Goal: Information Seeking & Learning: Check status

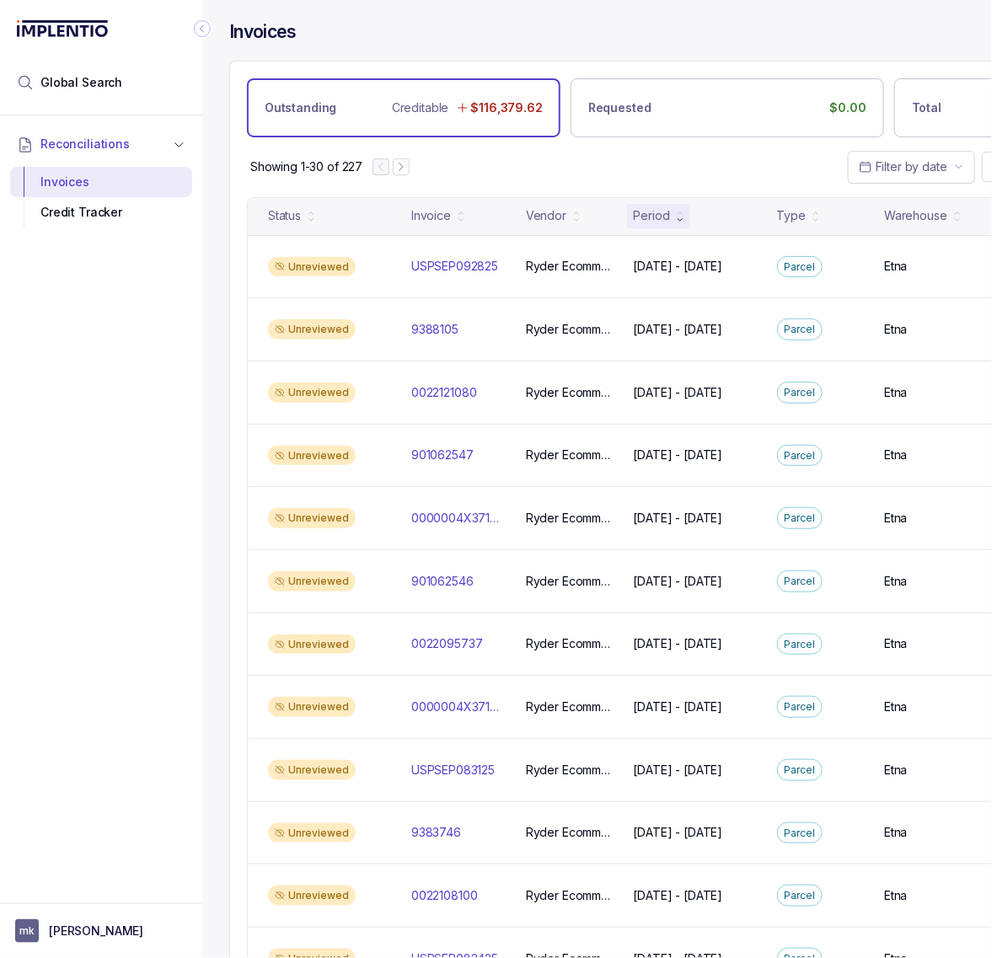
click at [205, 31] on icon "Collapse Icon" at bounding box center [202, 28] width 17 height 17
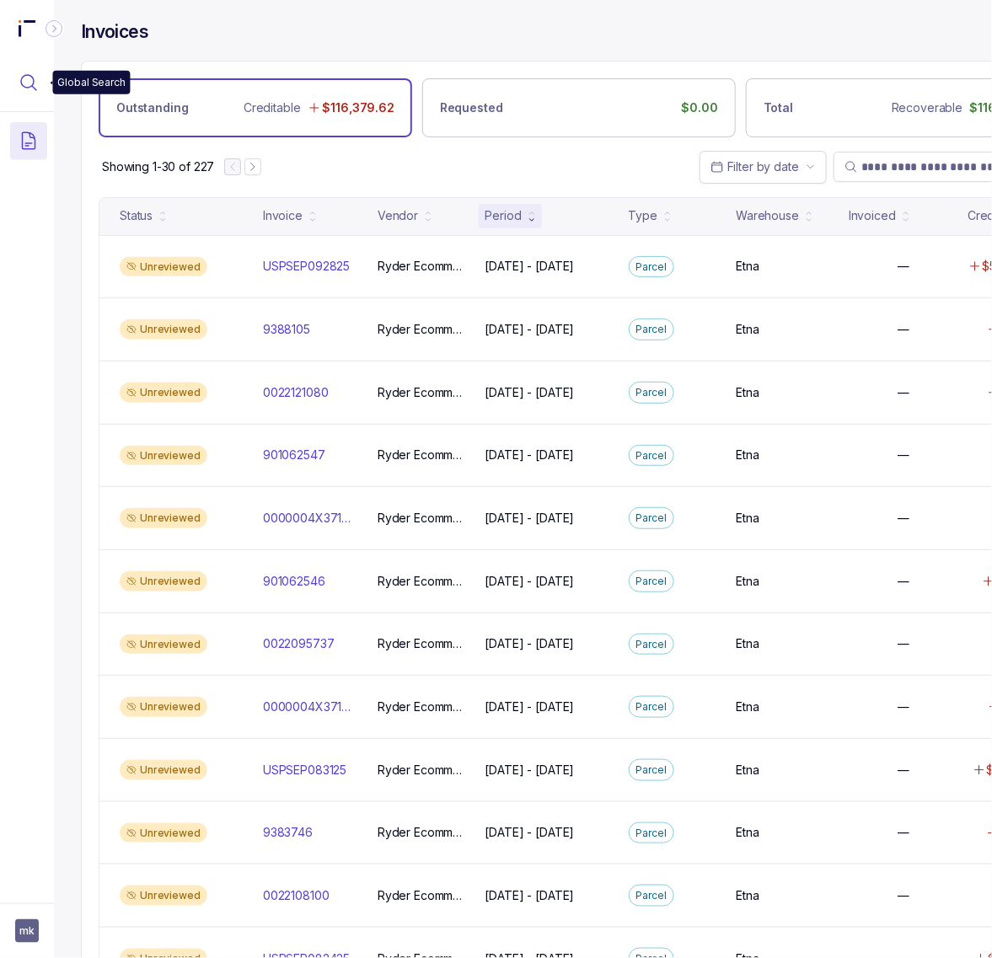
click at [36, 91] on icon "Menu Icon Button MagnifyingGlassIcon" at bounding box center [29, 82] width 20 height 20
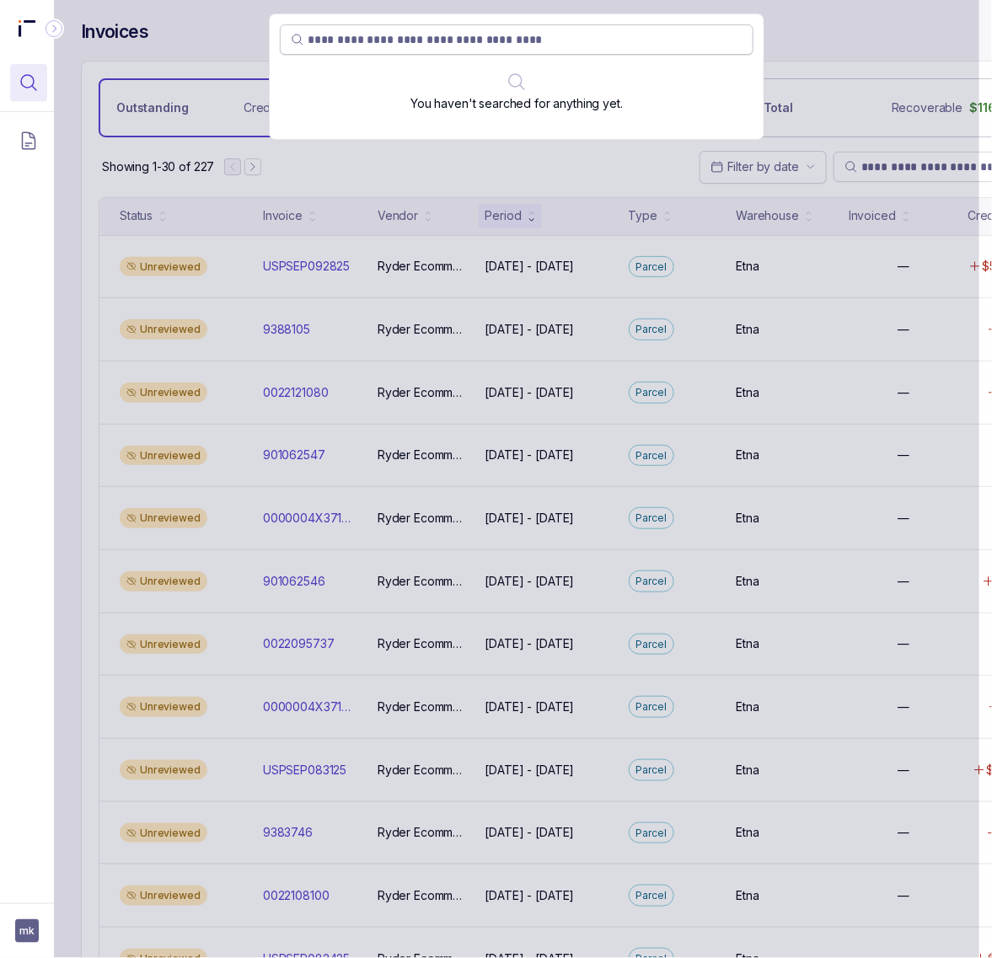
click at [389, 39] on input "search" at bounding box center [525, 39] width 435 height 17
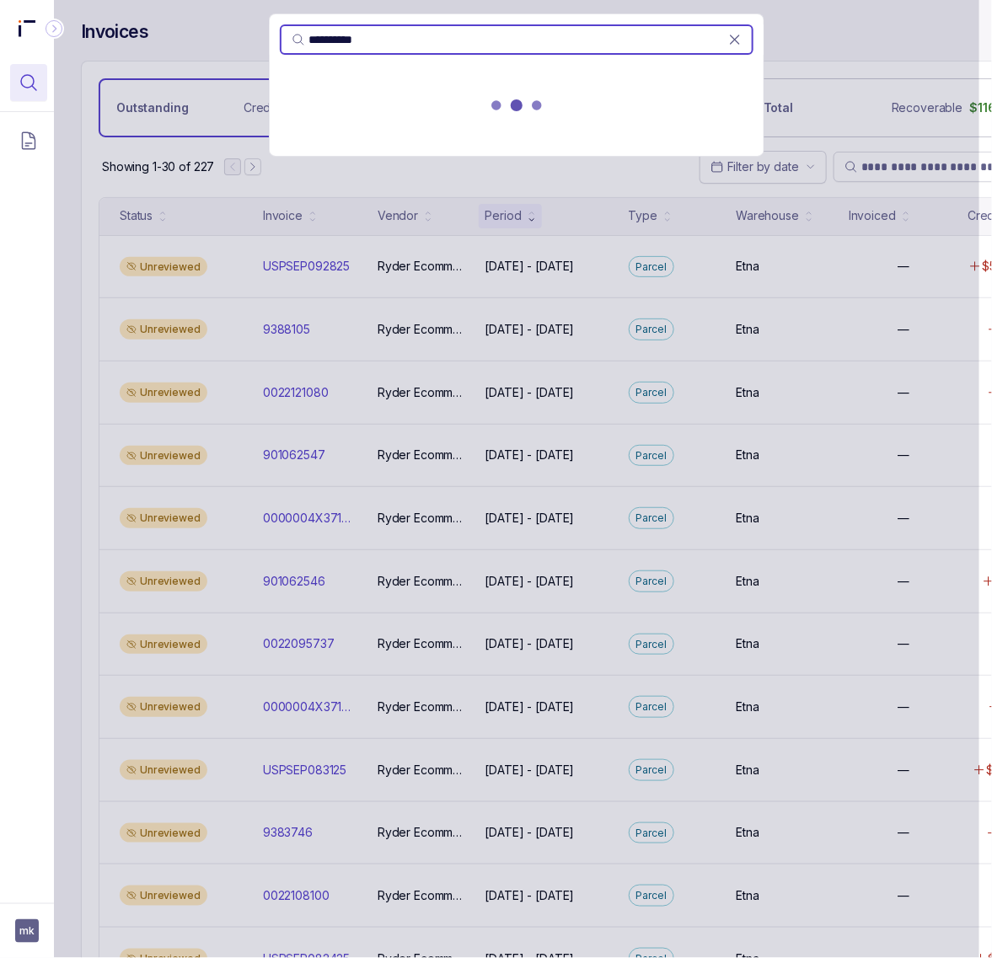
type input "**********"
click at [896, 179] on div "**********" at bounding box center [516, 479] width 925 height 958
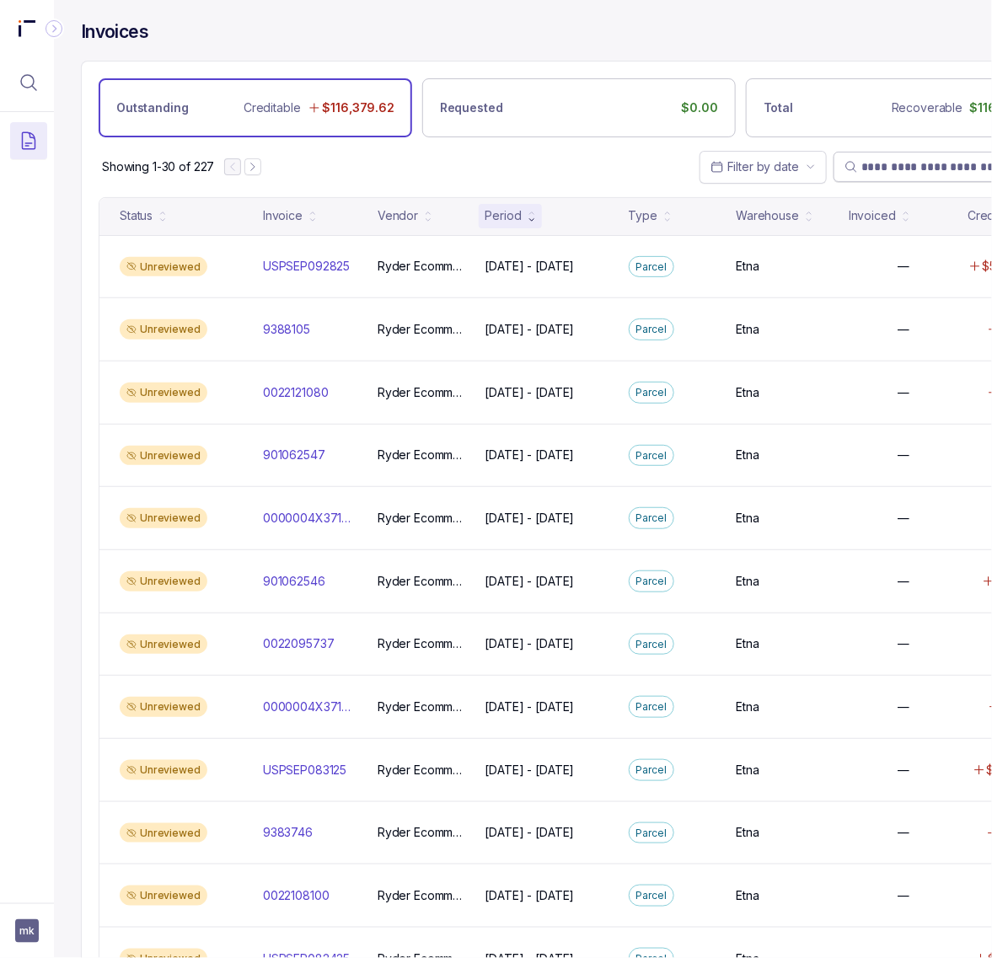
click at [895, 175] on input "search" at bounding box center [953, 166] width 184 height 17
paste input "**********"
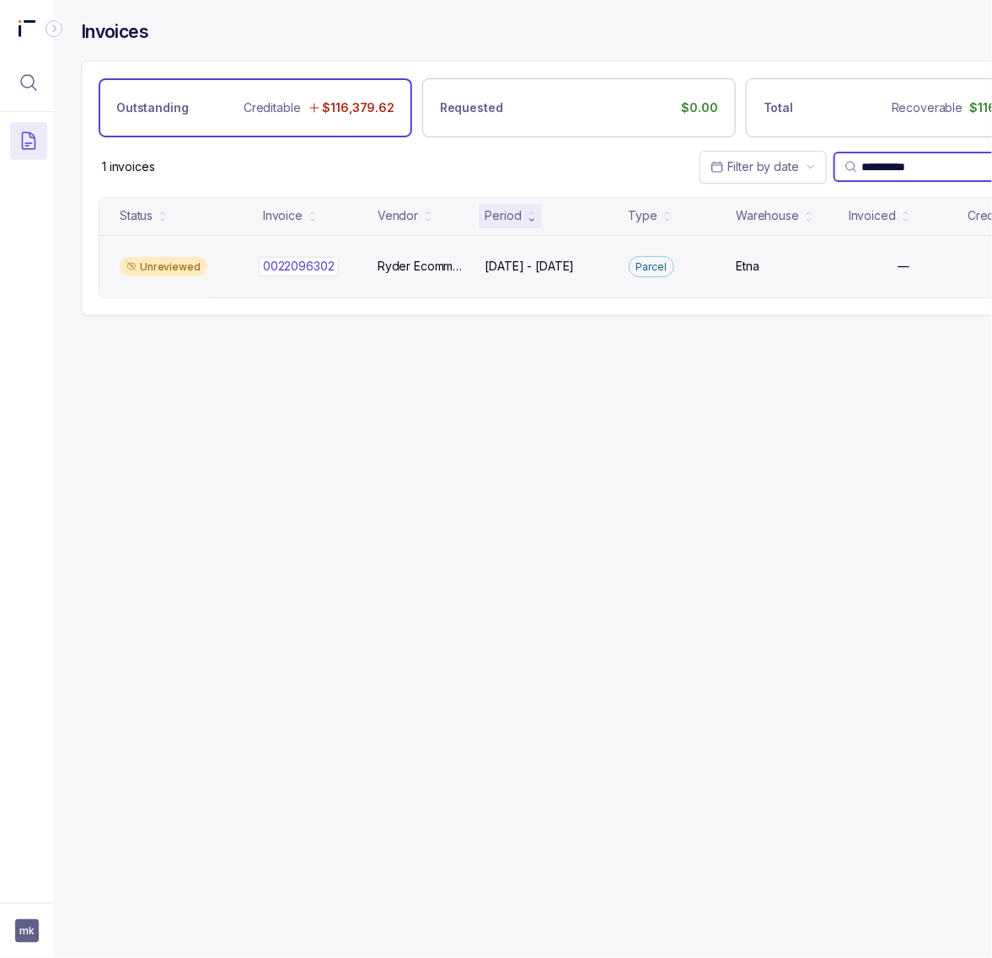
type input "**********"
click at [318, 271] on p "0022096302" at bounding box center [299, 266] width 80 height 19
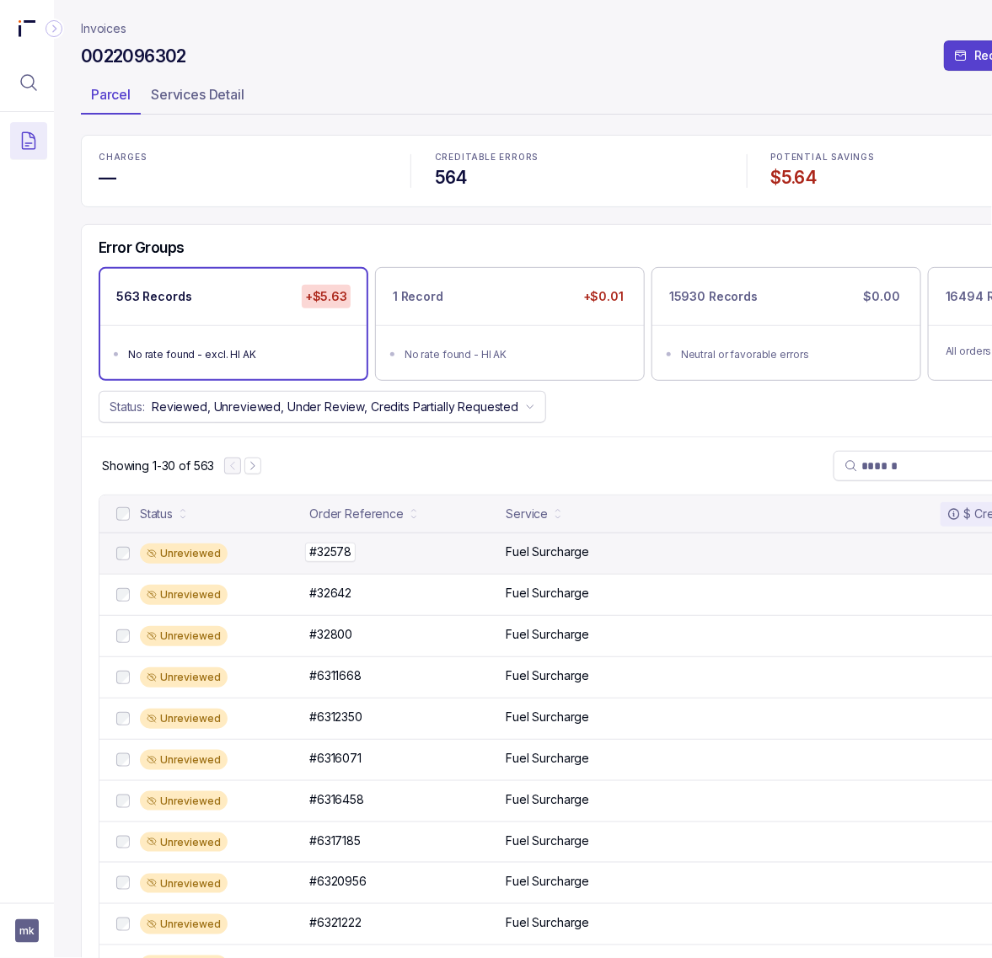
click at [347, 556] on p "#32578" at bounding box center [330, 552] width 51 height 19
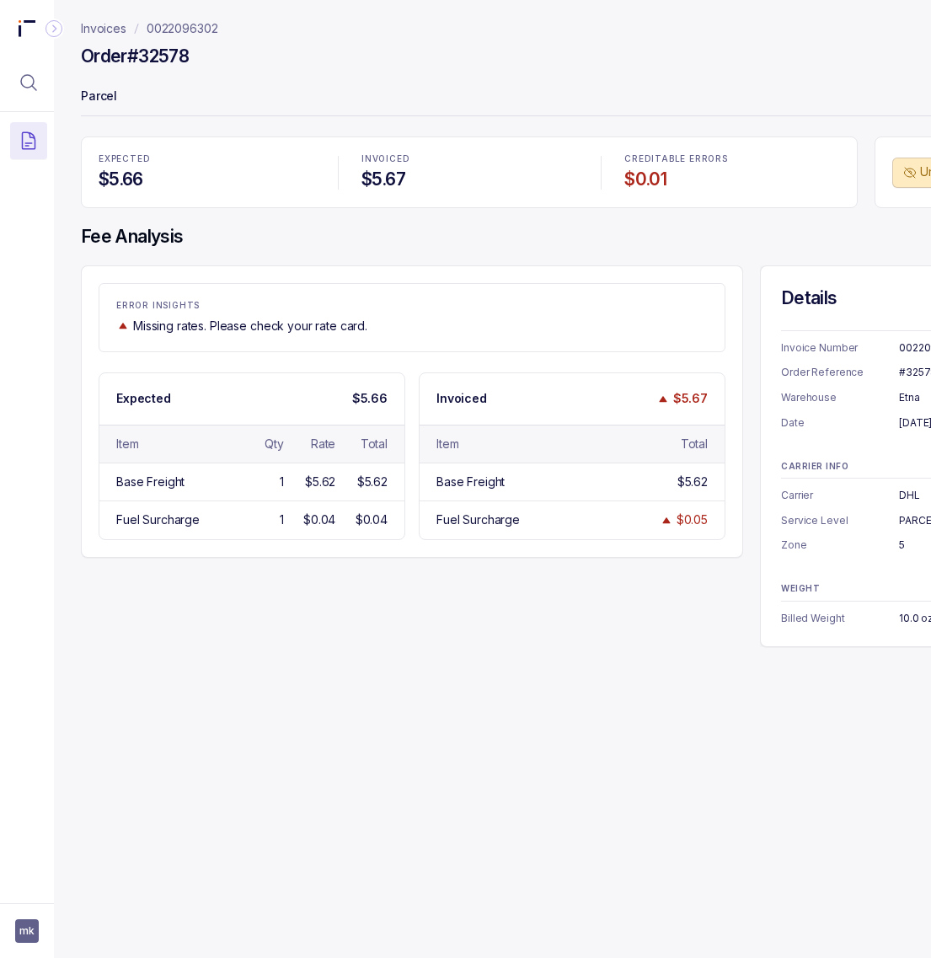
copy div "0022096302"
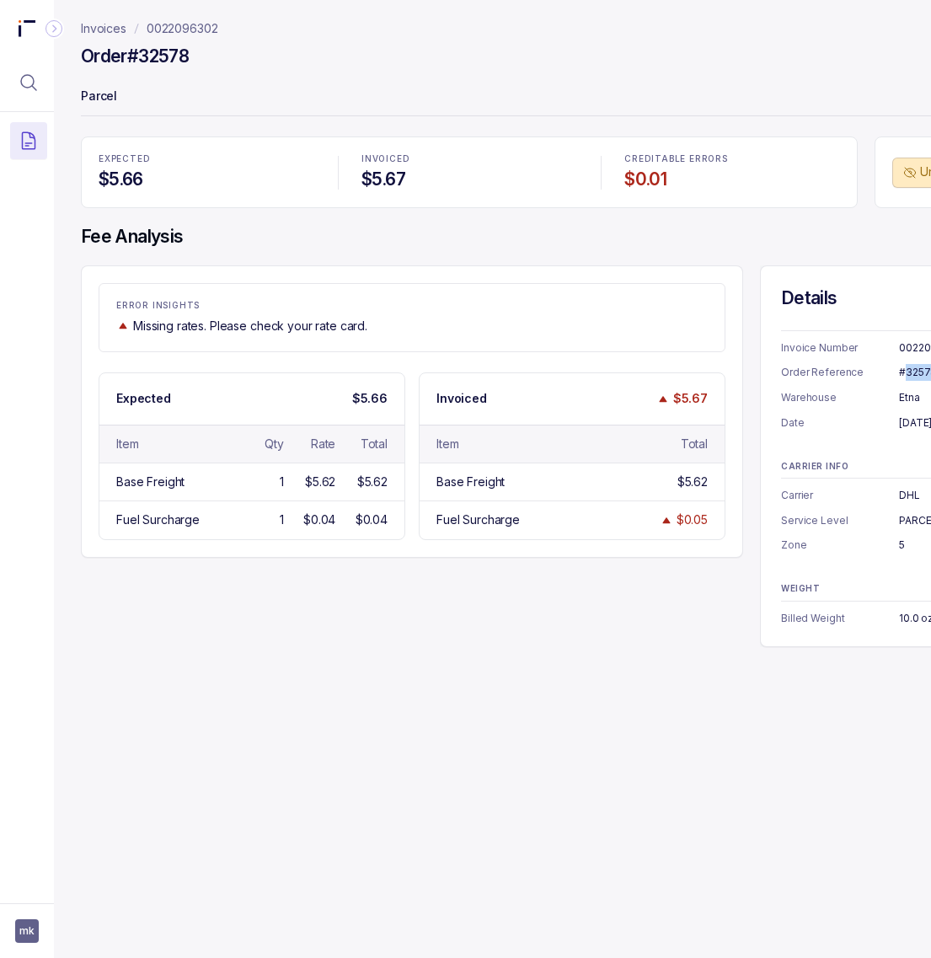
copy div "#32578"
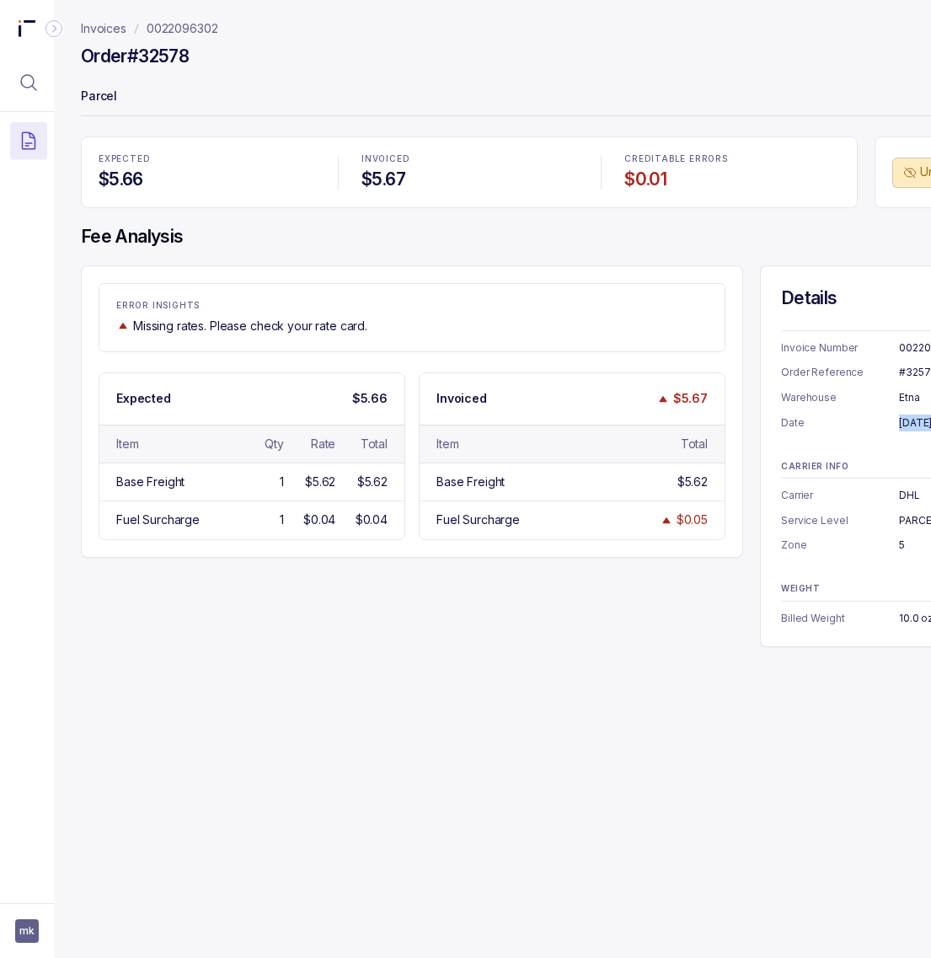
copy div "[DATE]"
copy div "Etna"
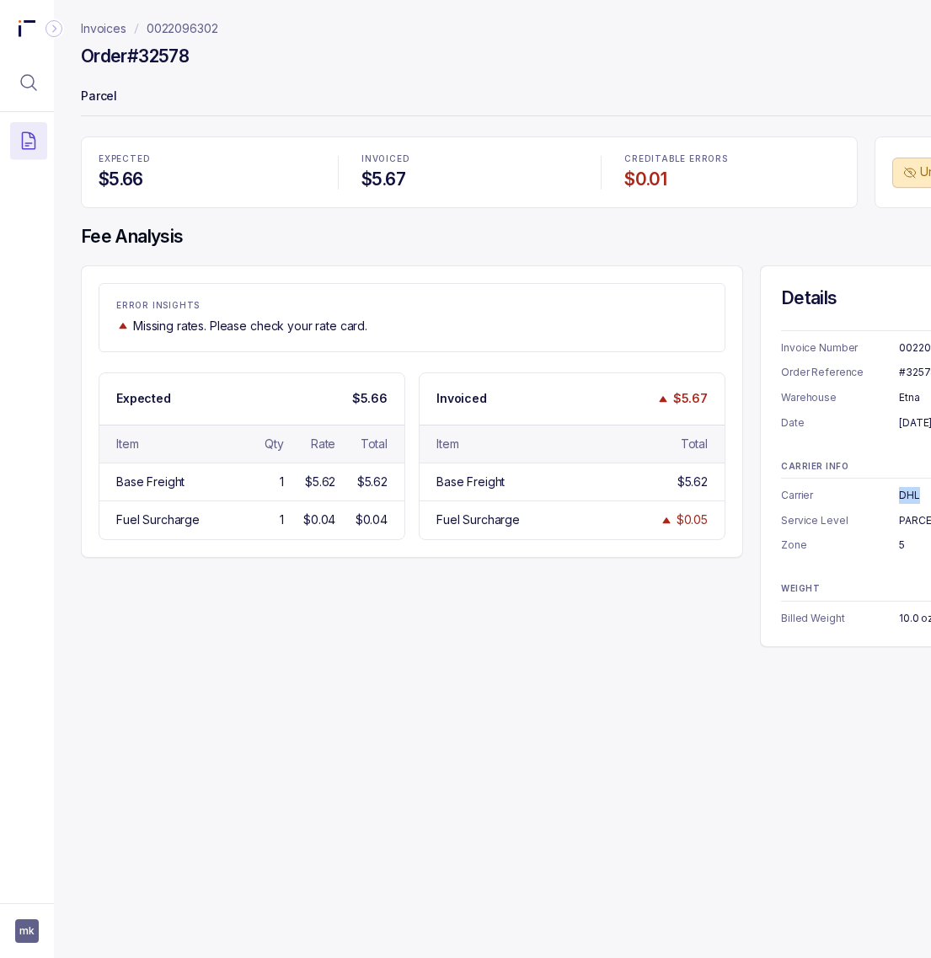
copy div "DHL"
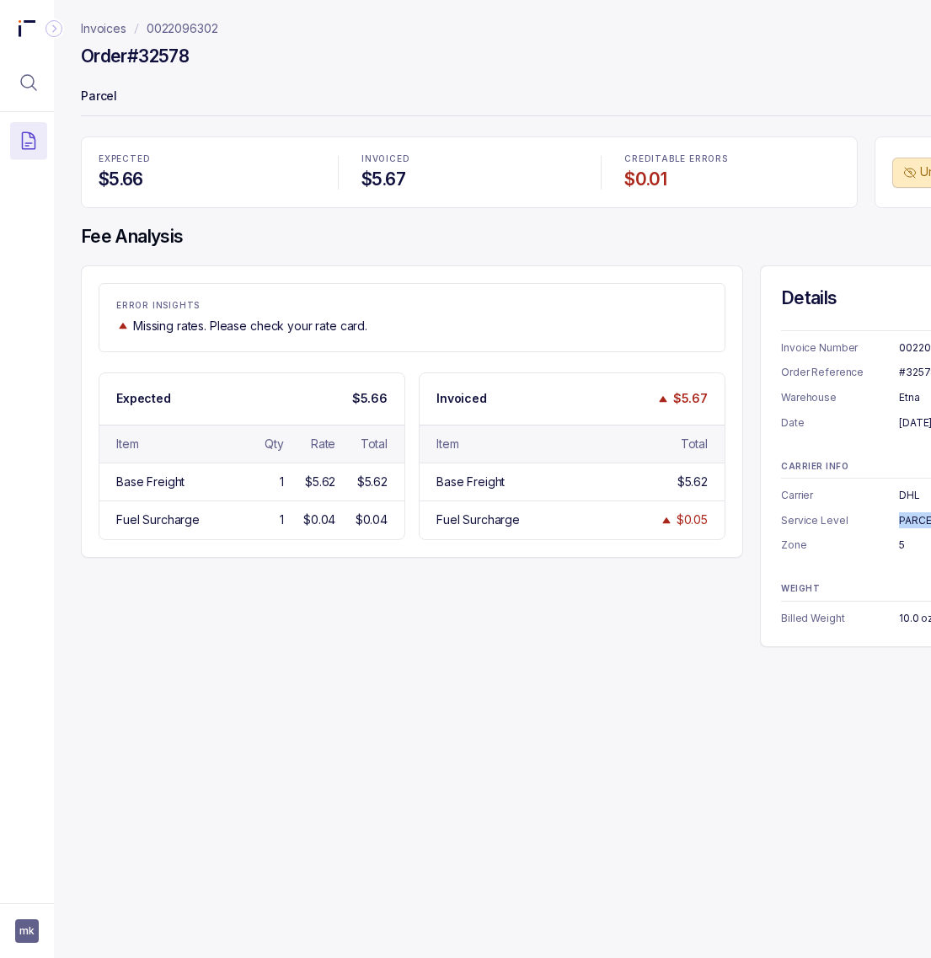
copy div "PARCEL GROUND"
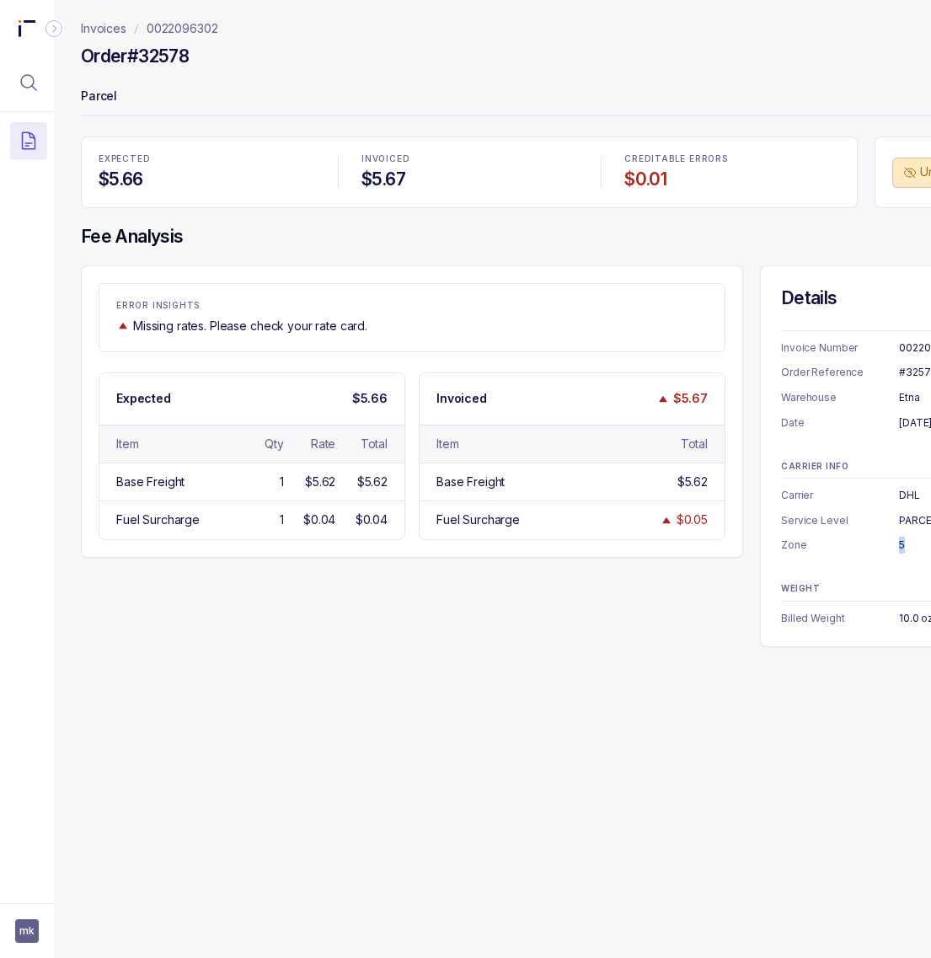
copy div "5"
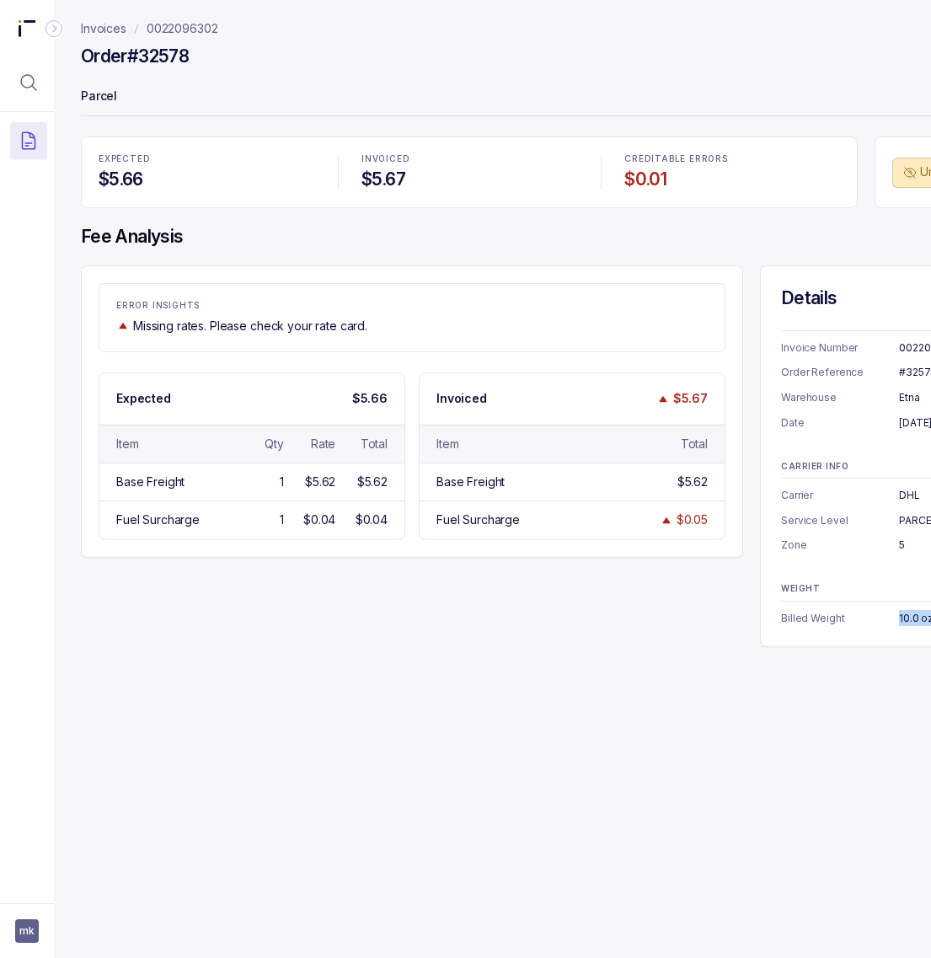
click at [203, 29] on p "0022096302" at bounding box center [183, 28] width 72 height 17
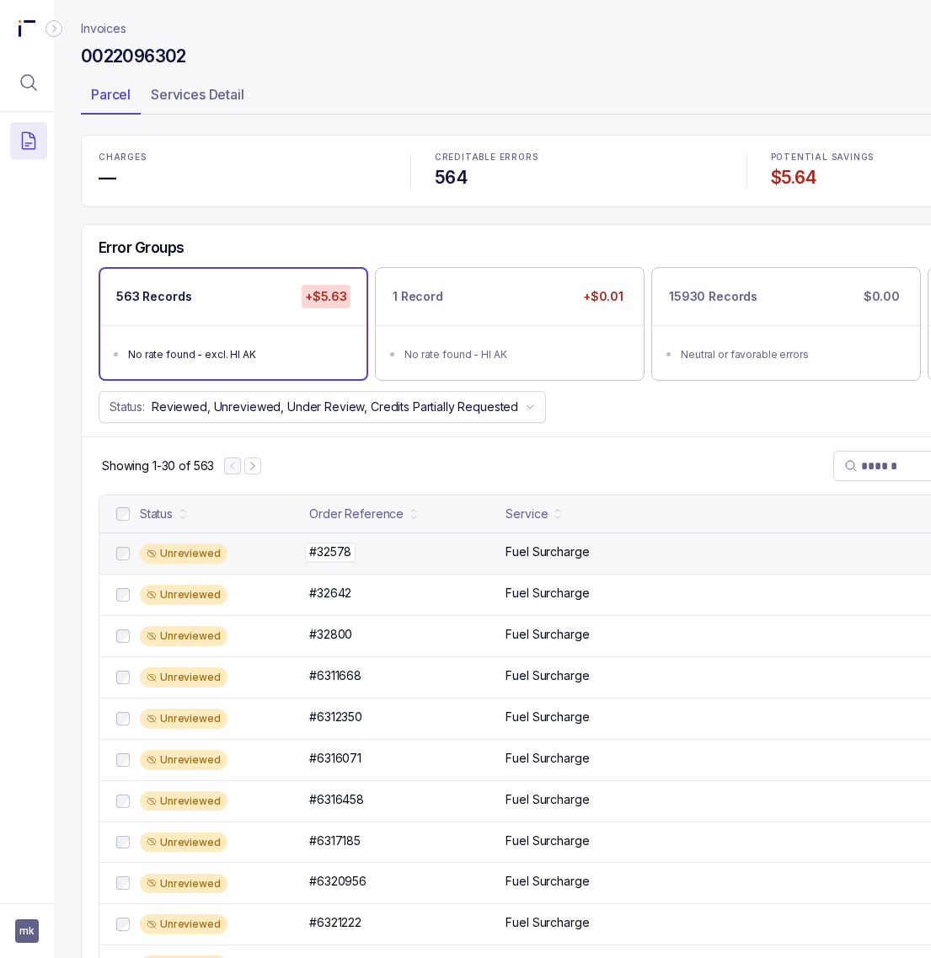
click at [352, 558] on p "#32578" at bounding box center [330, 552] width 51 height 19
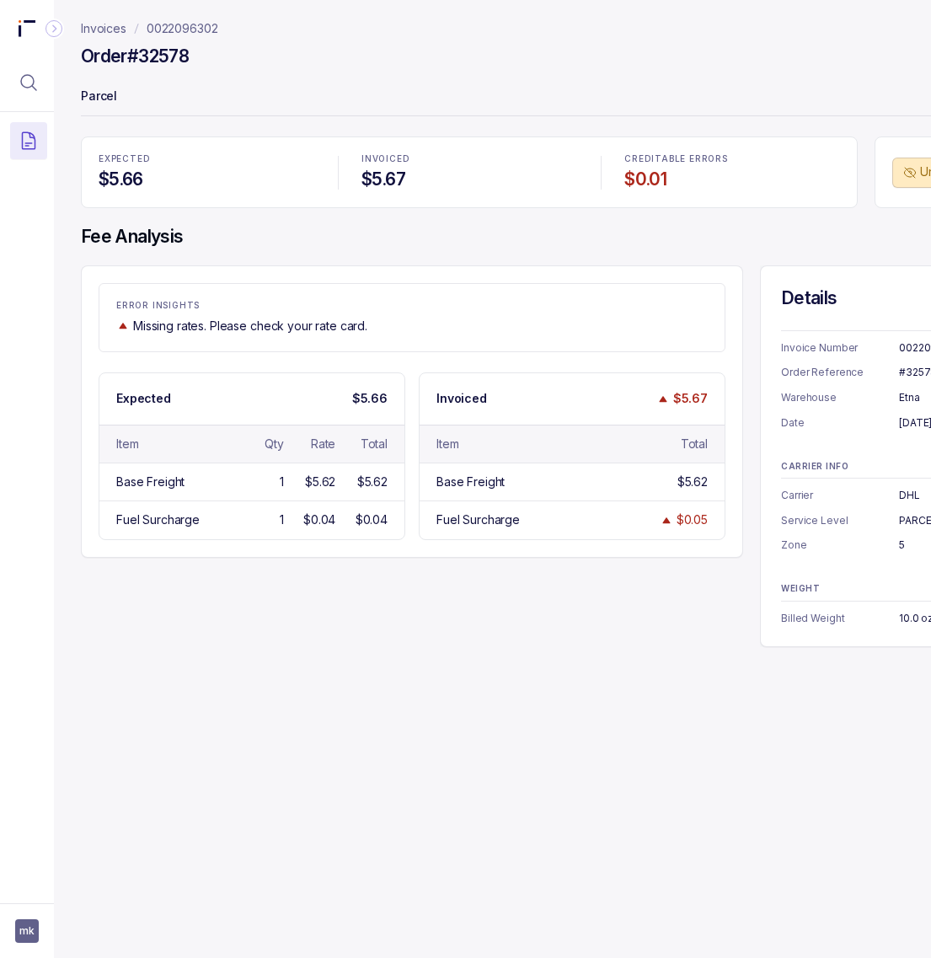
click at [160, 24] on p "0022096302" at bounding box center [183, 28] width 72 height 17
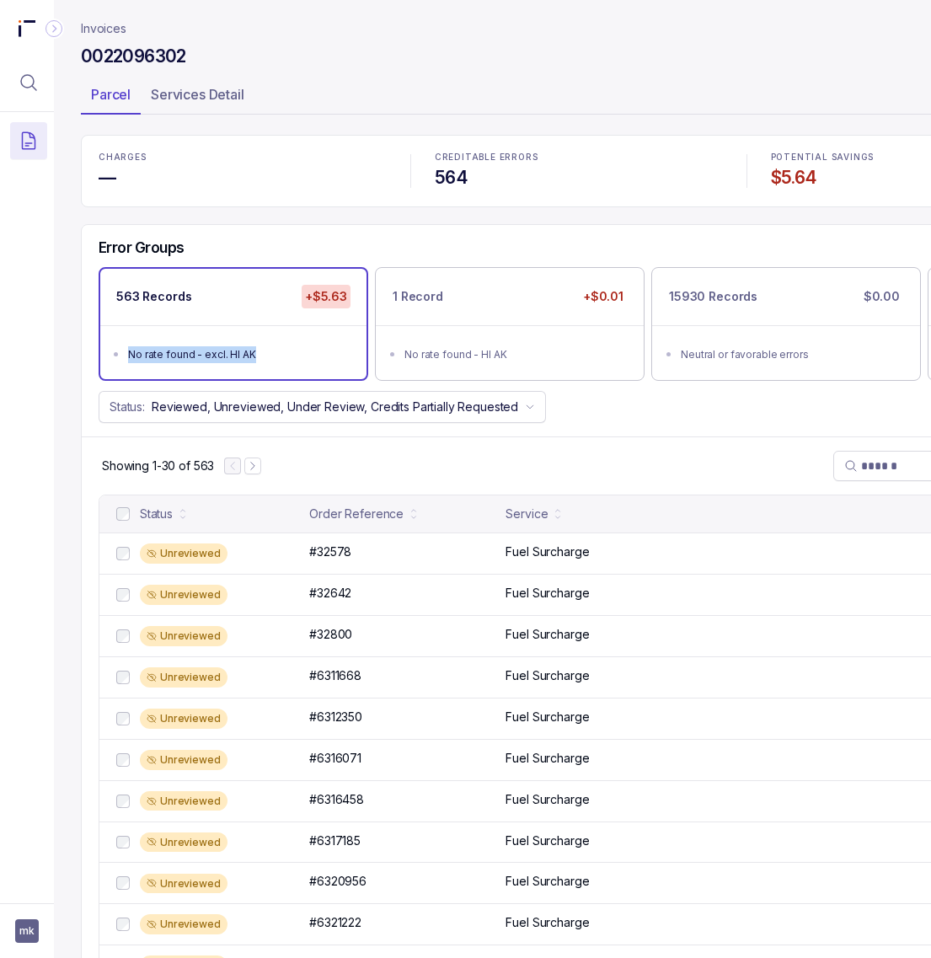
drag, startPoint x: 271, startPoint y: 358, endPoint x: 126, endPoint y: 352, distance: 145.0
click at [126, 352] on ul "No rate found - excl. HI AK" at bounding box center [233, 352] width 266 height 54
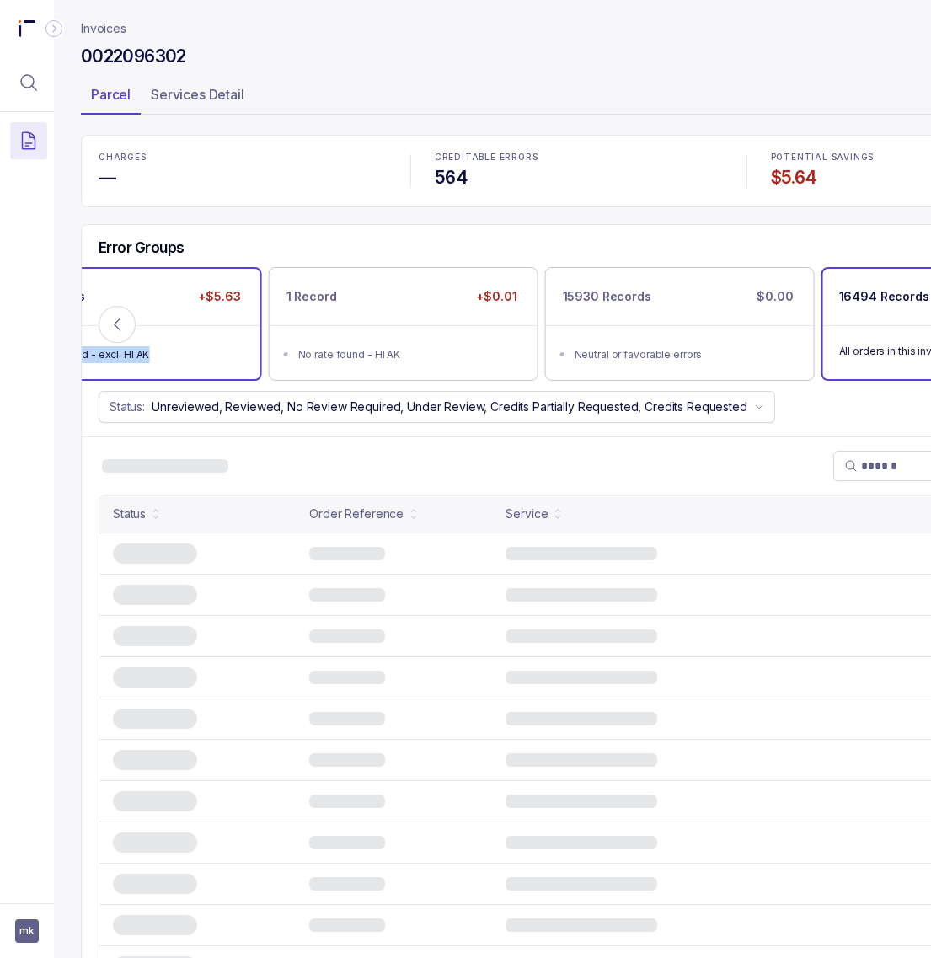
copy div "No rate found - excl. HI AK"
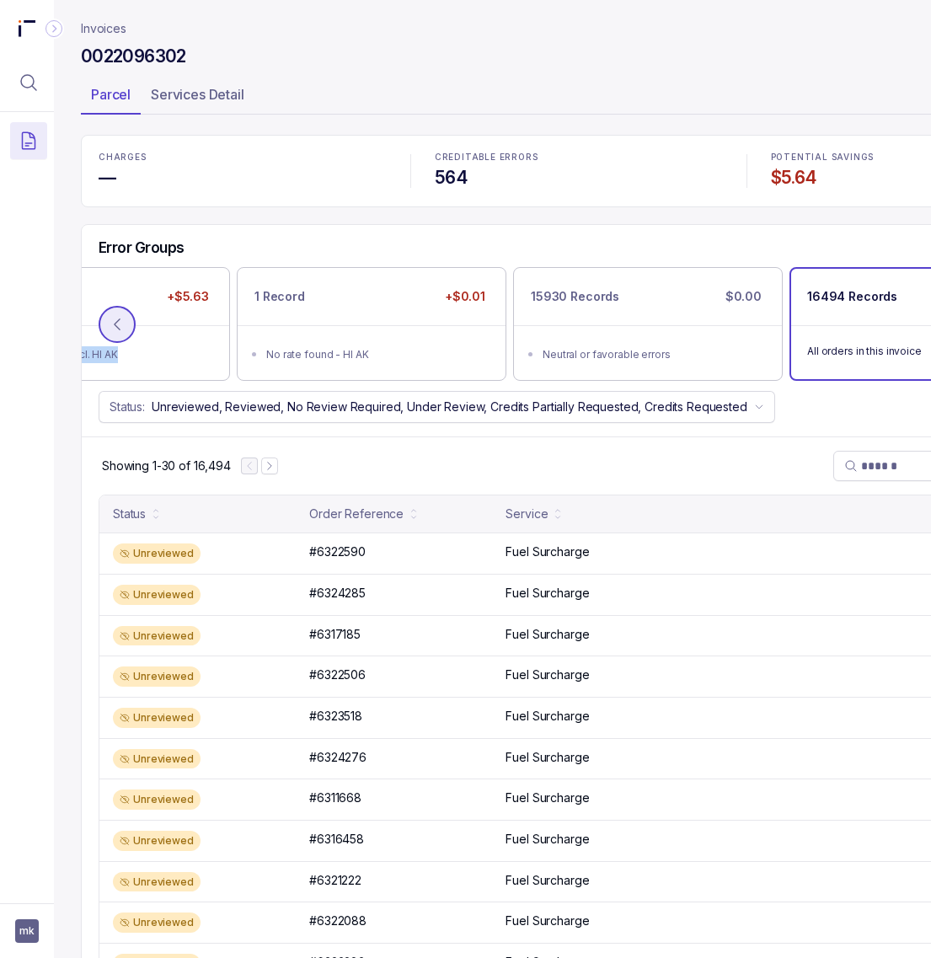
click at [110, 333] on icon at bounding box center [117, 324] width 17 height 17
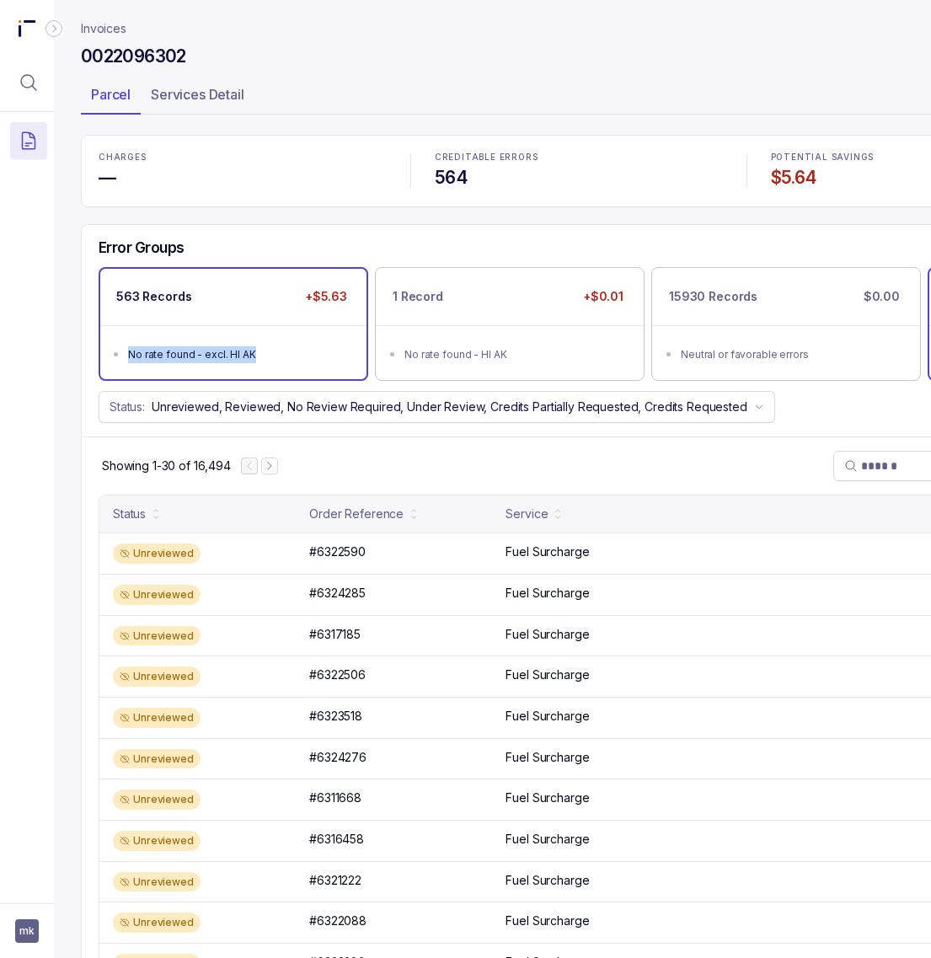
copy div "No rate found - excl. HI AK"
click at [267, 465] on icon "Next Page" at bounding box center [270, 466] width 12 height 12
click at [266, 334] on ul "No rate found - excl. HI AK" at bounding box center [233, 352] width 266 height 54
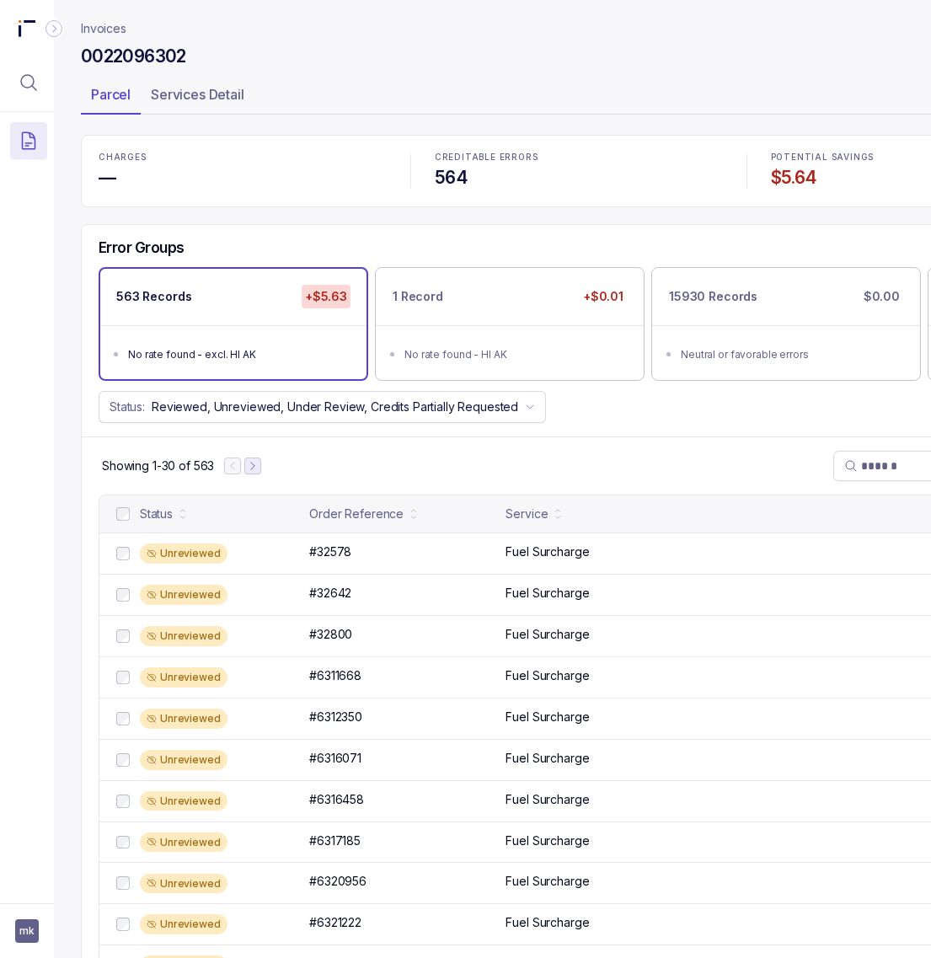
click at [258, 470] on icon "Next Page" at bounding box center [253, 466] width 12 height 12
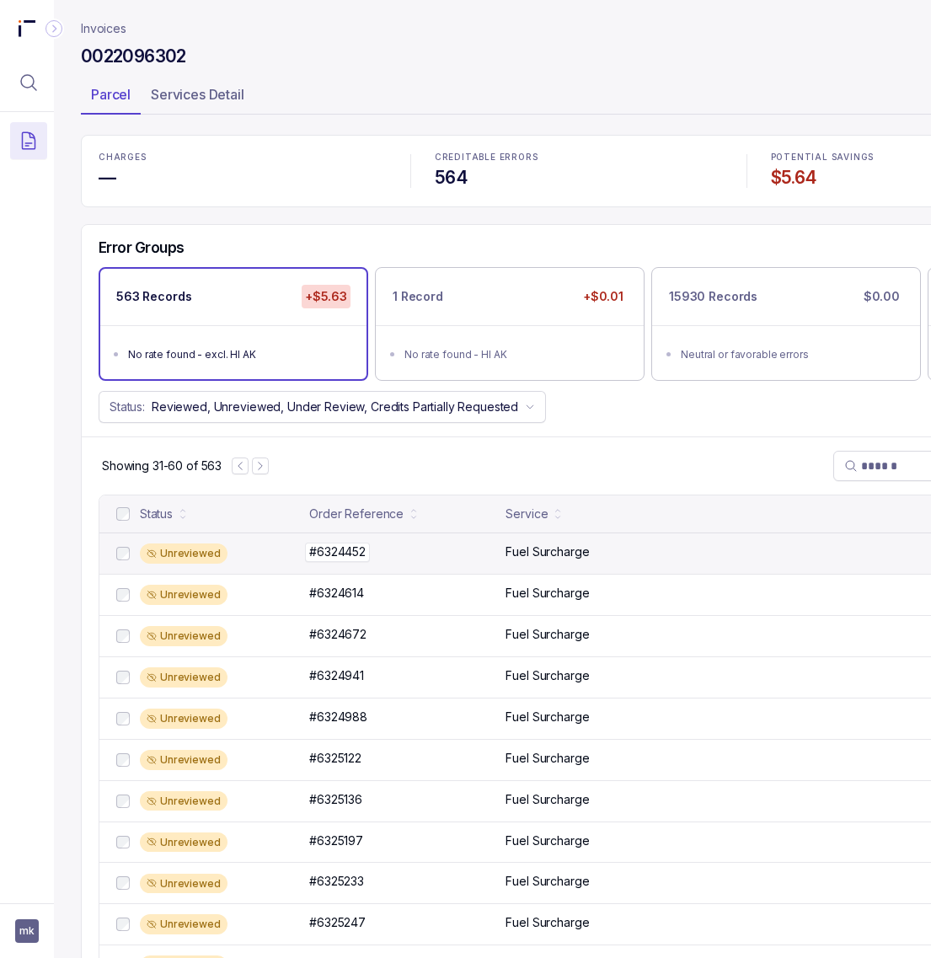
click at [361, 559] on p "#6324452" at bounding box center [337, 552] width 65 height 19
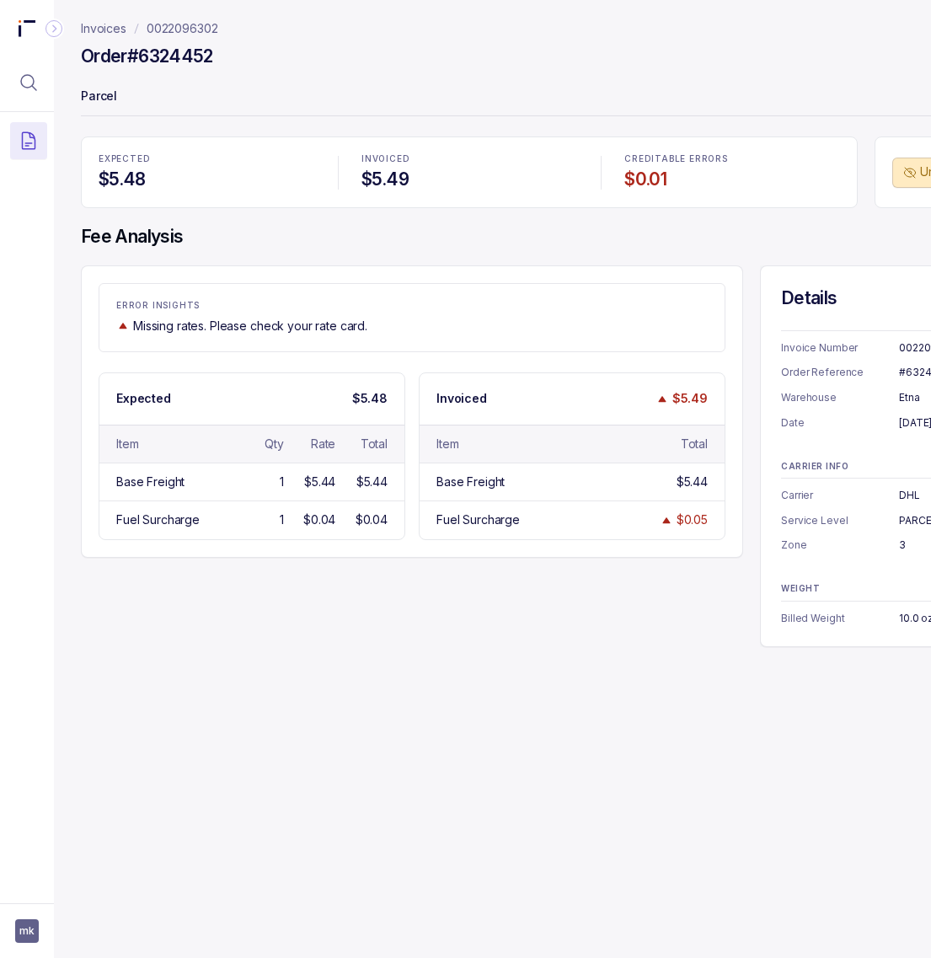
scroll to position [0, 158]
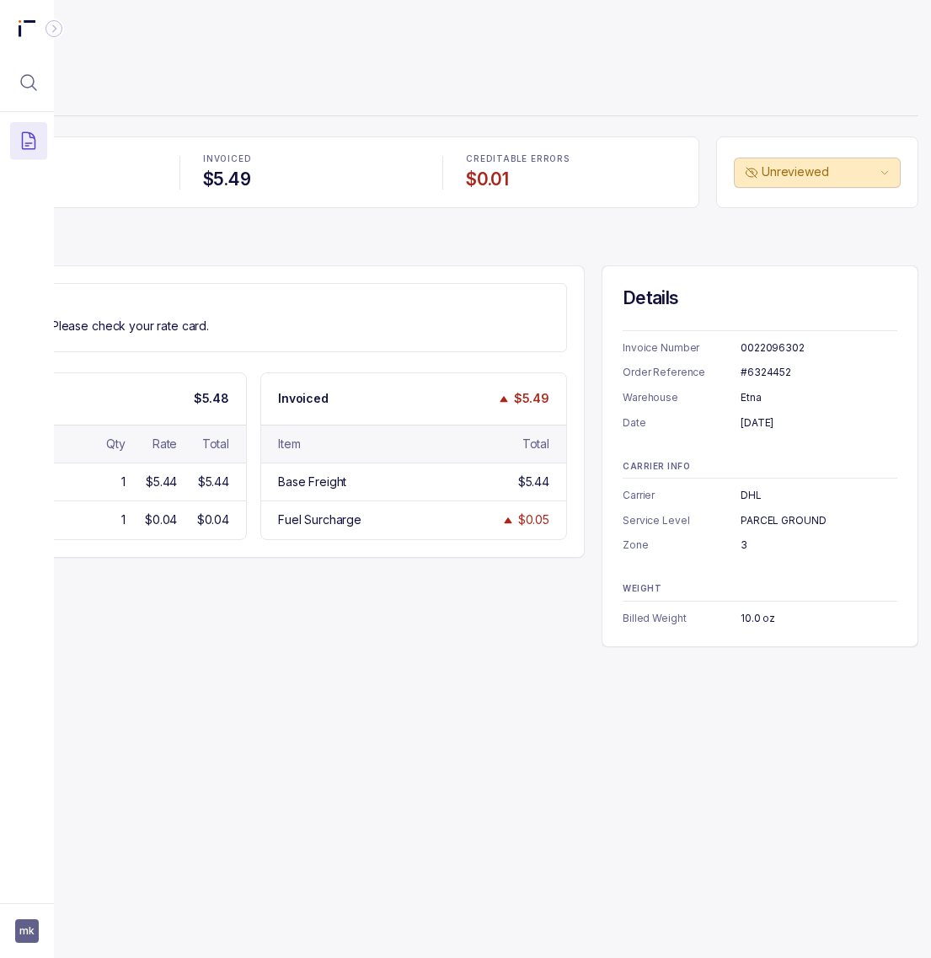
click at [778, 343] on div "0022096302" at bounding box center [819, 348] width 157 height 17
click at [772, 375] on div "#6324452" at bounding box center [819, 372] width 157 height 17
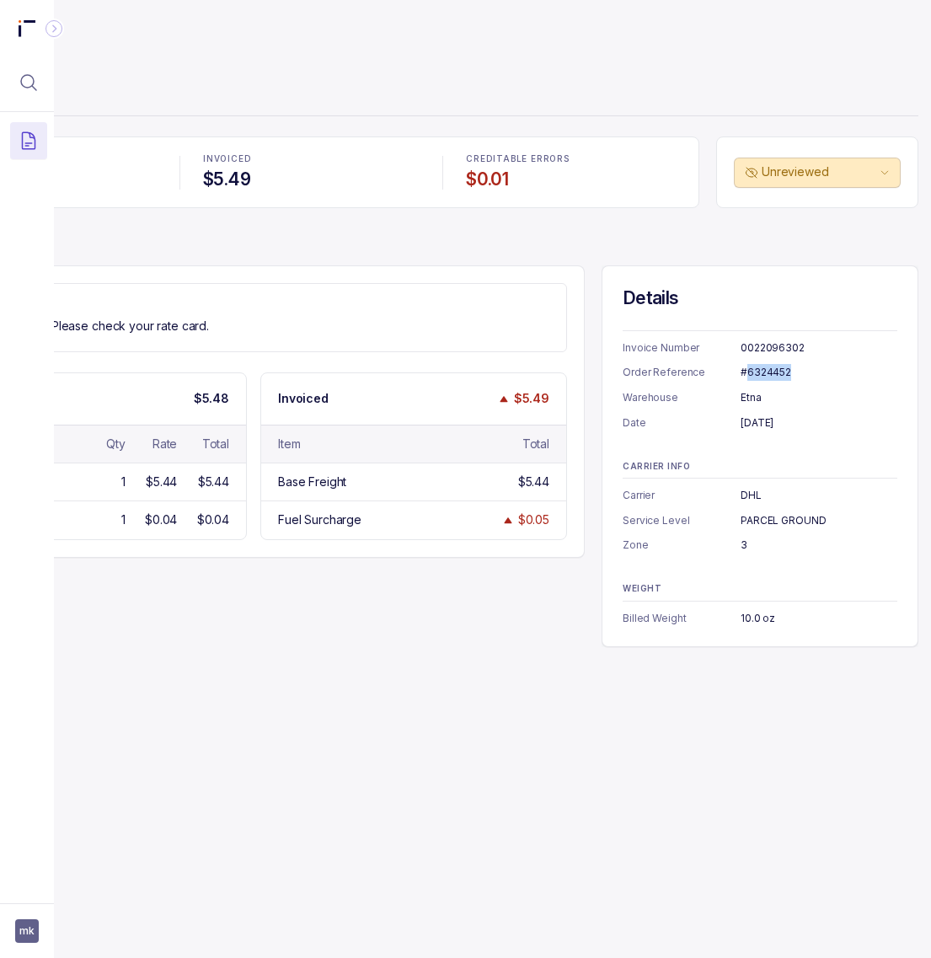
click at [772, 375] on div "#6324452" at bounding box center [819, 372] width 157 height 17
click at [744, 548] on div "3" at bounding box center [819, 545] width 157 height 17
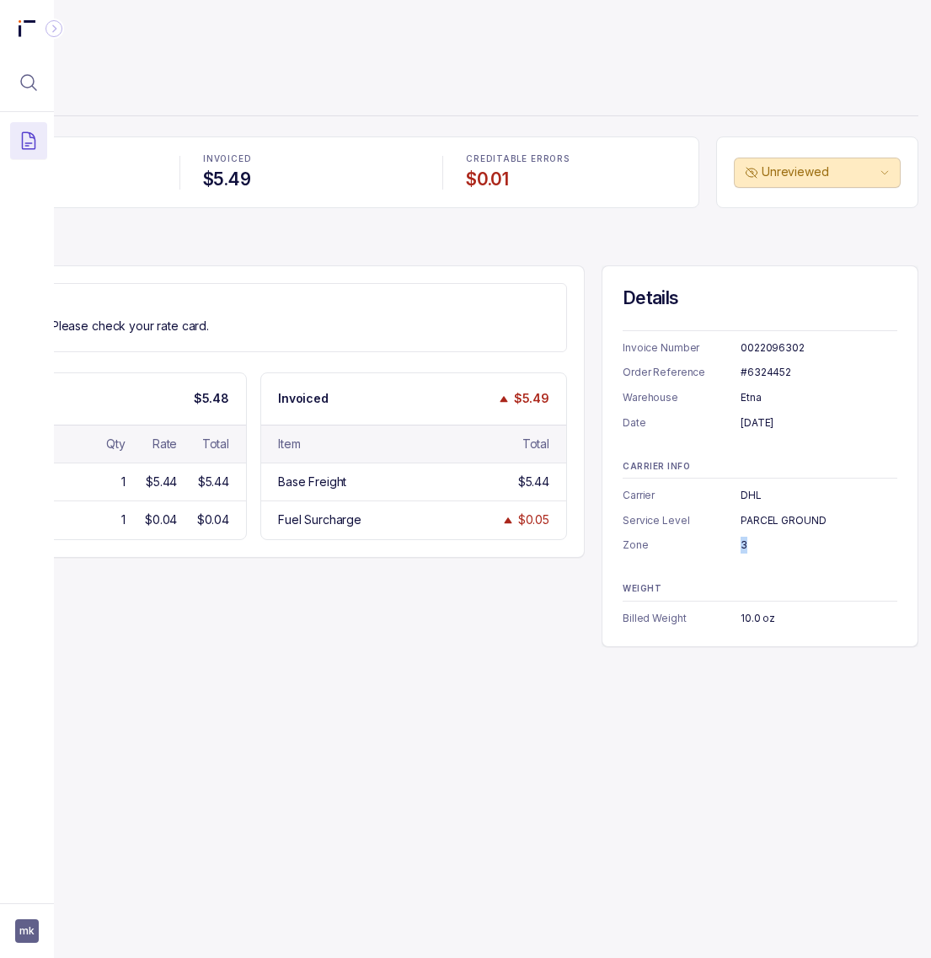
copy div "3"
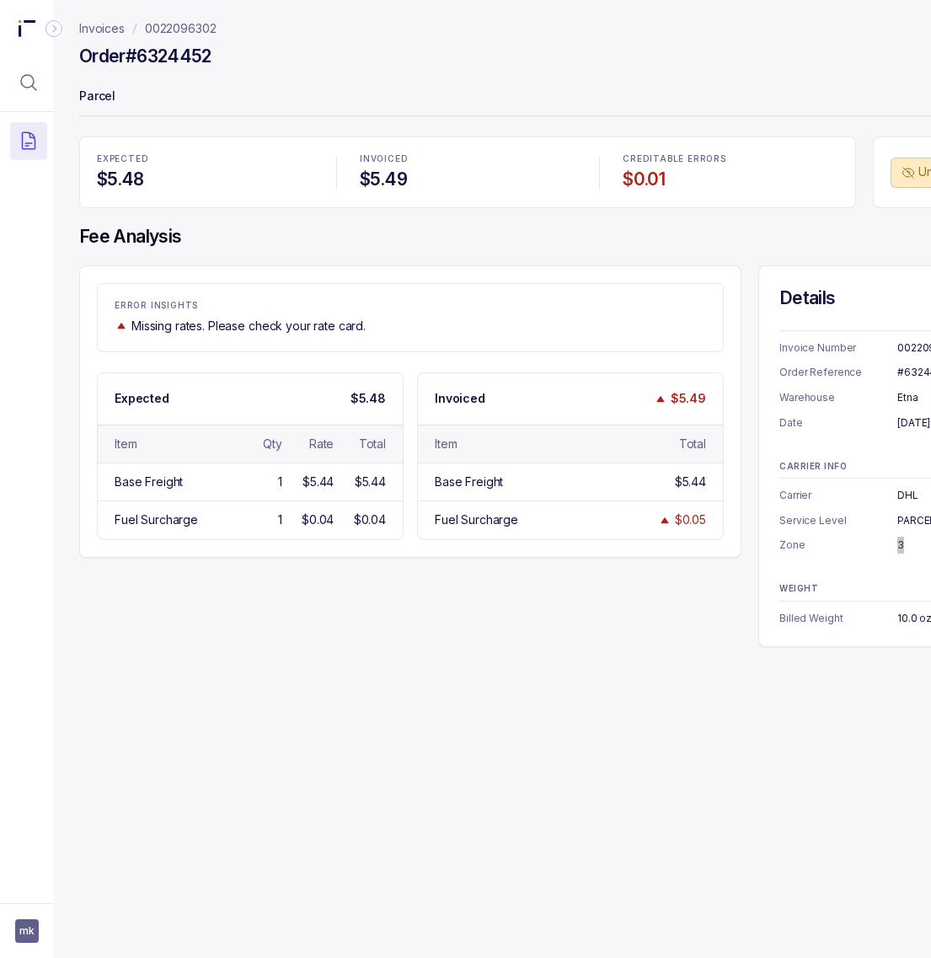
scroll to position [0, 0]
click at [195, 24] on p "0022096302" at bounding box center [183, 28] width 72 height 17
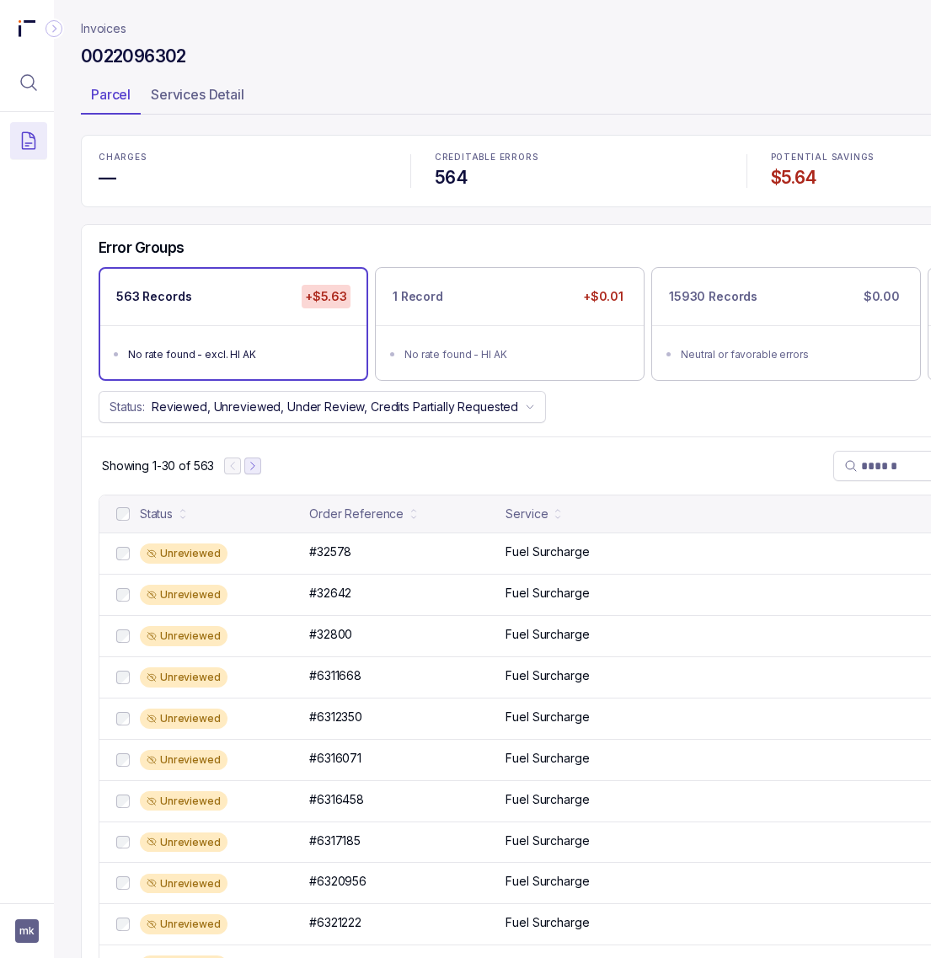
click at [255, 472] on icon "Next Page" at bounding box center [253, 466] width 12 height 12
click at [265, 469] on icon "Next Page" at bounding box center [260, 466] width 12 height 12
click at [343, 558] on p "#6326707" at bounding box center [338, 552] width 67 height 19
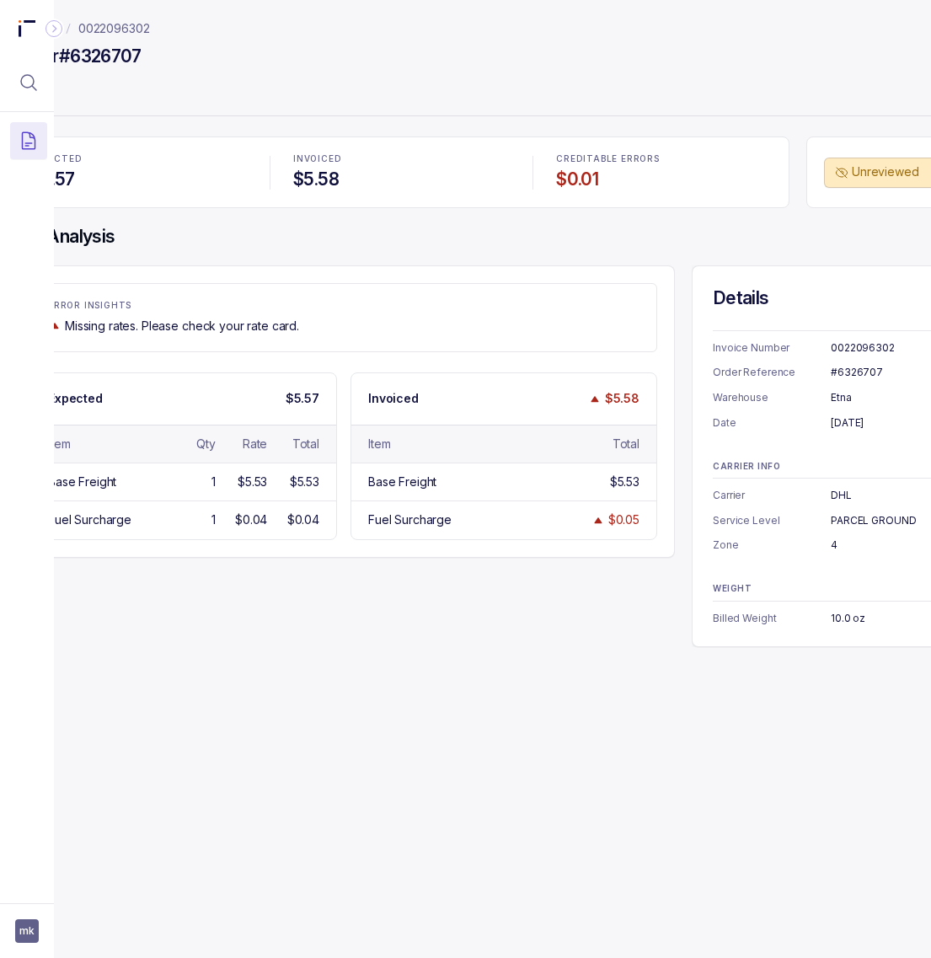
scroll to position [0, 105]
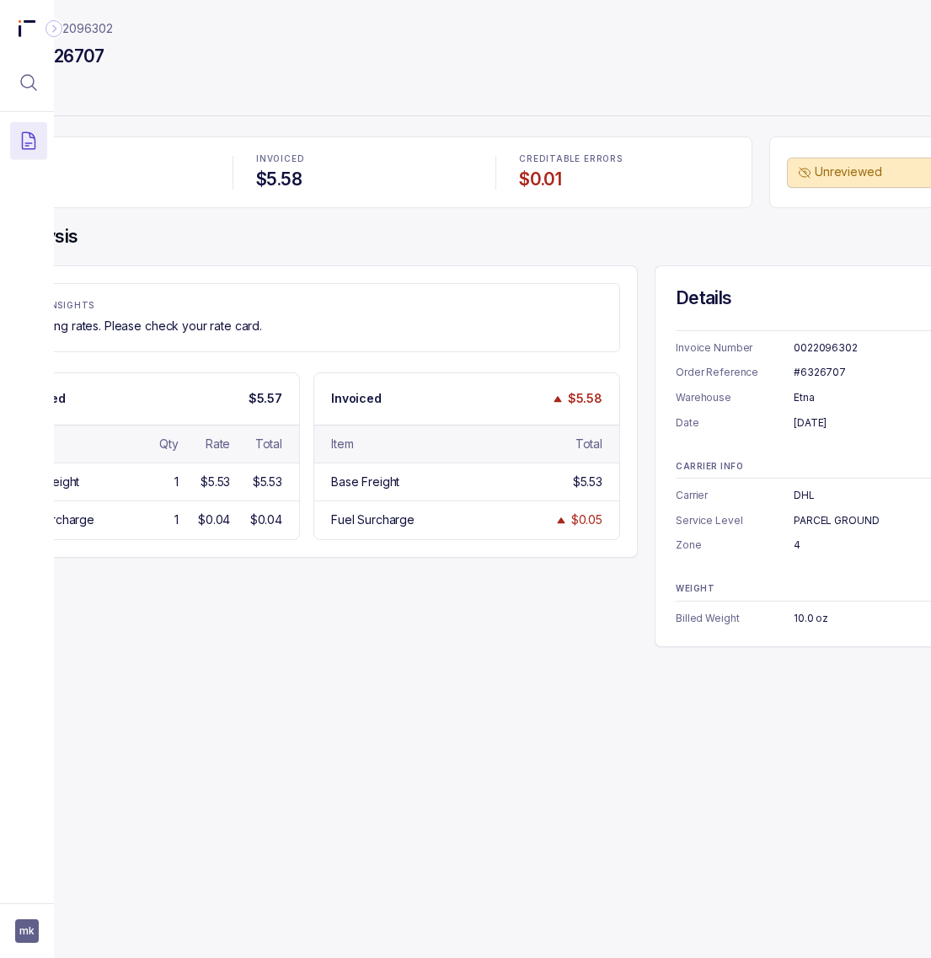
click at [819, 371] on div "#6326707" at bounding box center [872, 372] width 157 height 17
click at [809, 424] on div "[DATE]" at bounding box center [872, 423] width 157 height 17
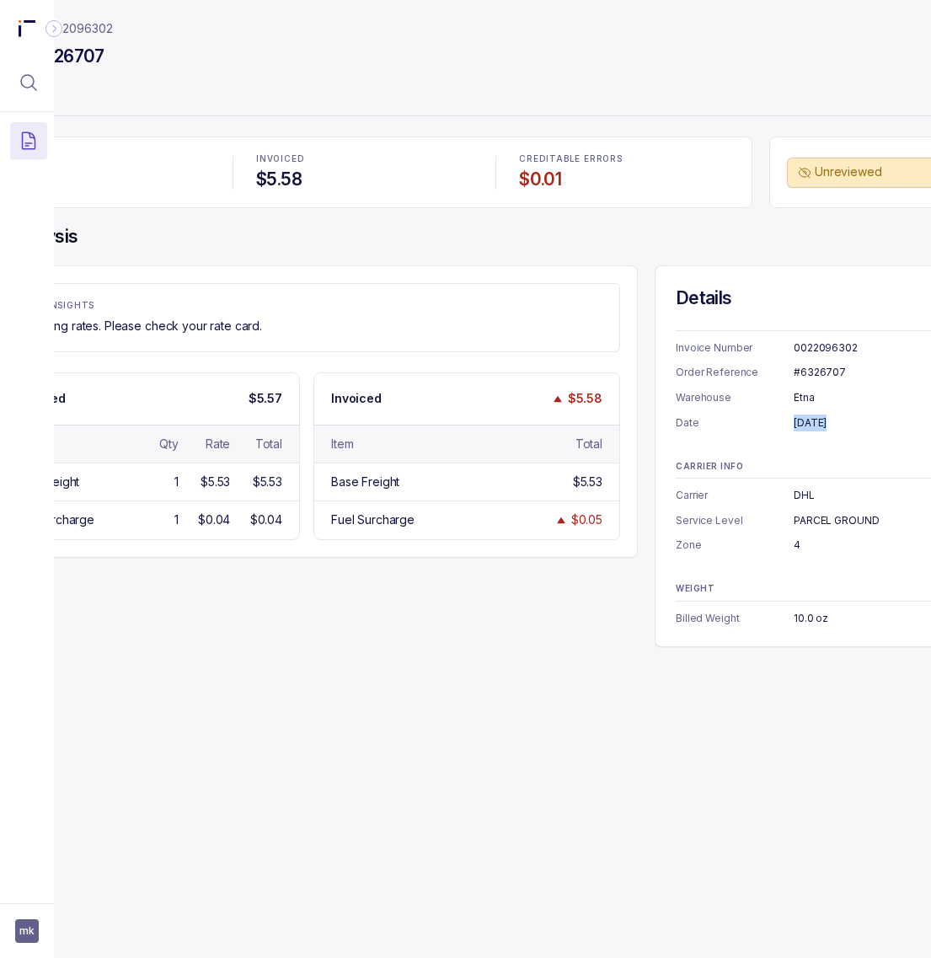
click at [809, 424] on div "[DATE]" at bounding box center [872, 423] width 157 height 17
click at [798, 544] on div "4" at bounding box center [872, 545] width 157 height 17
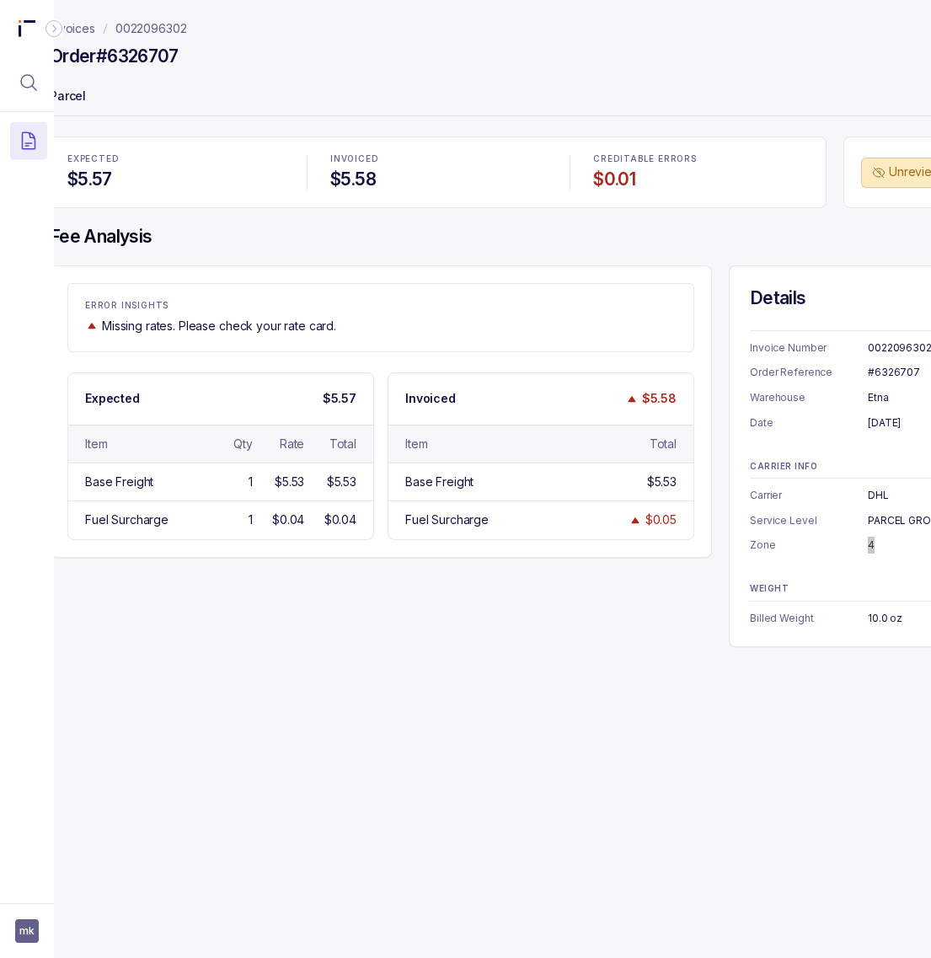
scroll to position [0, 0]
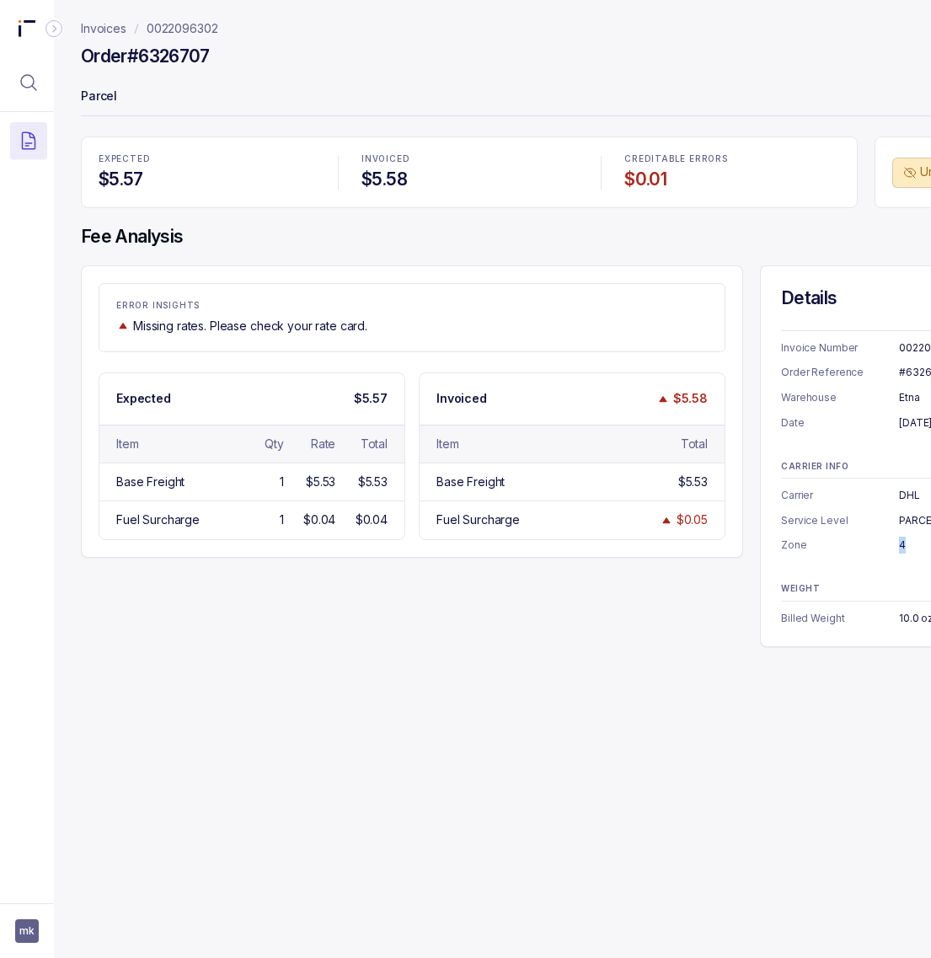
click at [181, 31] on p "0022096302" at bounding box center [183, 28] width 72 height 17
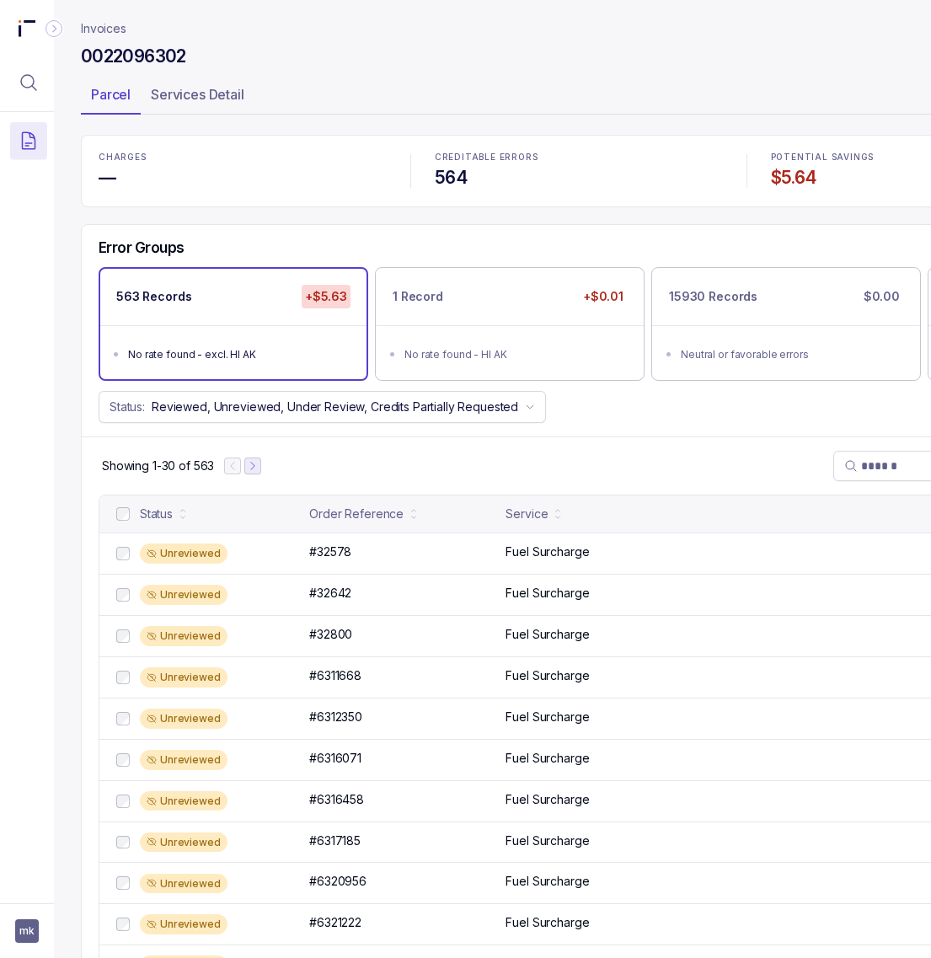
click at [250, 469] on icon "Next Page" at bounding box center [253, 466] width 12 height 12
click at [259, 469] on icon "Next Page" at bounding box center [260, 466] width 12 height 12
click at [268, 470] on button "Next Page" at bounding box center [261, 465] width 17 height 17
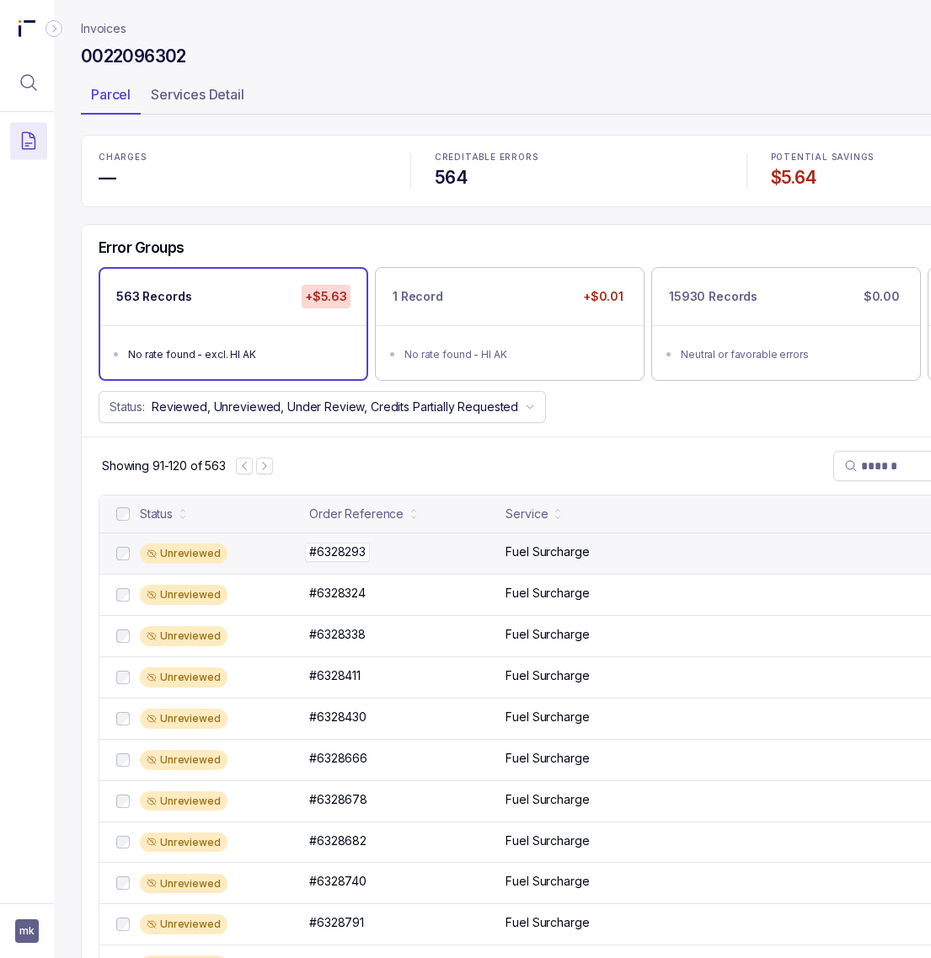
click at [354, 560] on p "#6328293" at bounding box center [337, 552] width 65 height 19
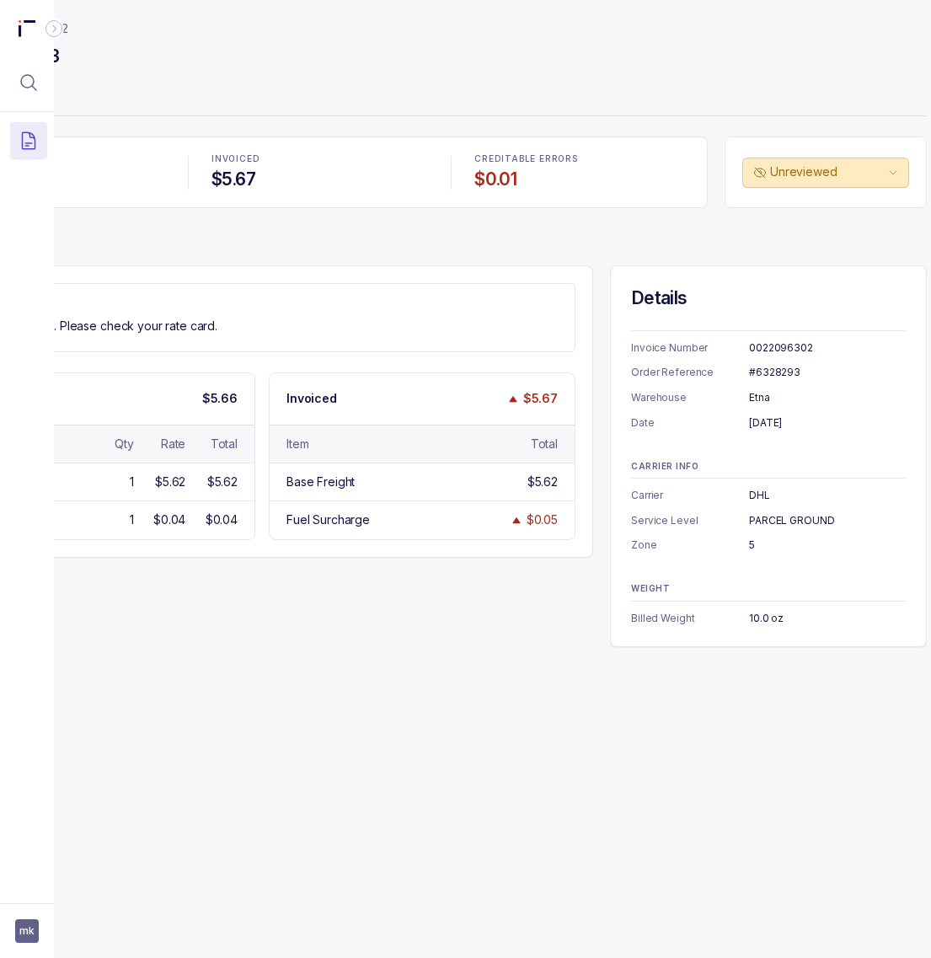
scroll to position [0, 158]
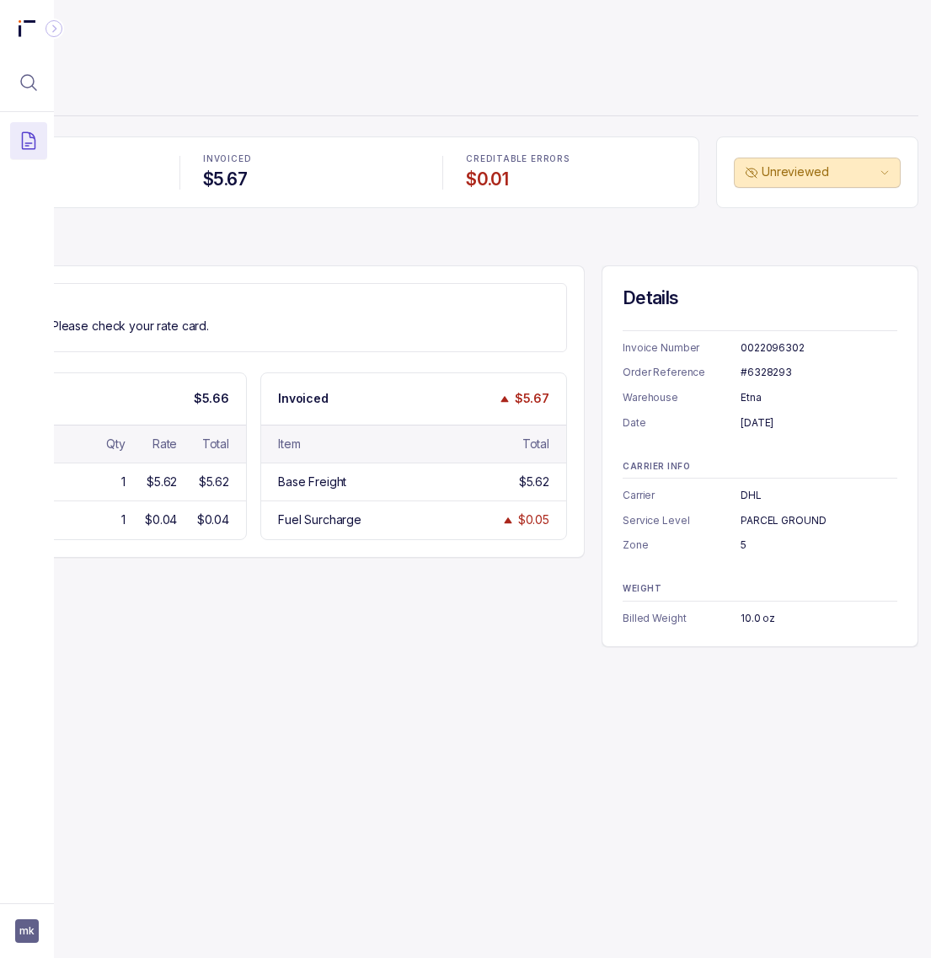
click at [782, 373] on div "#6328293" at bounding box center [819, 372] width 157 height 17
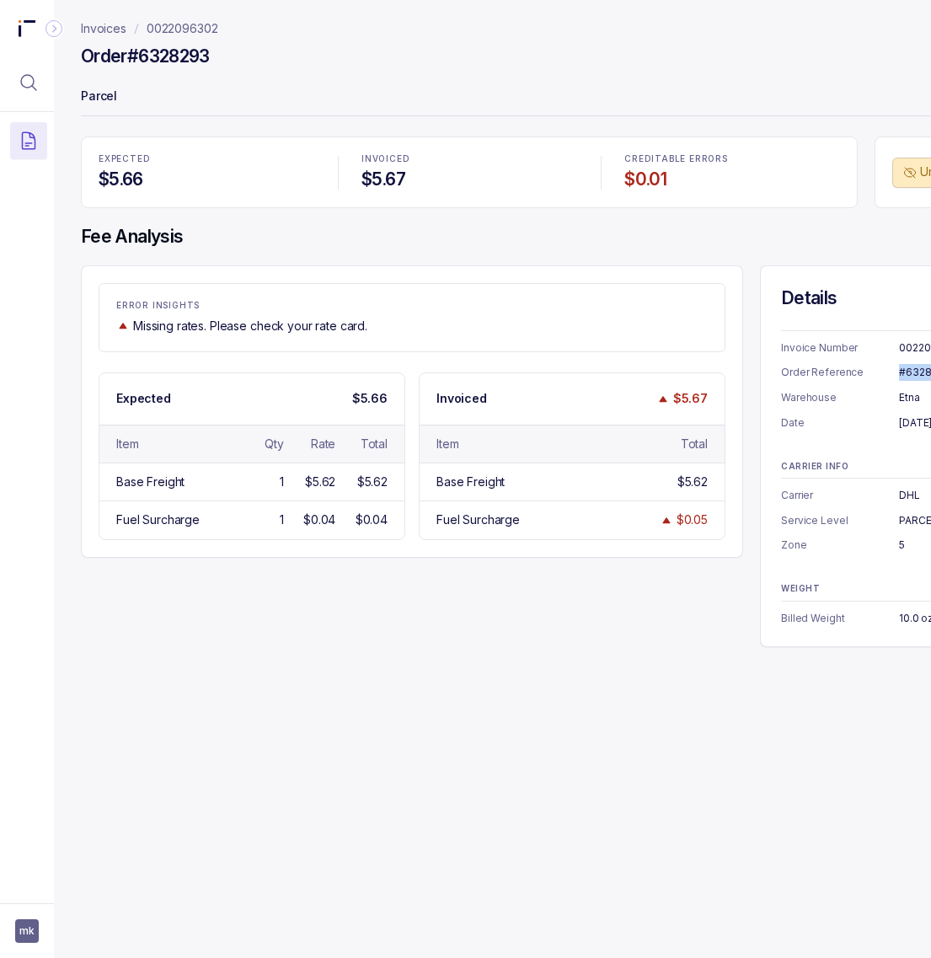
click at [166, 32] on p "0022096302" at bounding box center [183, 28] width 72 height 17
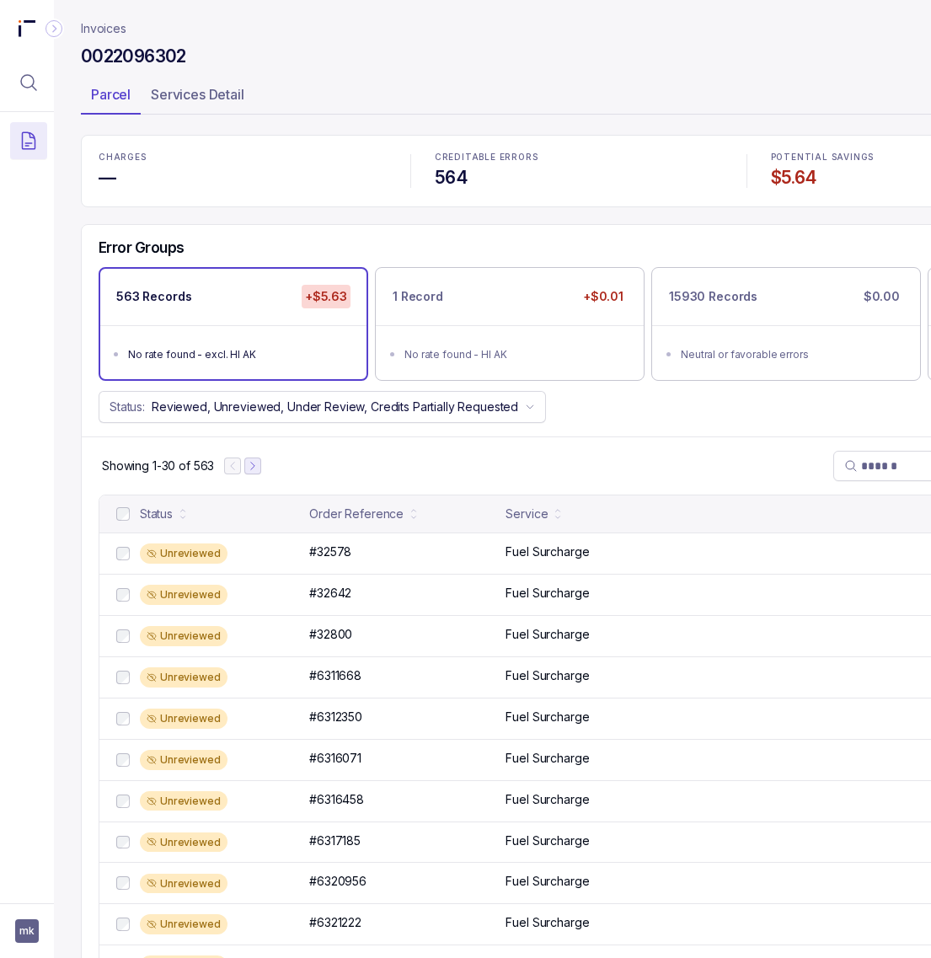
click at [249, 472] on icon "Next Page" at bounding box center [253, 466] width 12 height 12
click at [268, 472] on button "Next Page" at bounding box center [260, 465] width 17 height 17
click at [268, 472] on button "Next Page" at bounding box center [261, 465] width 17 height 17
click at [268, 472] on icon "Next Page" at bounding box center [265, 466] width 12 height 12
click at [326, 548] on p "#6330382" at bounding box center [337, 552] width 65 height 19
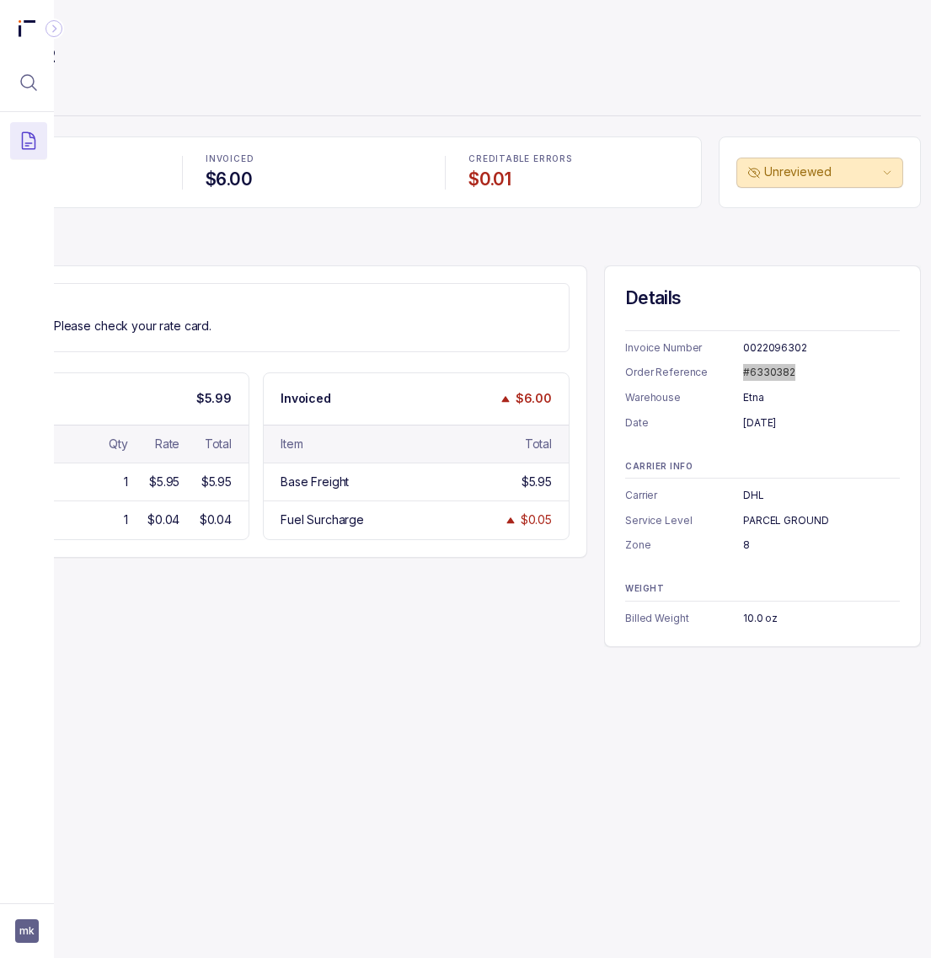
scroll to position [0, 158]
click at [771, 419] on div "[DATE]" at bounding box center [819, 423] width 157 height 17
click at [741, 543] on div "8" at bounding box center [819, 545] width 157 height 17
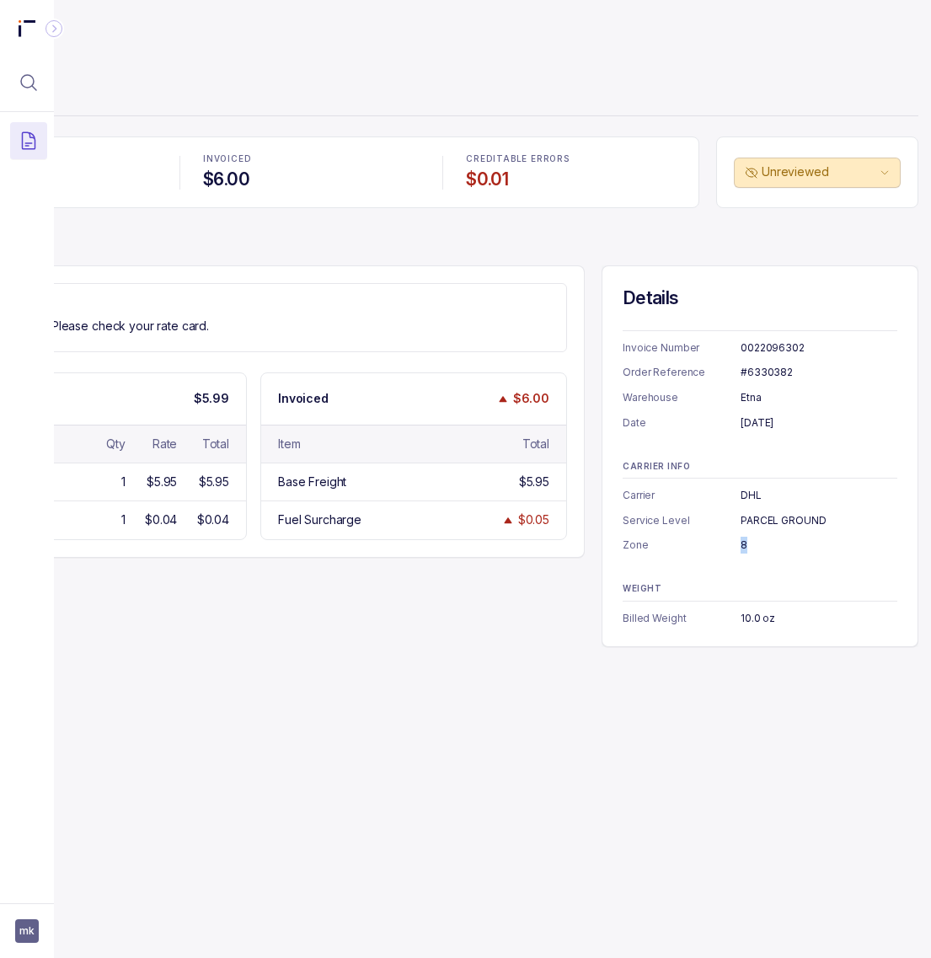
click at [741, 543] on div "8" at bounding box center [819, 545] width 157 height 17
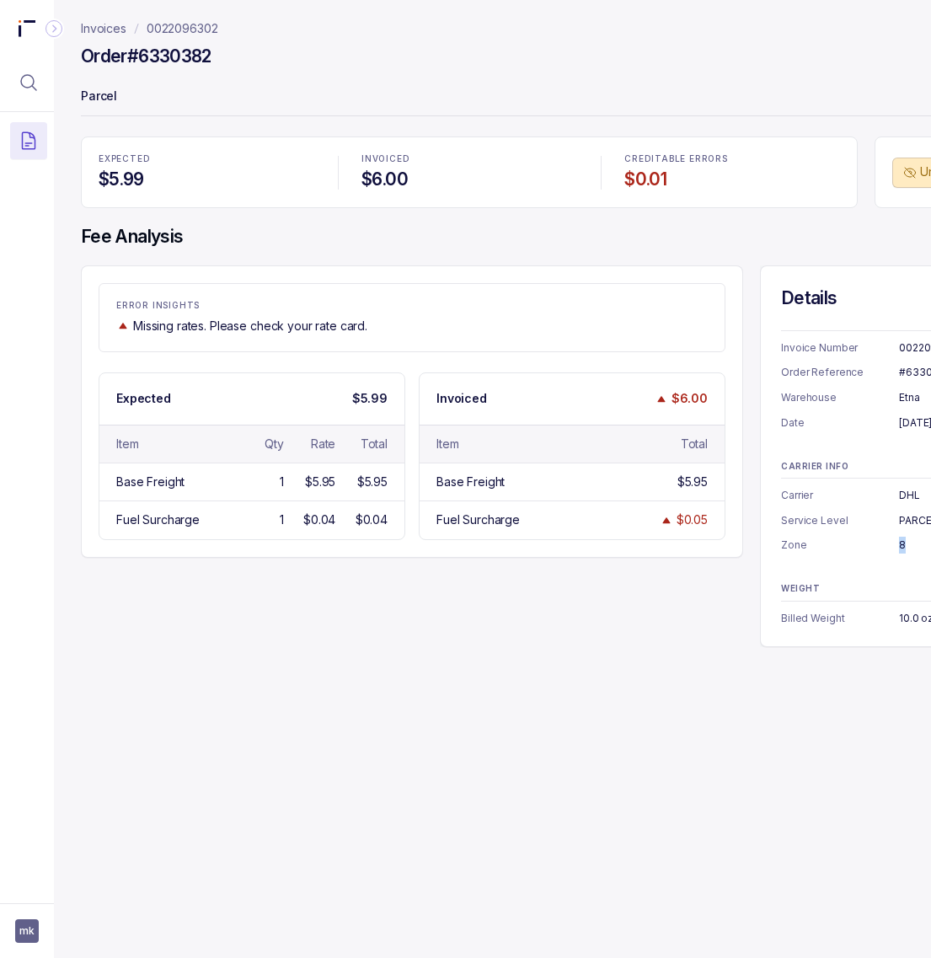
click at [171, 27] on p "0022096302" at bounding box center [183, 28] width 72 height 17
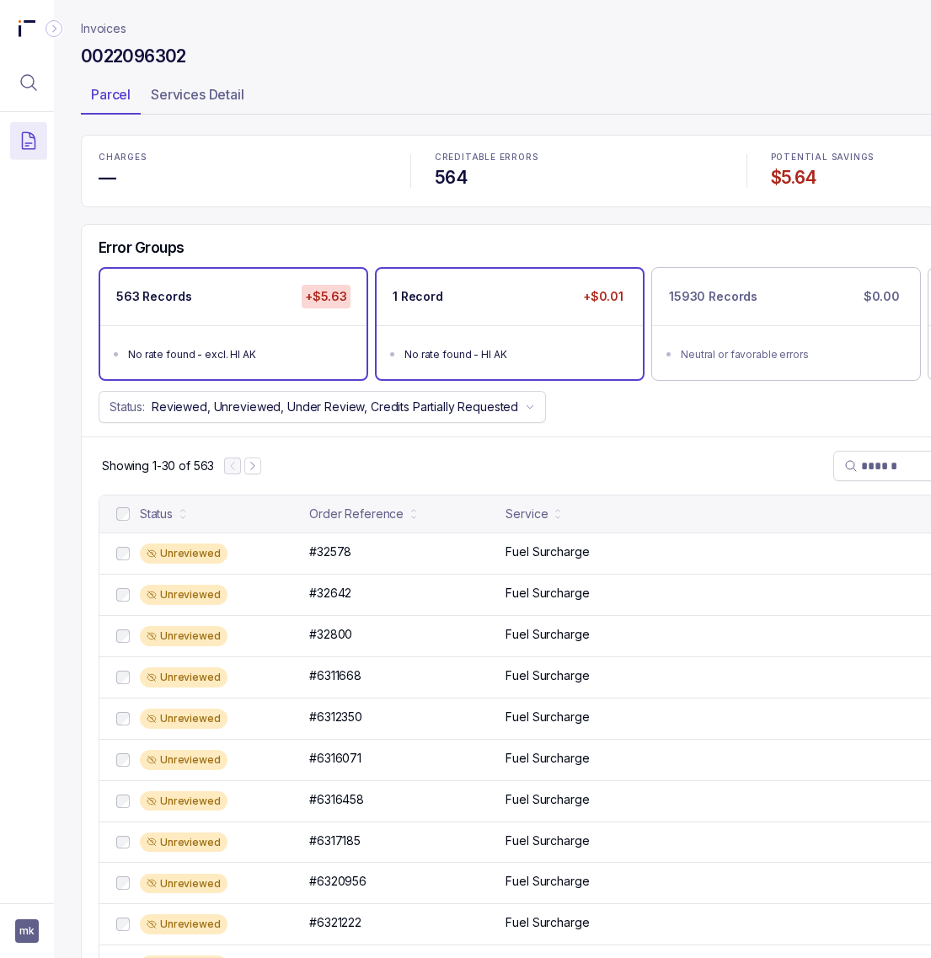
click at [444, 350] on div "No rate found - HI AK" at bounding box center [514, 354] width 221 height 17
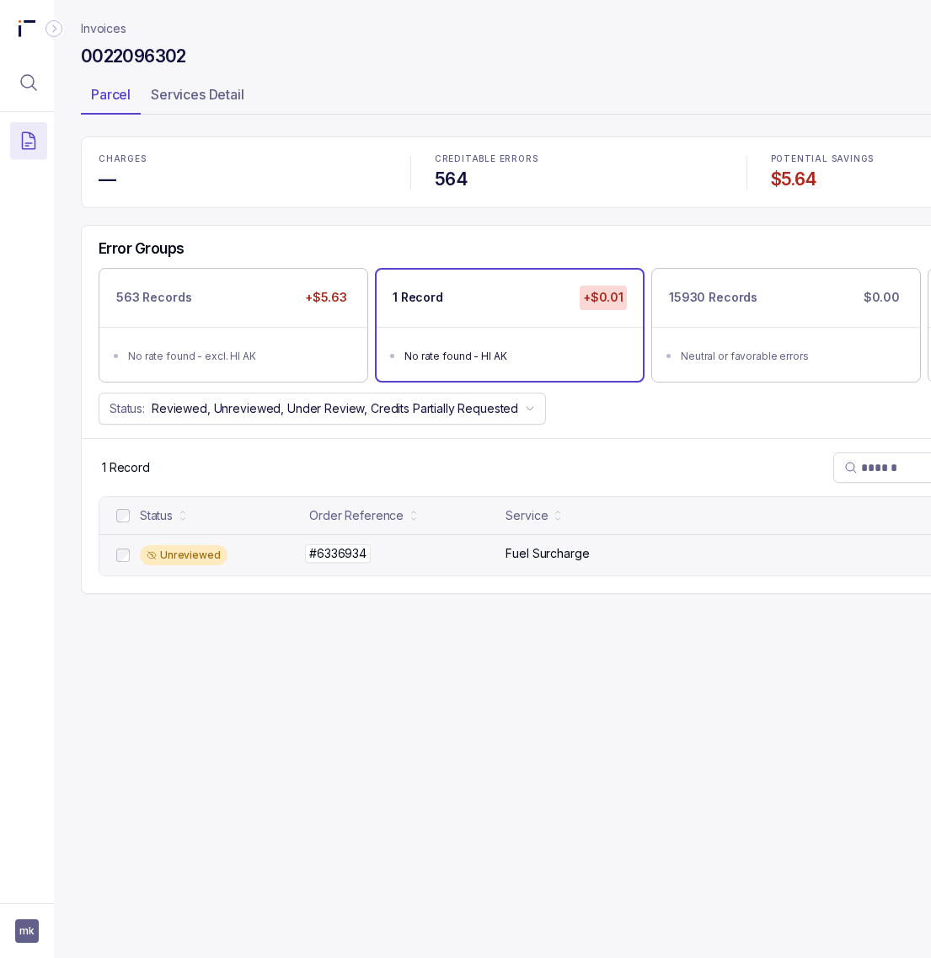
click at [329, 558] on p "#6336934" at bounding box center [338, 553] width 66 height 19
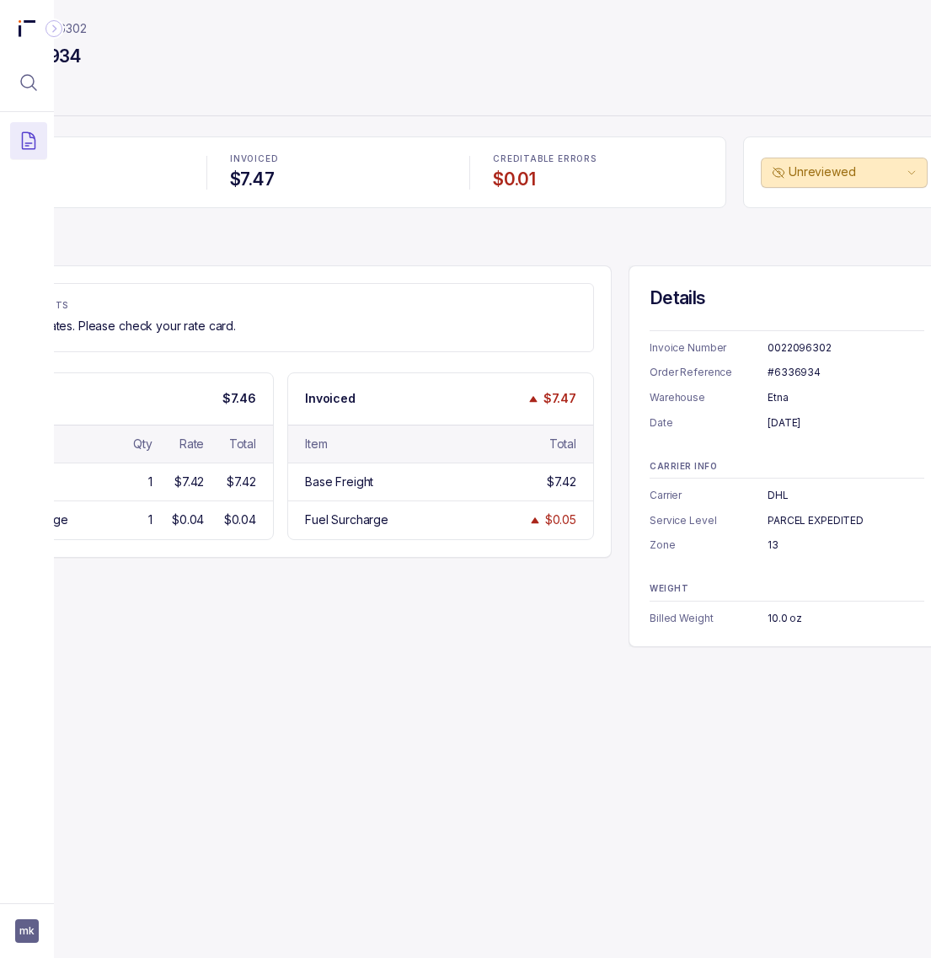
scroll to position [0, 158]
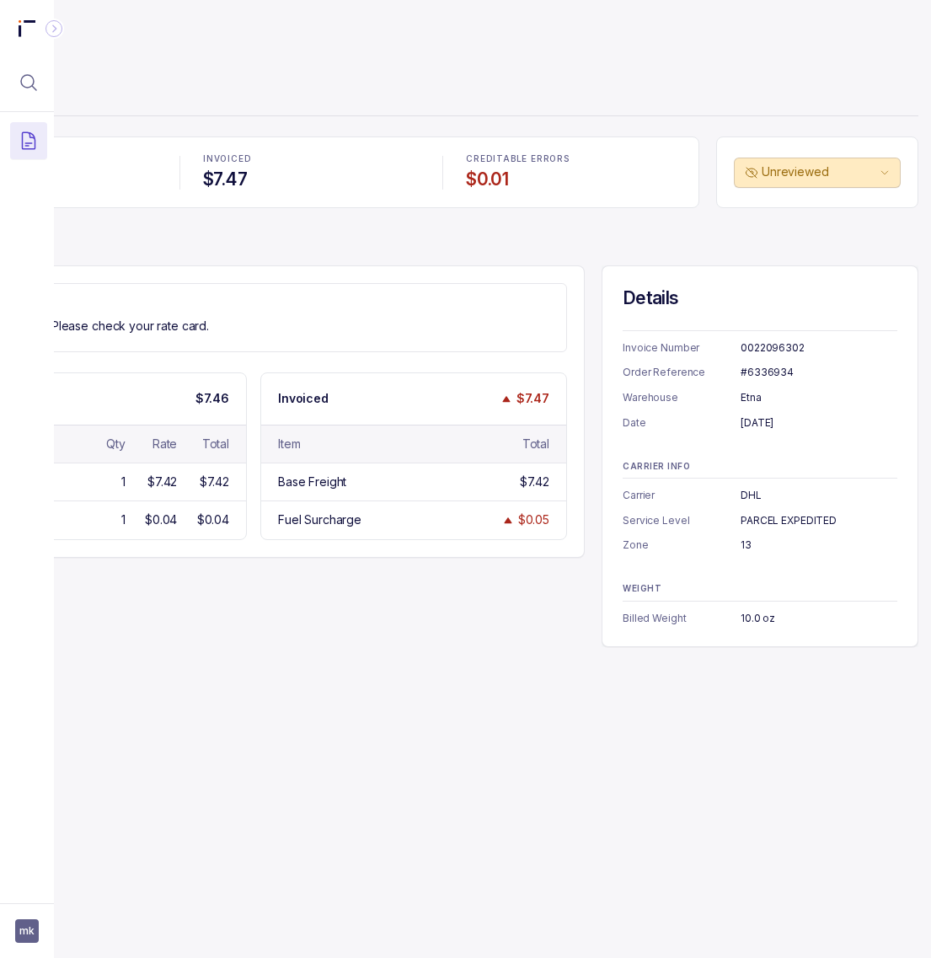
click at [758, 377] on div "#6336934" at bounding box center [819, 372] width 157 height 17
click at [789, 417] on div "[DATE]" at bounding box center [819, 423] width 157 height 17
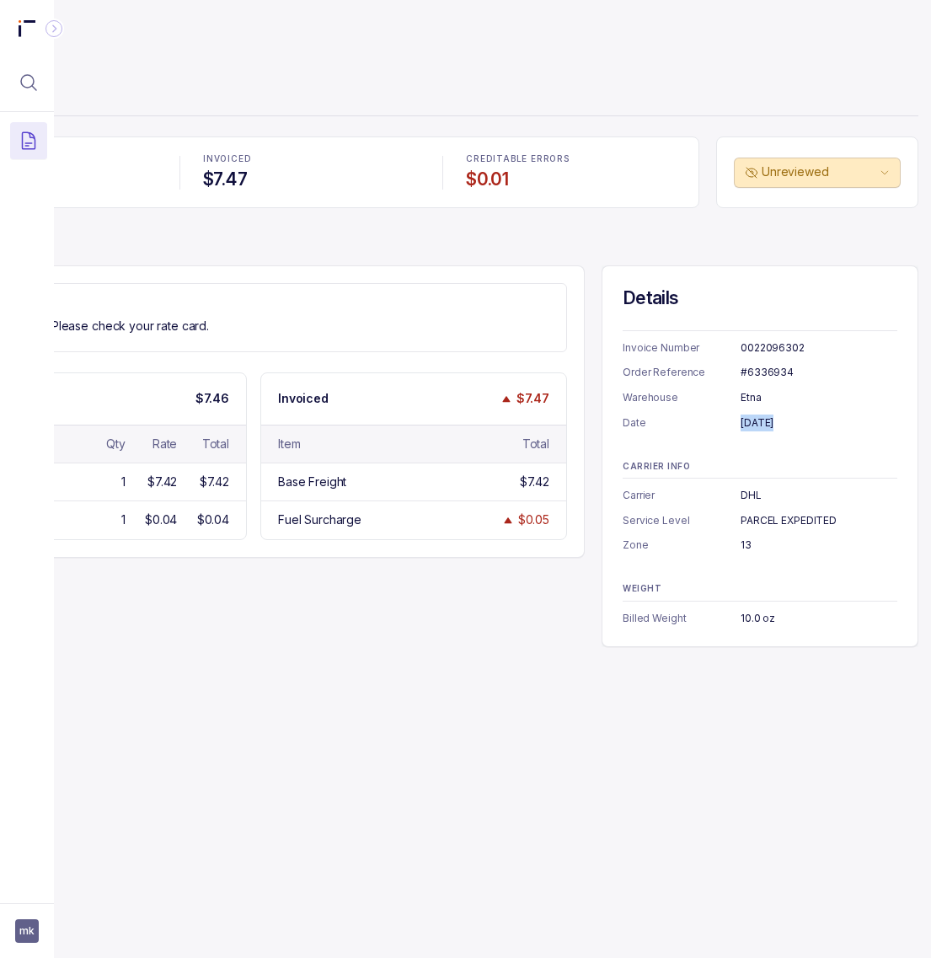
click at [789, 417] on div "[DATE]" at bounding box center [819, 423] width 157 height 17
click at [790, 522] on div "PARCEL EXPEDITED" at bounding box center [819, 520] width 157 height 17
click at [743, 544] on div "13" at bounding box center [819, 545] width 157 height 17
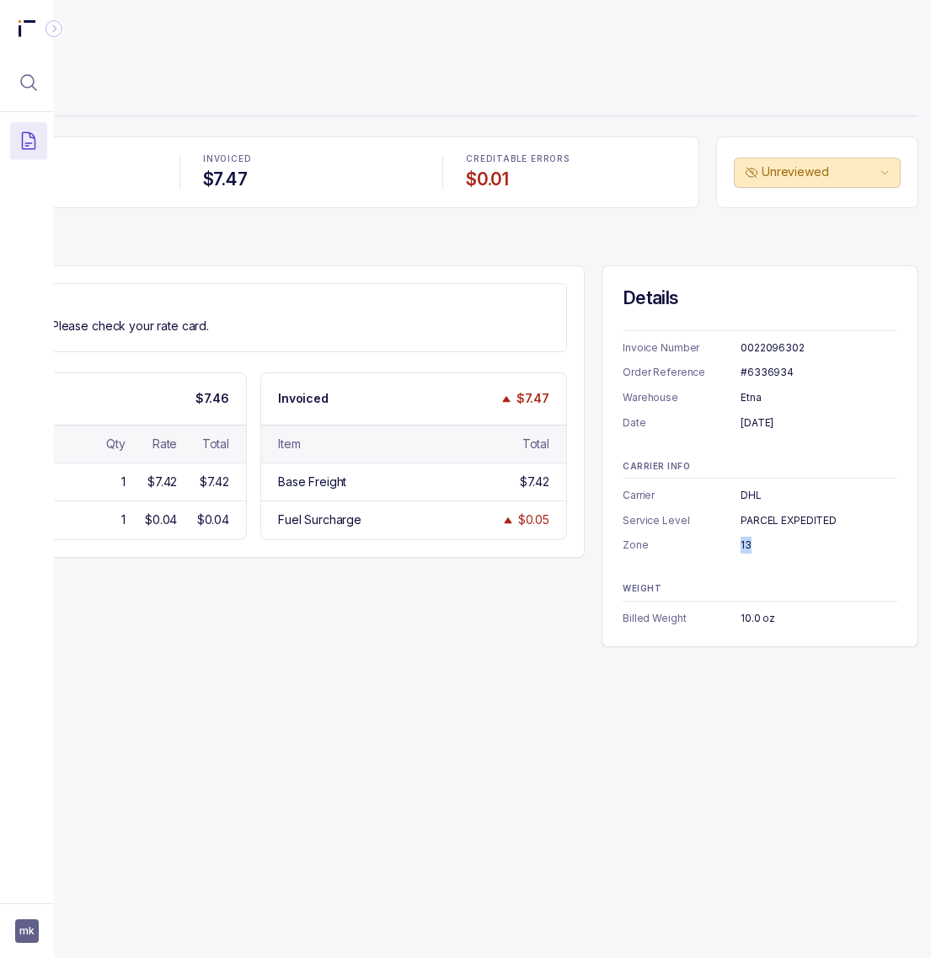
click at [743, 544] on div "13" at bounding box center [819, 545] width 157 height 17
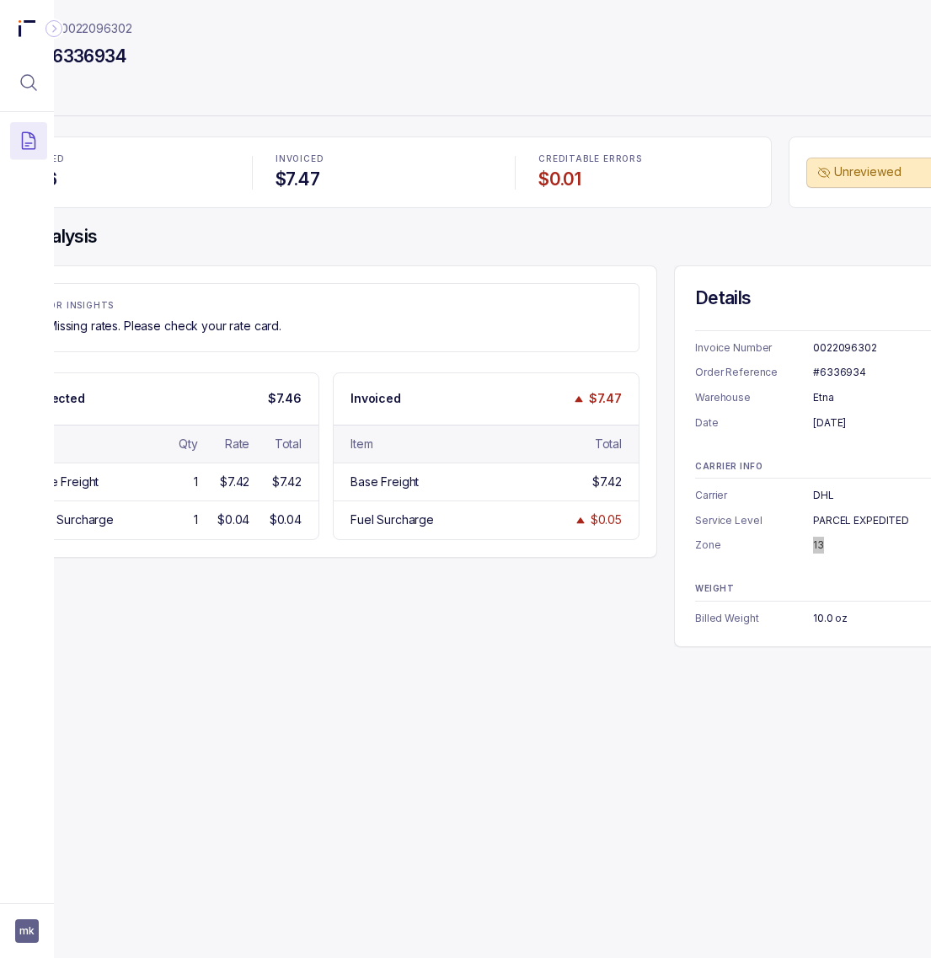
scroll to position [0, 0]
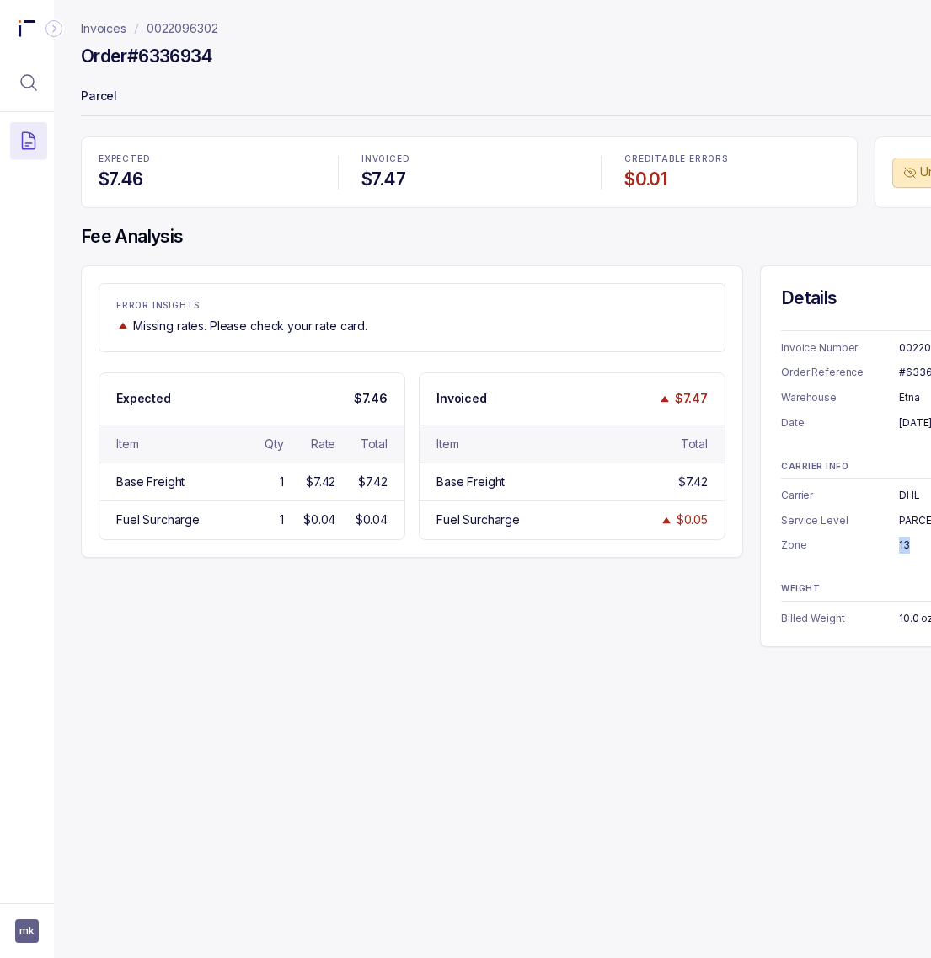
click at [169, 22] on p "0022096302" at bounding box center [183, 28] width 72 height 17
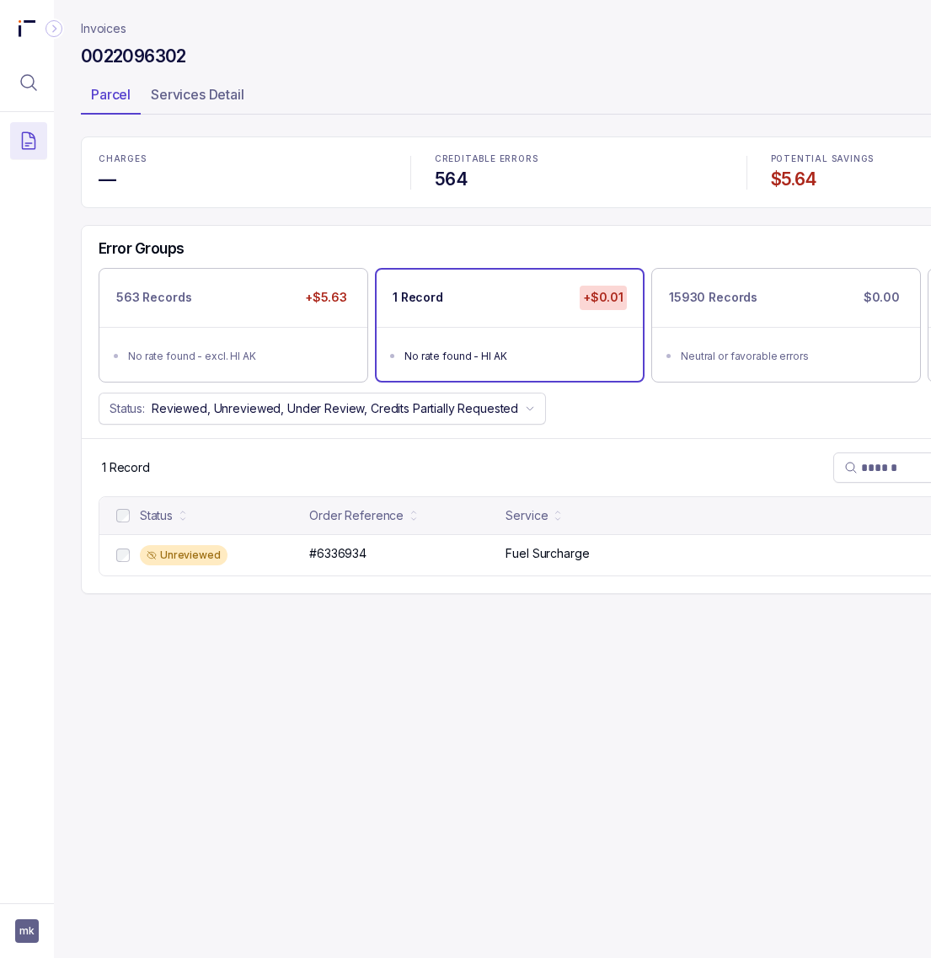
click at [777, 178] on h4 "$5.64" at bounding box center [915, 180] width 288 height 24
click at [331, 66] on div "0022096302 Request Credits" at bounding box center [579, 59] width 996 height 30
click at [807, 179] on h4 "$5.64" at bounding box center [915, 180] width 288 height 24
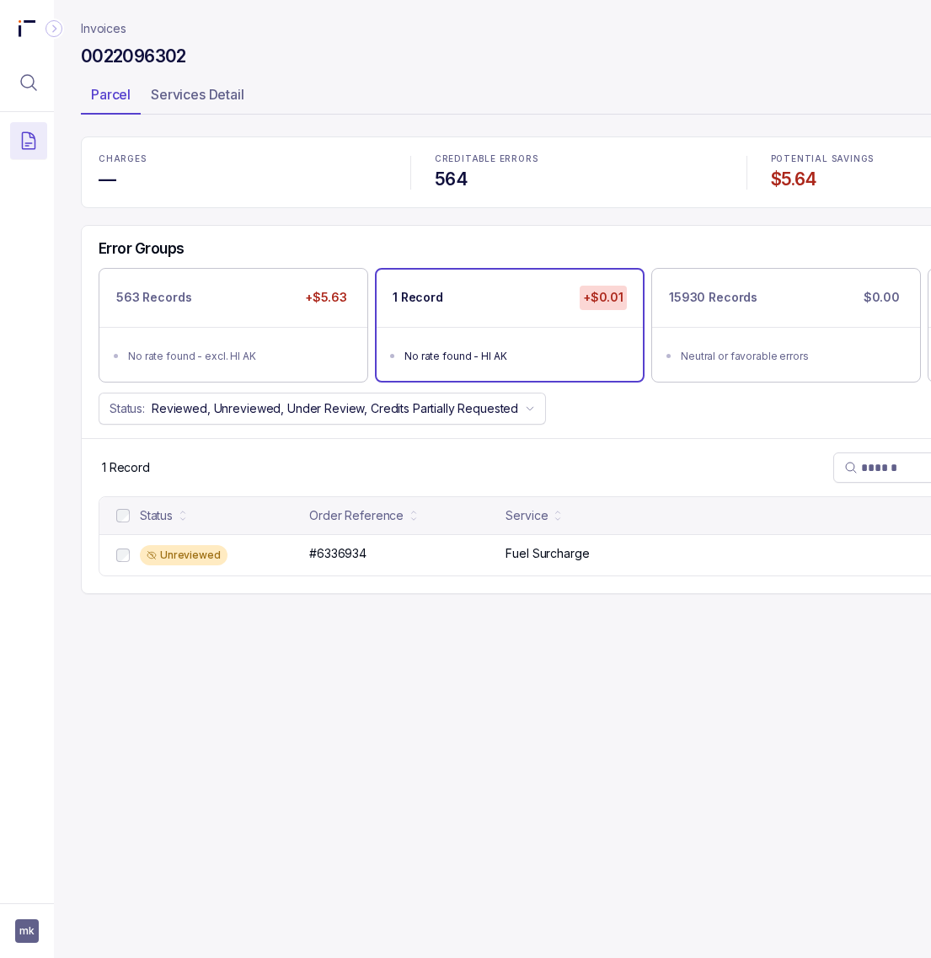
click at [807, 179] on h4 "$5.64" at bounding box center [915, 180] width 288 height 24
click at [108, 181] on h4 "—" at bounding box center [243, 180] width 288 height 24
click at [107, 181] on h4 "—" at bounding box center [243, 180] width 288 height 24
click at [106, 179] on h4 "—" at bounding box center [243, 180] width 288 height 24
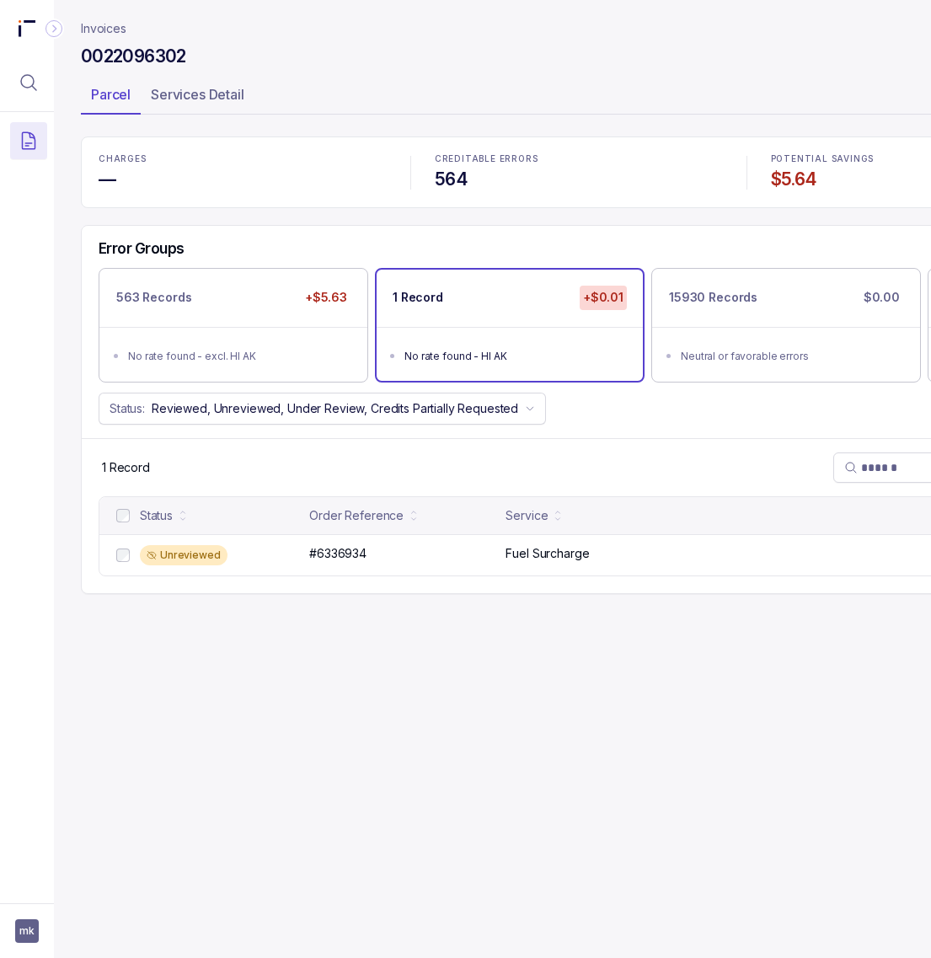
click at [788, 175] on h4 "$5.64" at bounding box center [915, 180] width 288 height 24
click at [24, 76] on icon "Menu Icon Button MagnifyingGlassIcon" at bounding box center [28, 82] width 15 height 15
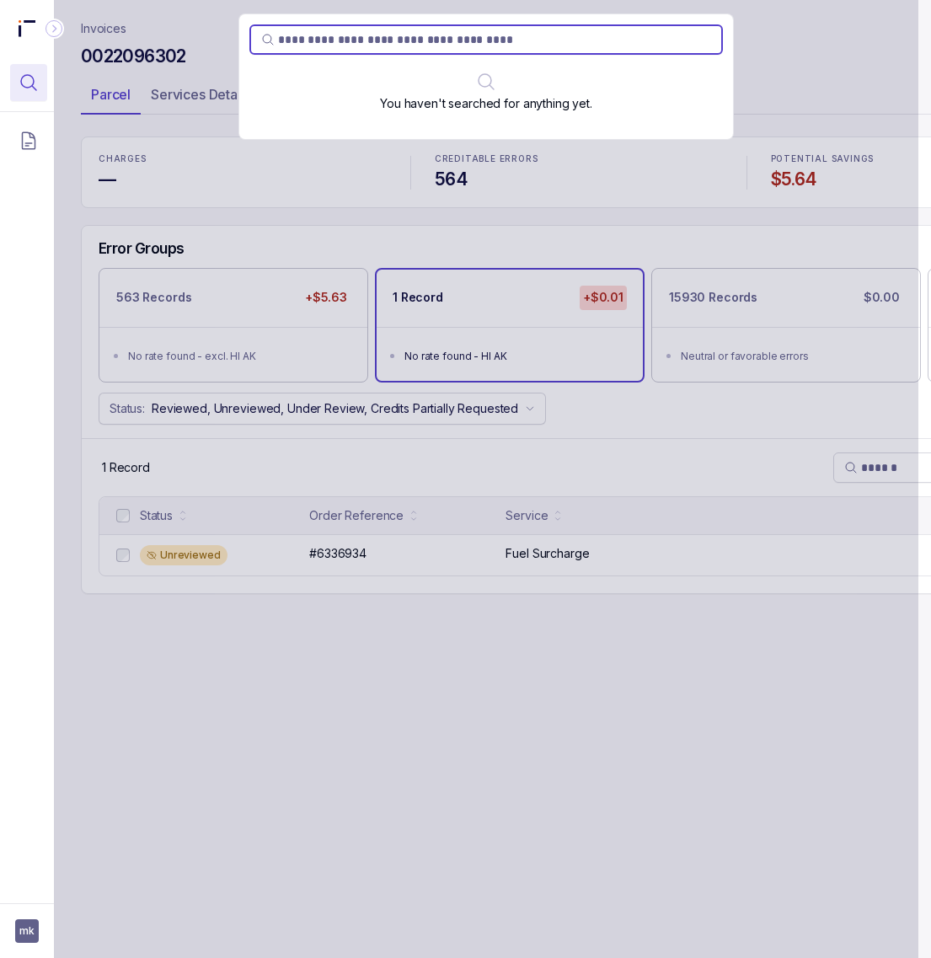
click at [212, 38] on div "You haven't searched for anything yet." at bounding box center [486, 479] width 864 height 958
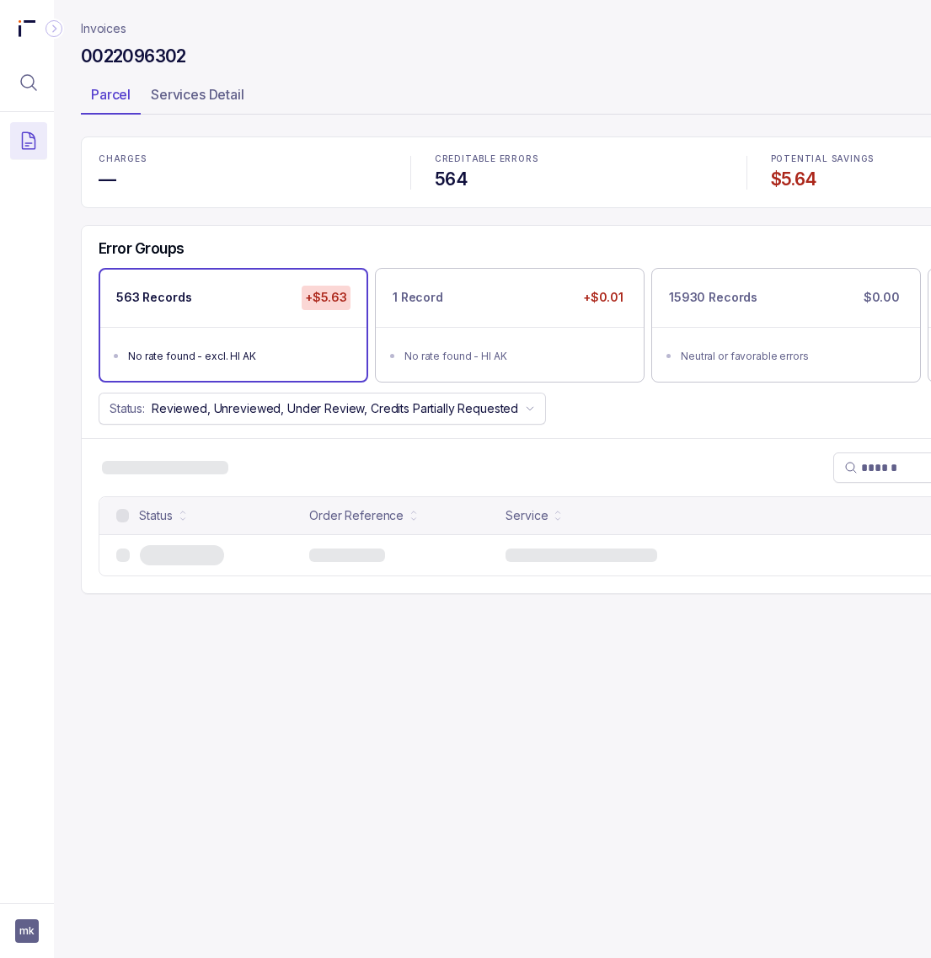
click at [114, 27] on p "Invoices" at bounding box center [103, 28] width 45 height 17
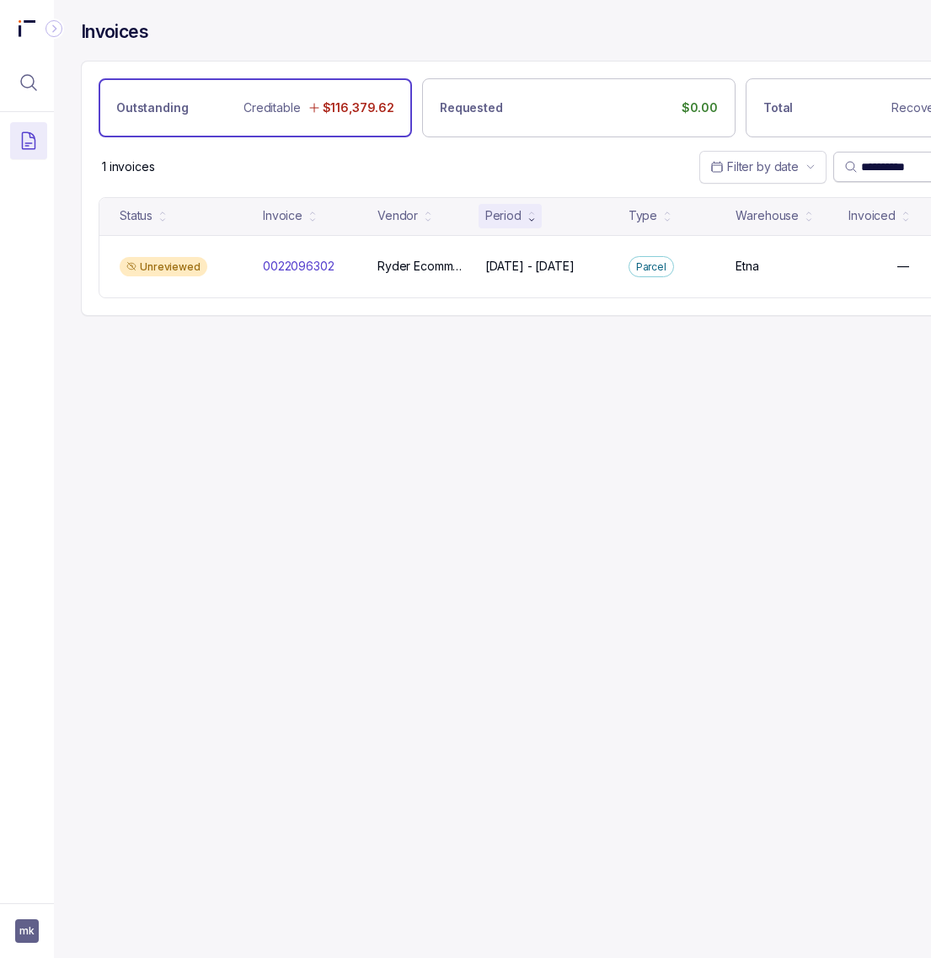
click at [877, 166] on input "**********" at bounding box center [946, 166] width 171 height 17
paste input "*****"
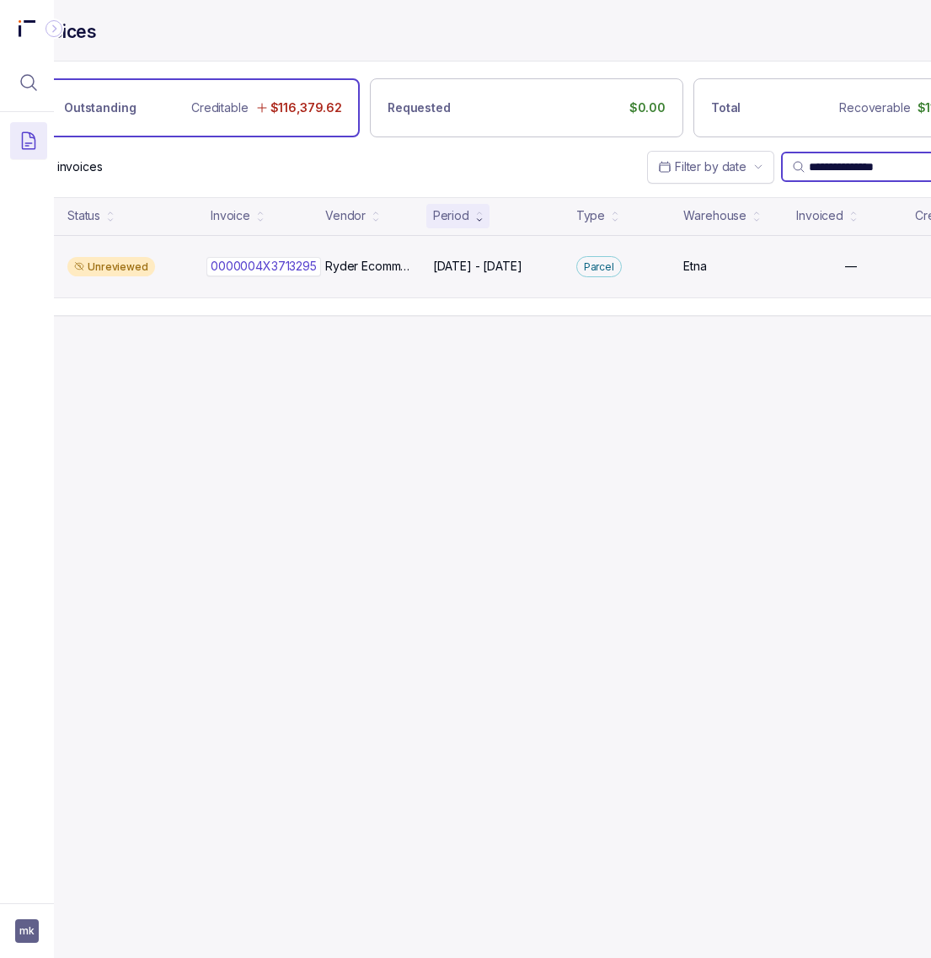
type input "**********"
click at [268, 267] on p "0000004X3713295" at bounding box center [263, 266] width 115 height 19
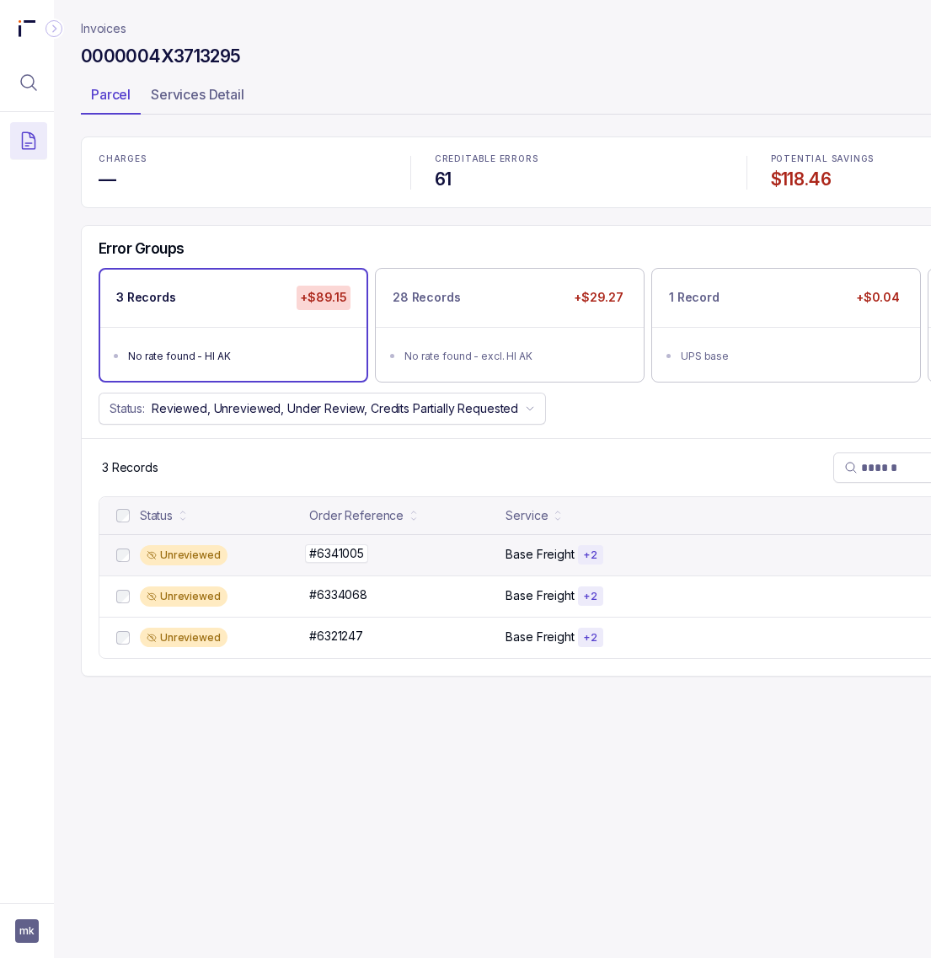
click at [334, 557] on p "#6341005" at bounding box center [336, 553] width 63 height 19
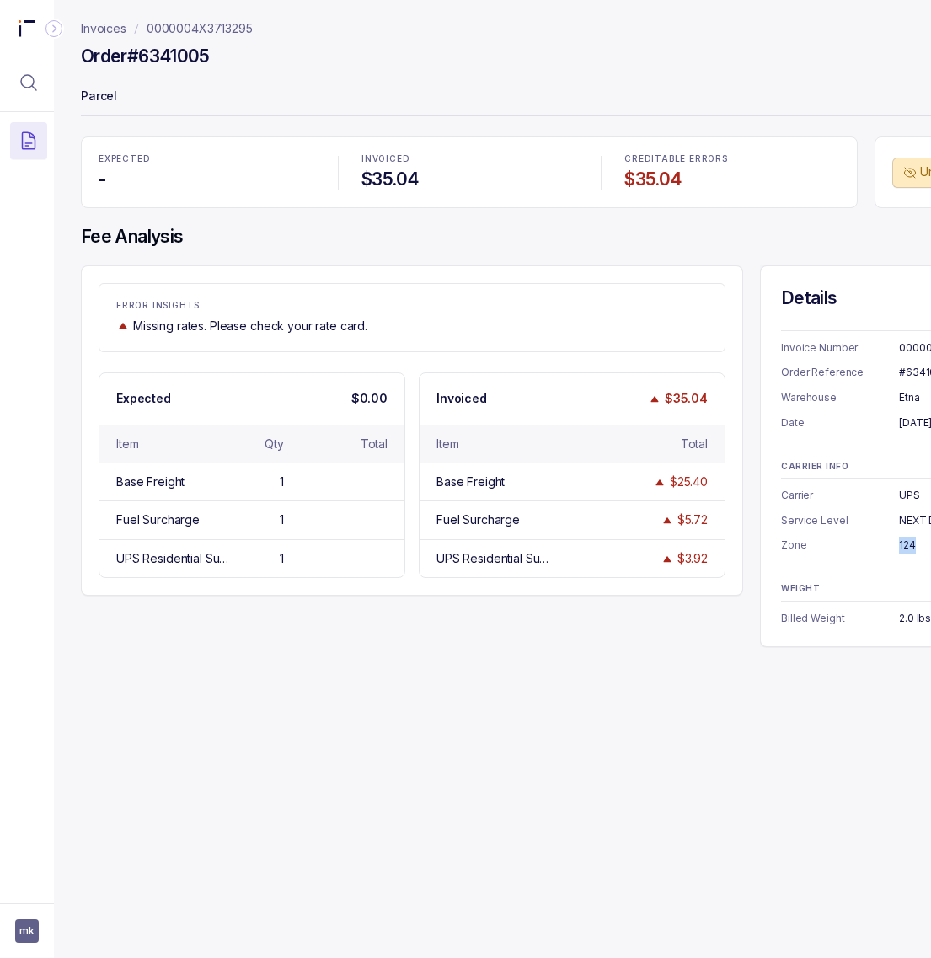
drag, startPoint x: 259, startPoint y: 27, endPoint x: 144, endPoint y: 35, distance: 114.9
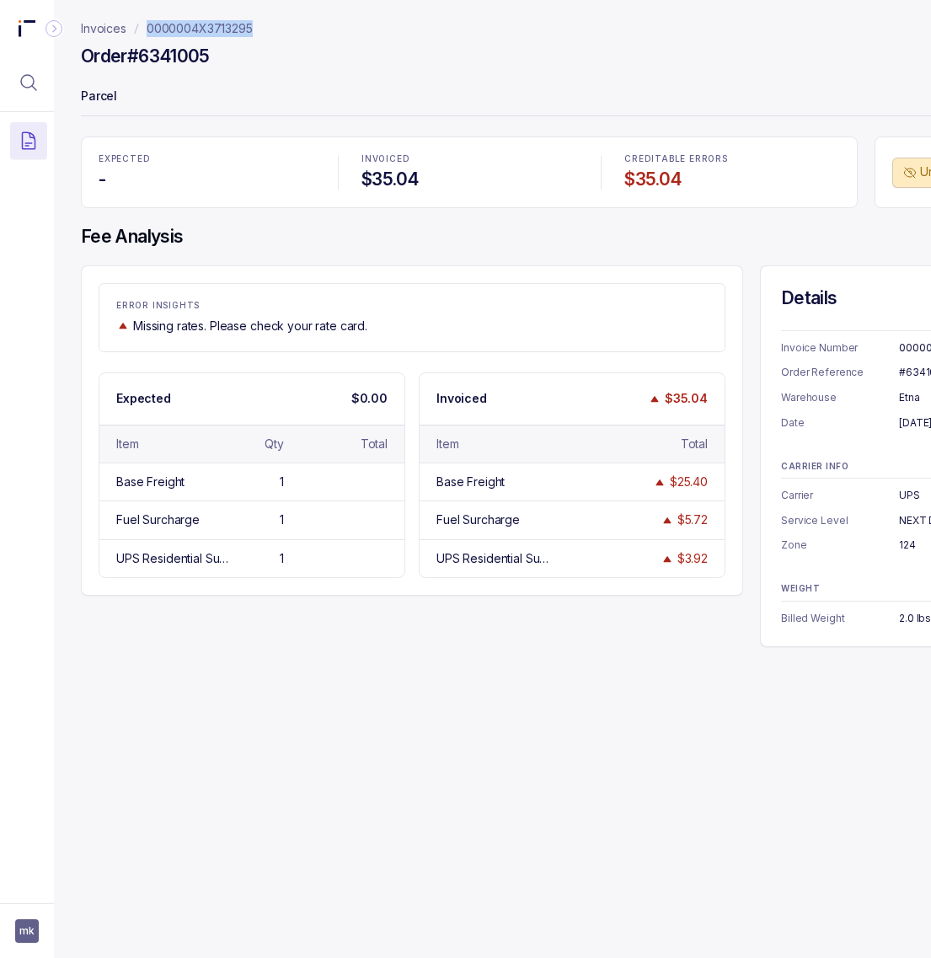
click at [144, 35] on nav "Invoices 0000004X3713295" at bounding box center [579, 28] width 996 height 17
click at [169, 35] on p "0000004X3713295" at bounding box center [200, 28] width 106 height 17
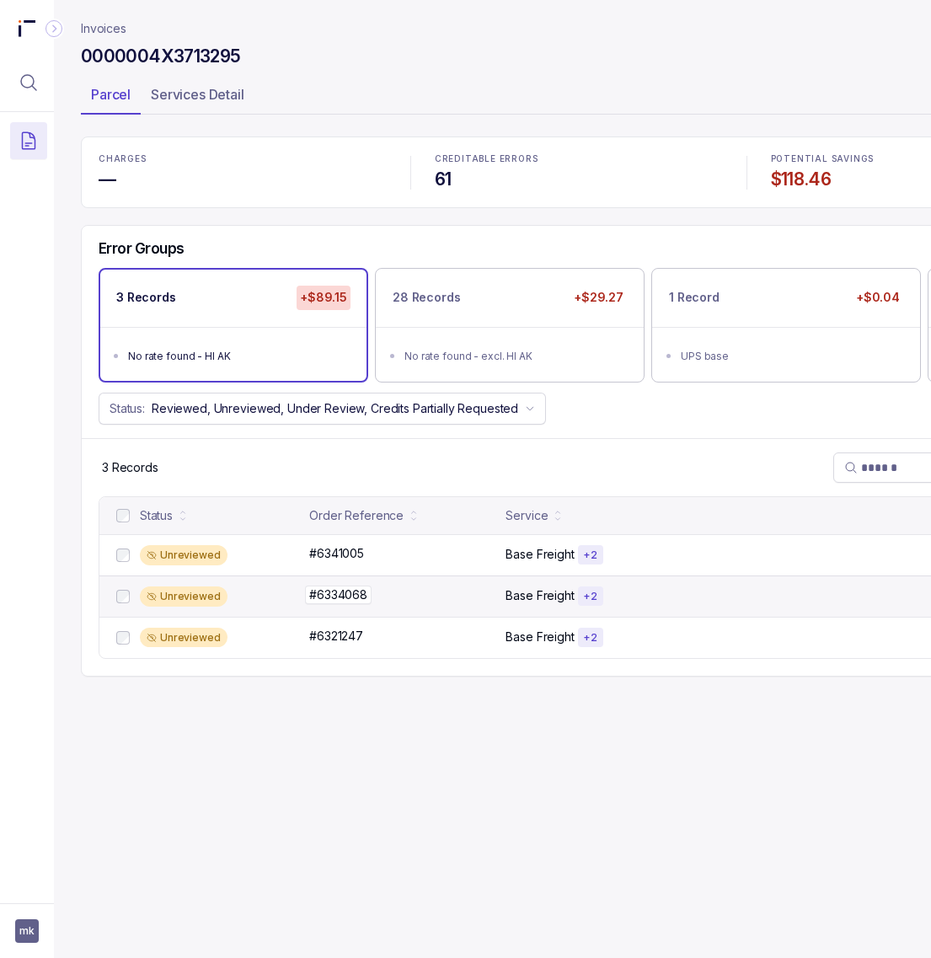
click at [338, 604] on p "#6334068" at bounding box center [338, 595] width 67 height 19
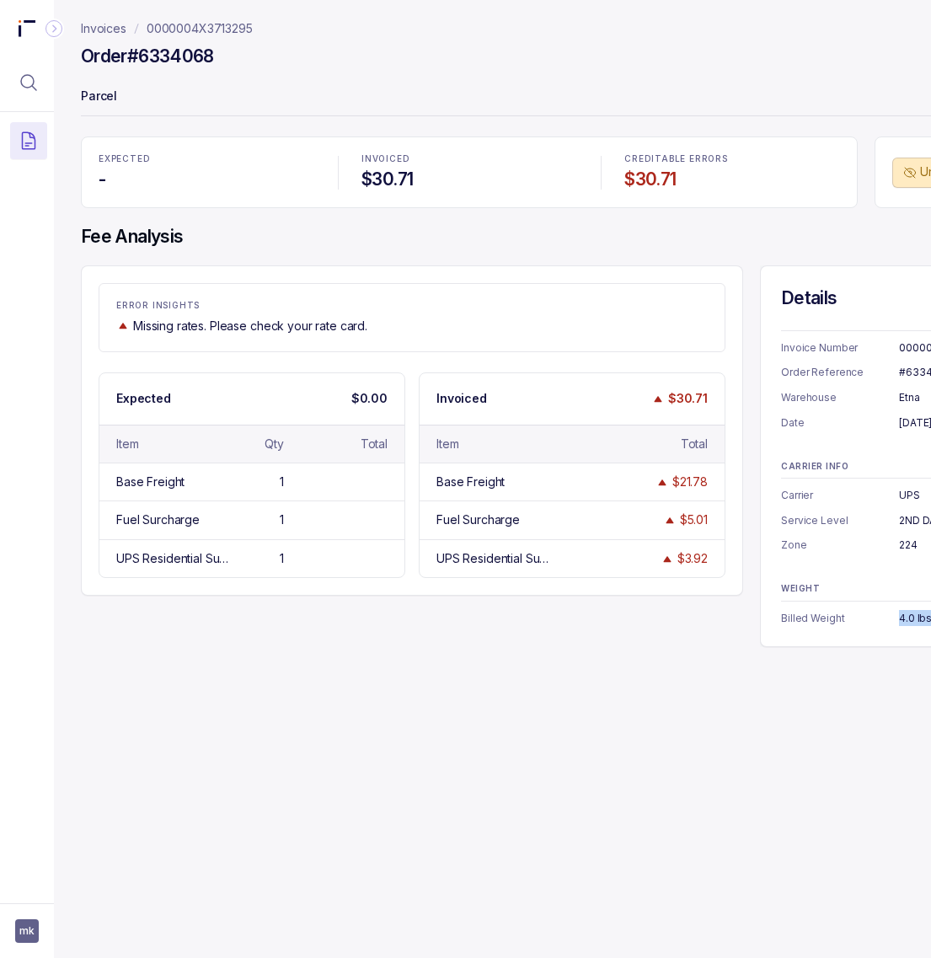
click at [212, 31] on p "0000004X3713295" at bounding box center [200, 28] width 106 height 17
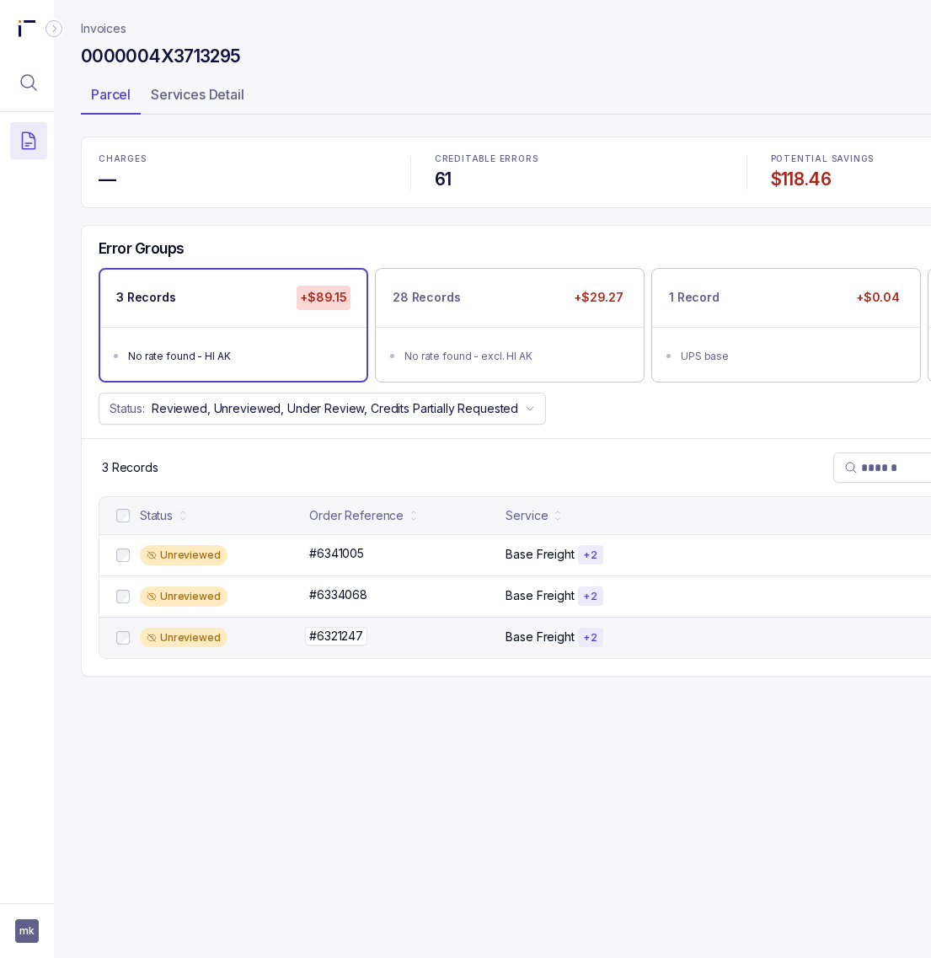
click at [356, 636] on p "#6321247" at bounding box center [336, 636] width 62 height 19
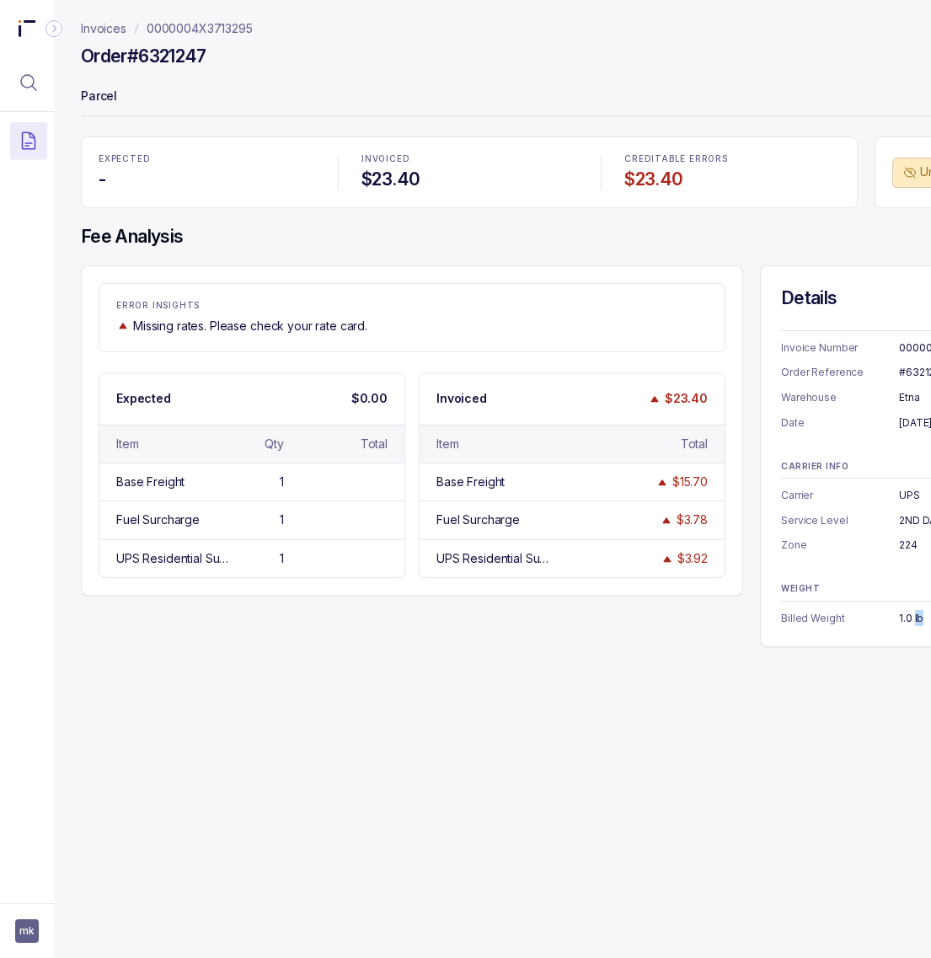
click at [233, 30] on p "0000004X3713295" at bounding box center [200, 28] width 106 height 17
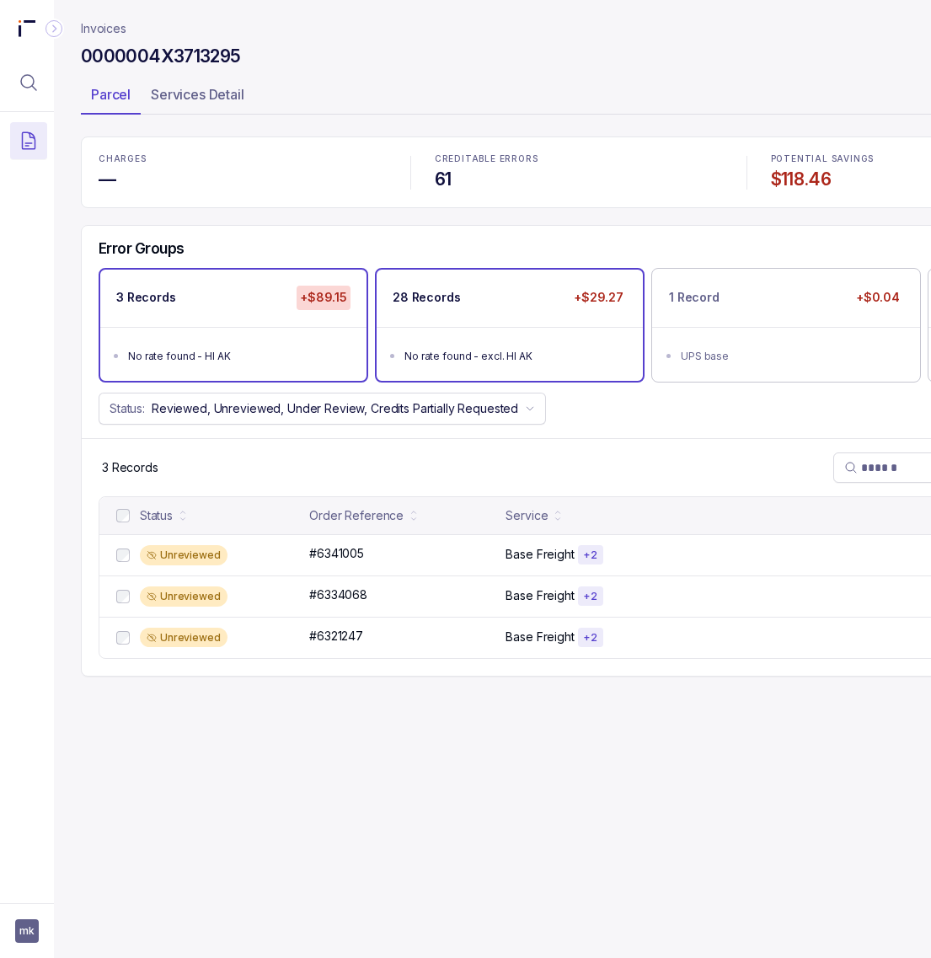
click at [466, 327] on ul "No rate found - excl. HI AK" at bounding box center [510, 354] width 266 height 54
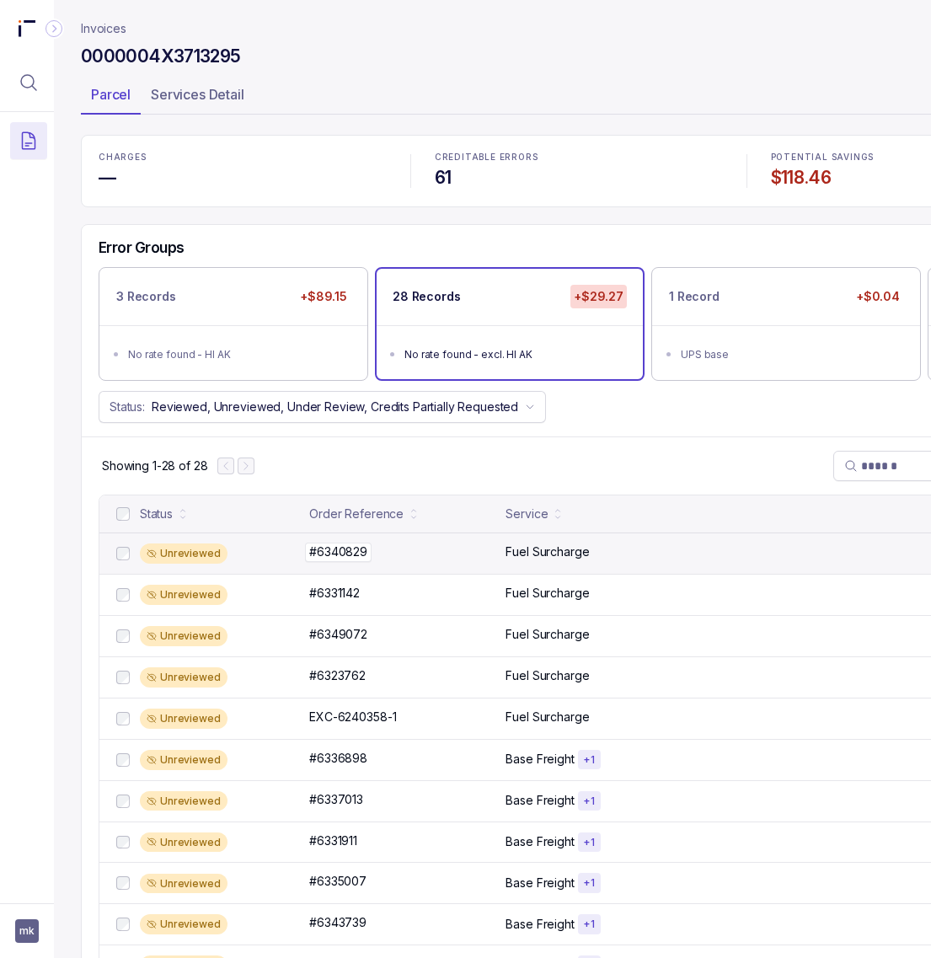
click at [345, 554] on p "#6340829" at bounding box center [338, 552] width 67 height 19
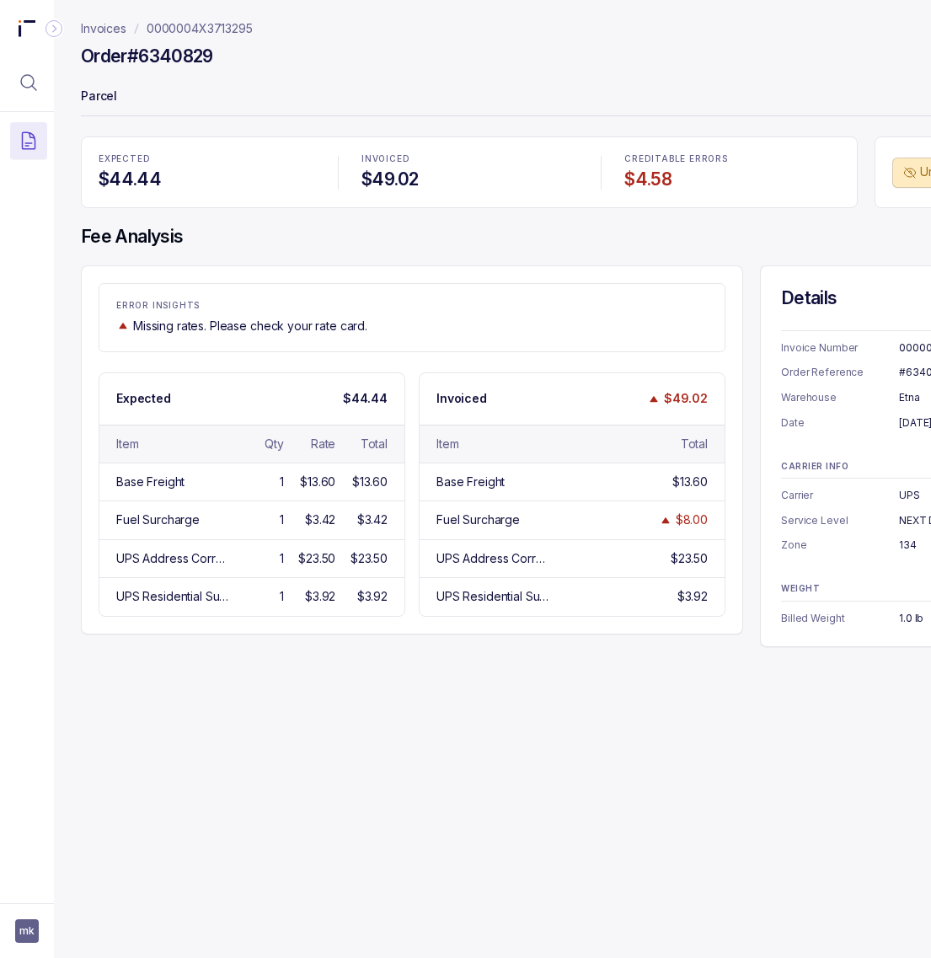
click at [225, 28] on p "0000004X3713295" at bounding box center [200, 28] width 106 height 17
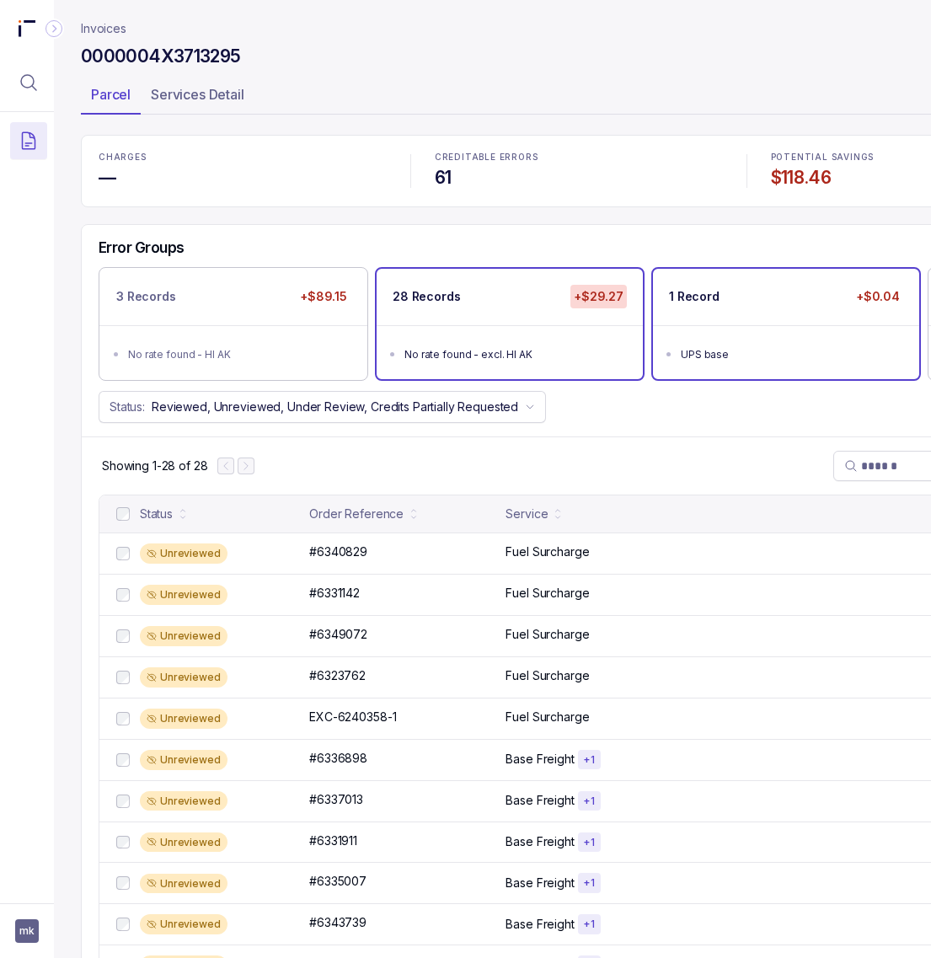
click at [716, 351] on div "UPS base" at bounding box center [791, 354] width 221 height 17
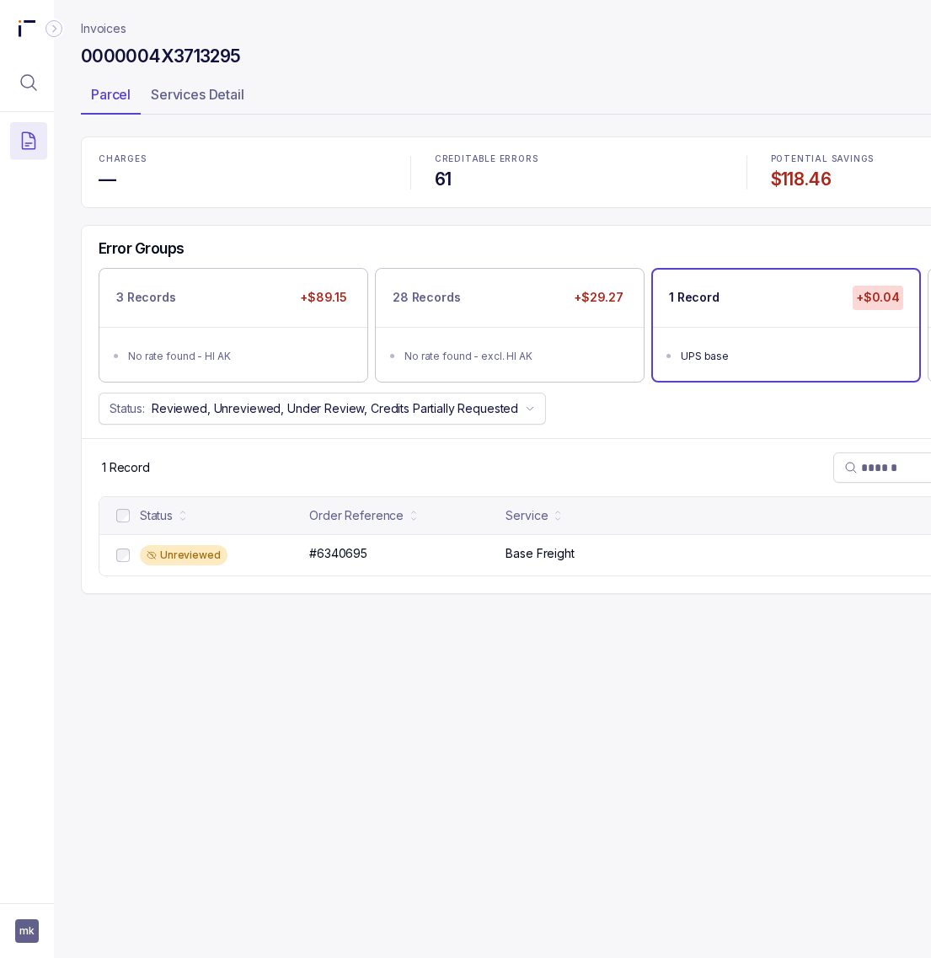
click at [346, 554] on p "#6340695" at bounding box center [338, 553] width 67 height 19
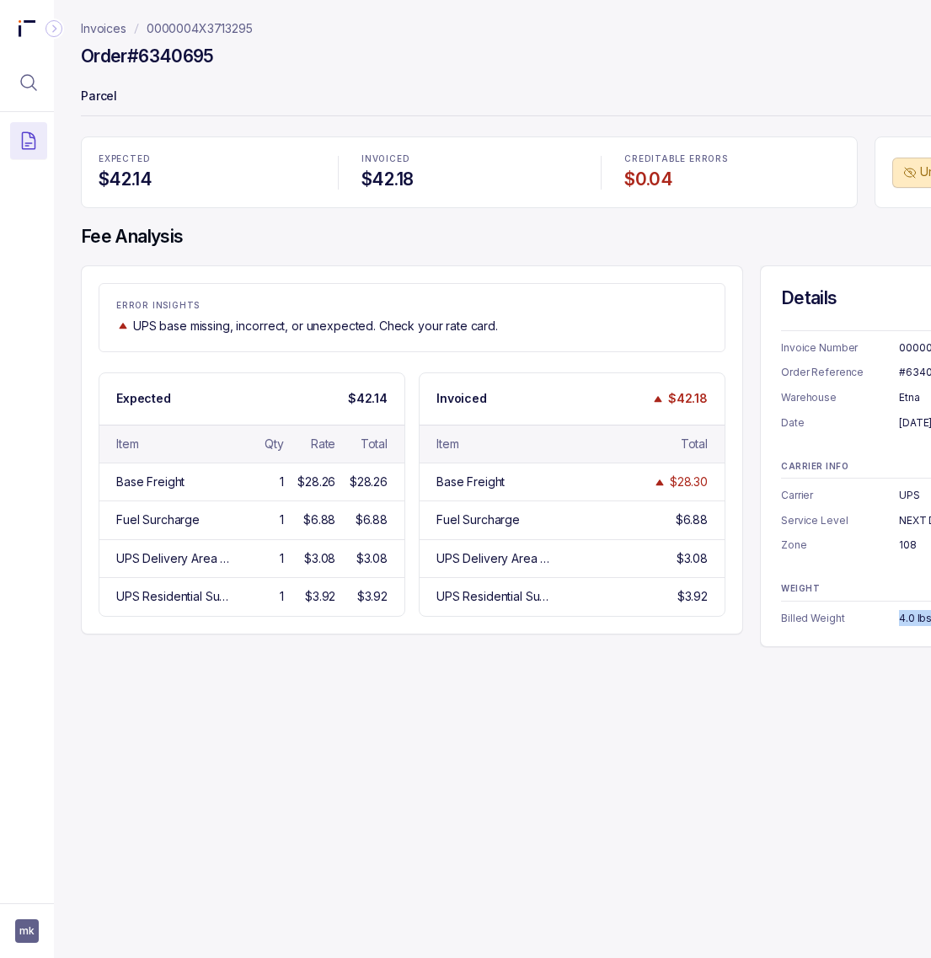
click at [212, 24] on p "0000004X3713295" at bounding box center [200, 28] width 106 height 17
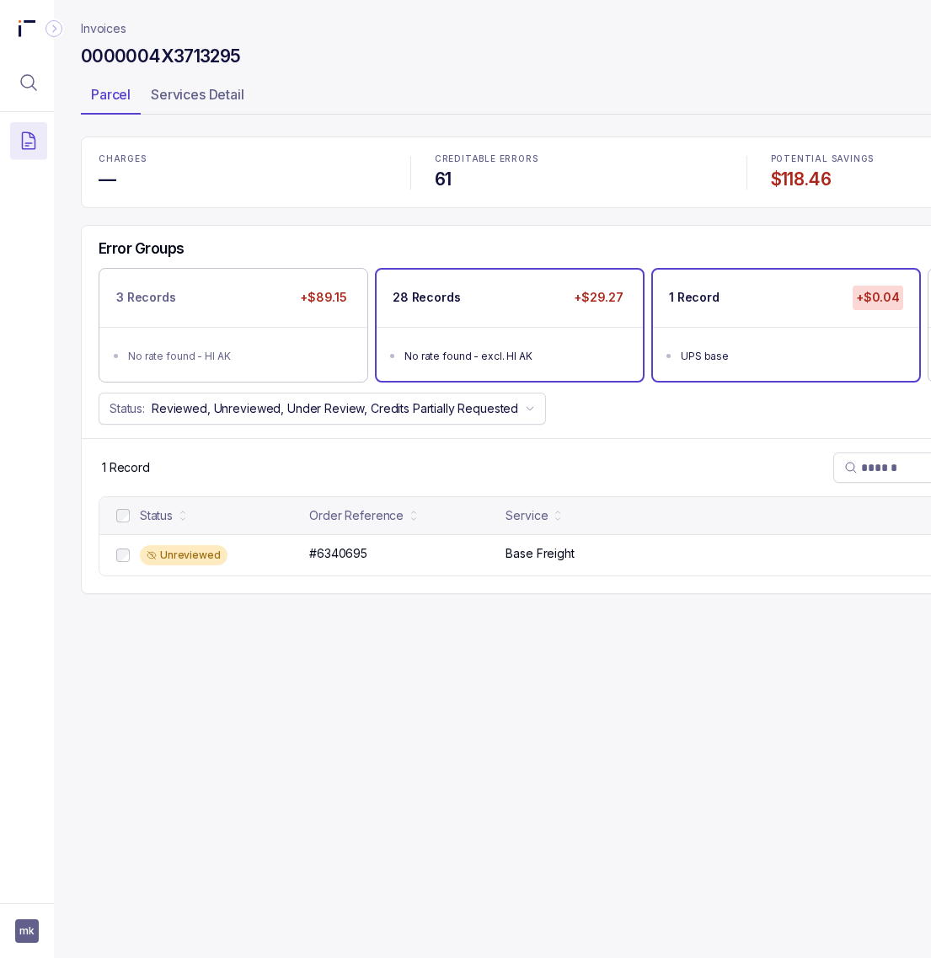
click at [502, 361] on div "No rate found - excl. HI AK" at bounding box center [514, 356] width 221 height 17
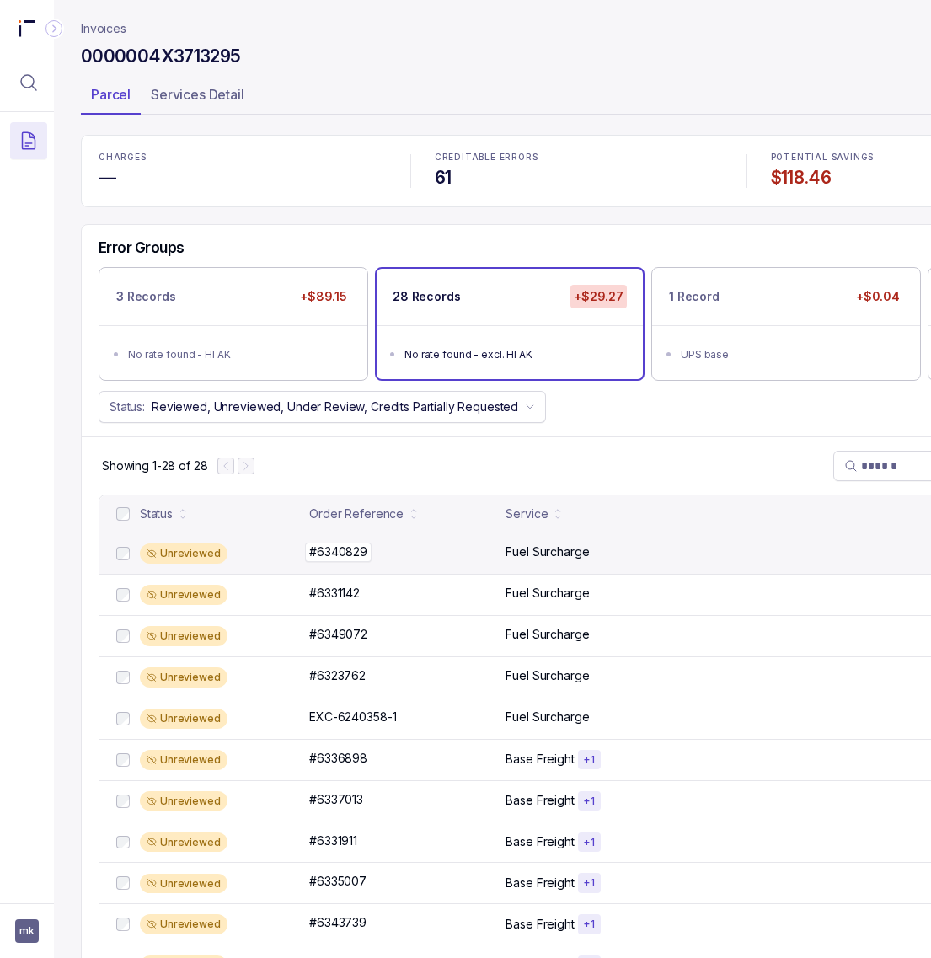
click at [350, 554] on p "#6340829" at bounding box center [338, 552] width 67 height 19
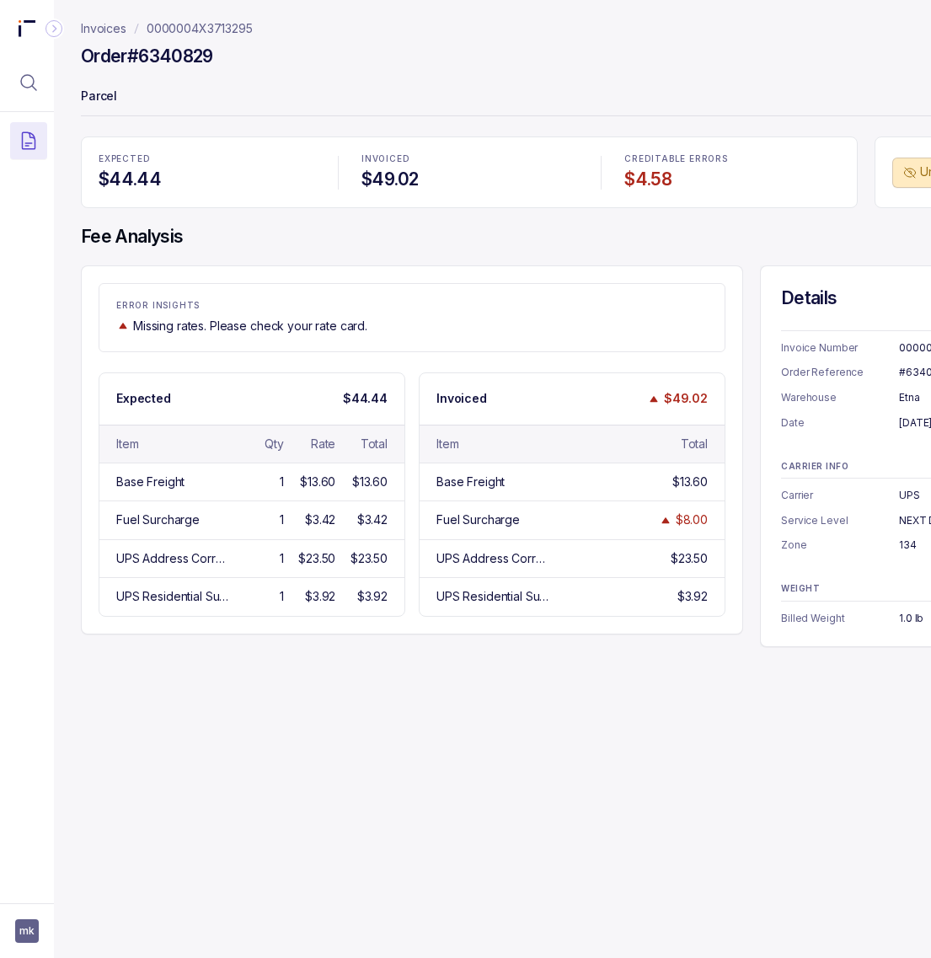
scroll to position [0, 105]
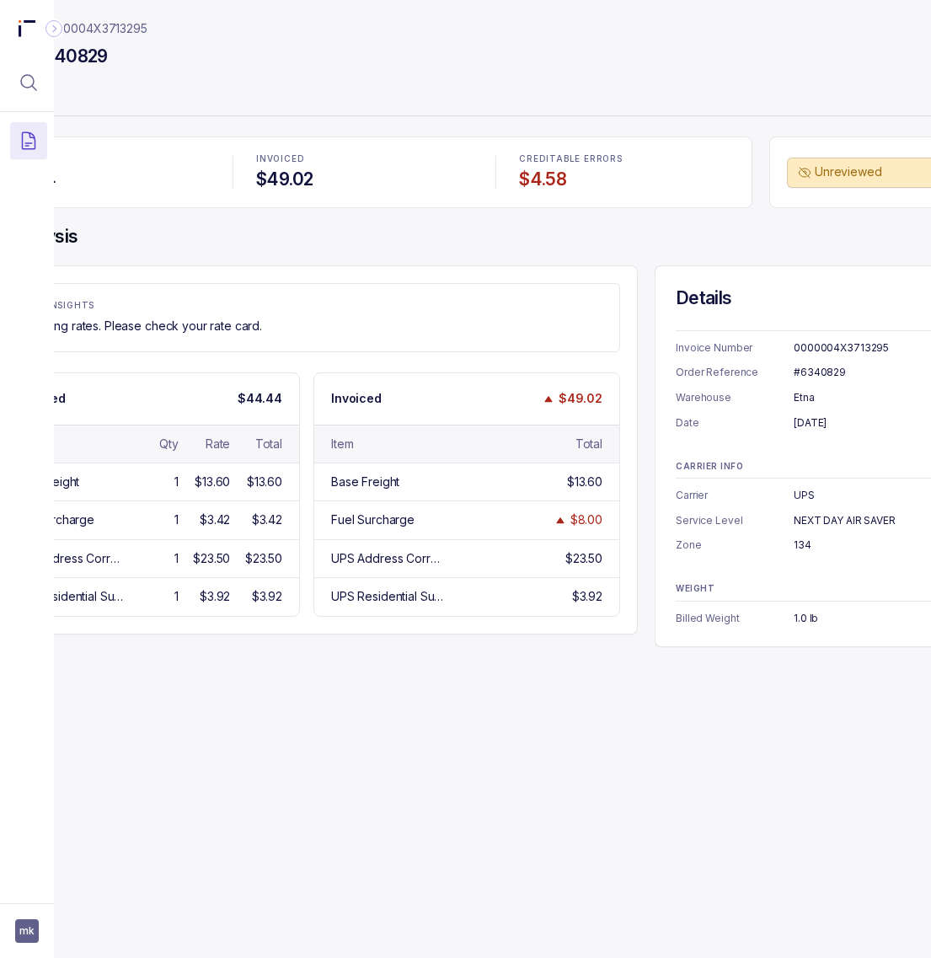
click at [813, 380] on div "#6340829" at bounding box center [872, 372] width 157 height 17
click at [814, 377] on div "#6340829" at bounding box center [872, 372] width 157 height 17
click at [814, 423] on div "[DATE]" at bounding box center [872, 423] width 157 height 17
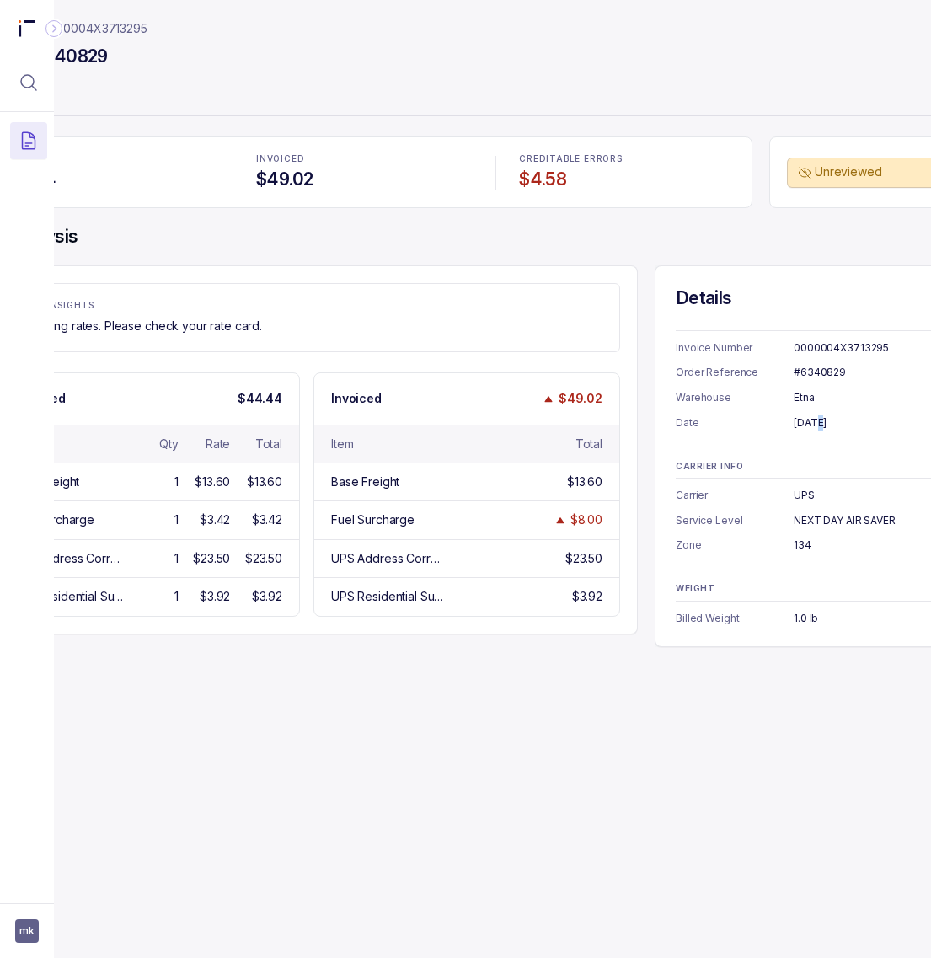
click at [814, 423] on div "[DATE]" at bounding box center [872, 423] width 157 height 17
click at [803, 543] on div "134" at bounding box center [872, 545] width 157 height 17
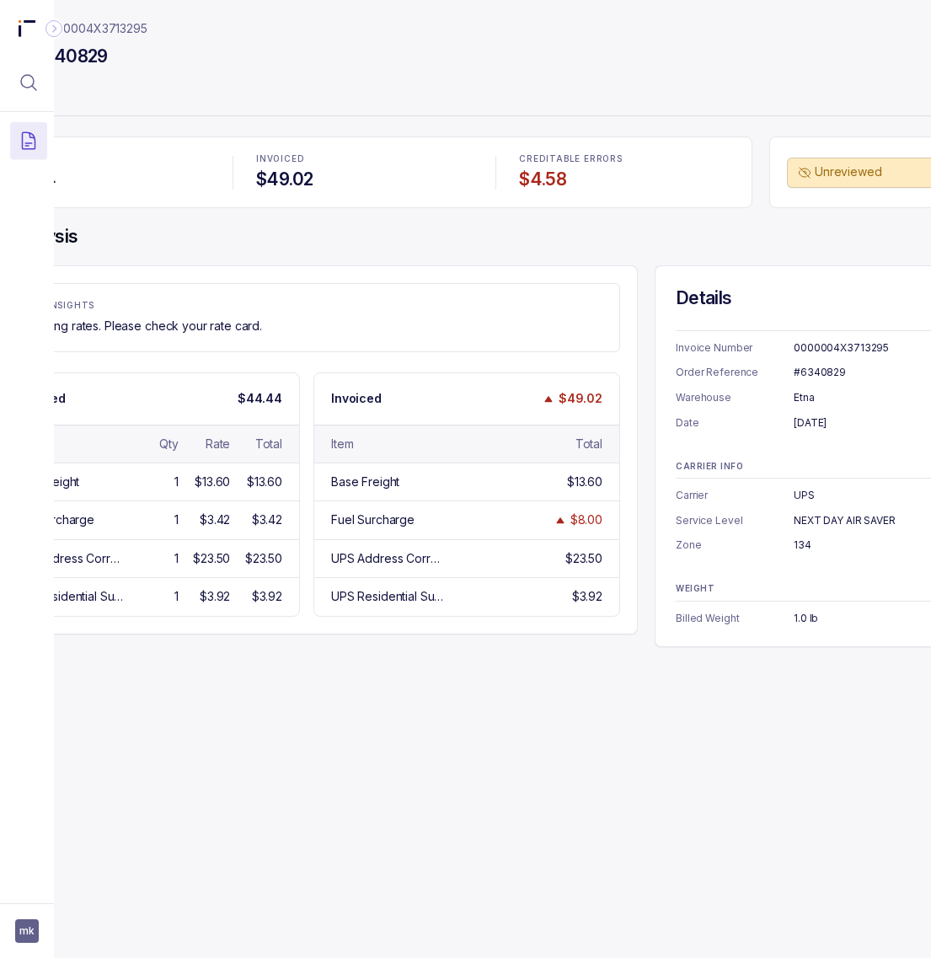
click at [798, 617] on div "1.0 lb" at bounding box center [872, 618] width 157 height 17
click at [27, 936] on span "mk" at bounding box center [27, 931] width 24 height 24
click at [51, 894] on p "Logout" at bounding box center [112, 894] width 140 height 17
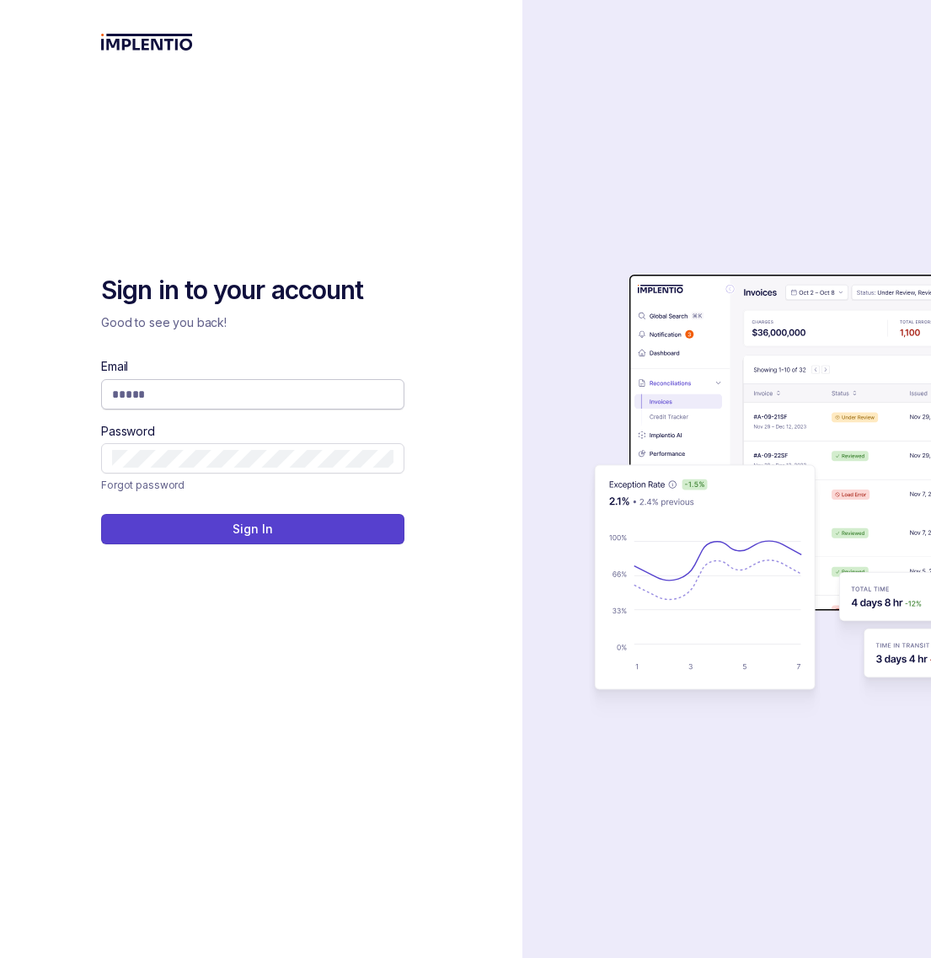
click at [190, 397] on input "Email" at bounding box center [252, 394] width 281 height 17
click at [0, 957] on com-1password-button at bounding box center [0, 958] width 0 height 0
click at [253, 389] on input "Email" at bounding box center [252, 394] width 281 height 17
type input "**********"
